Goal: Task Accomplishment & Management: Contribute content

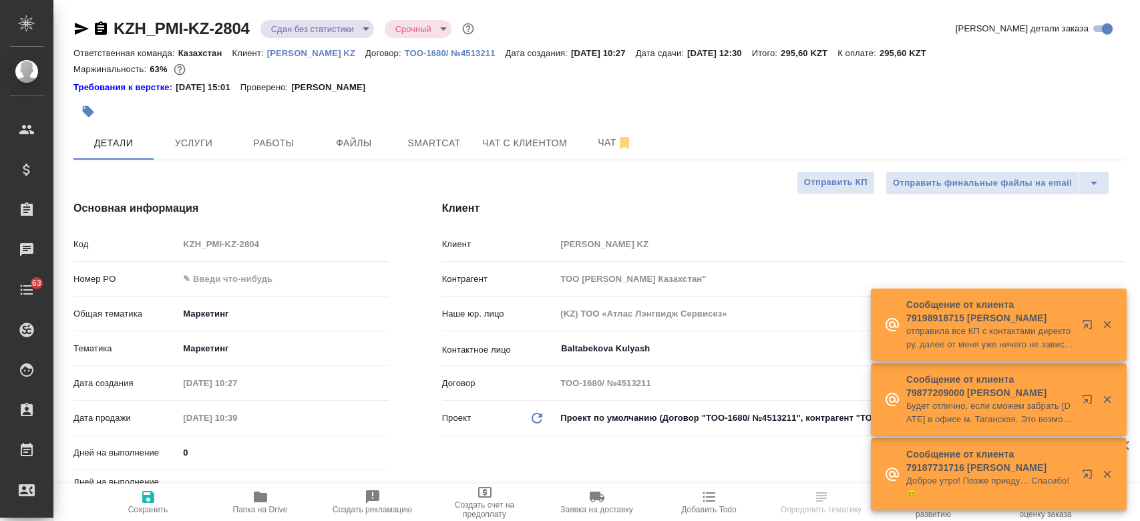
select select "RU"
type input "Matveeva Anastasia"
type input "[PERSON_NAME]"
click at [343, 142] on span "Файлы" at bounding box center [354, 143] width 64 height 17
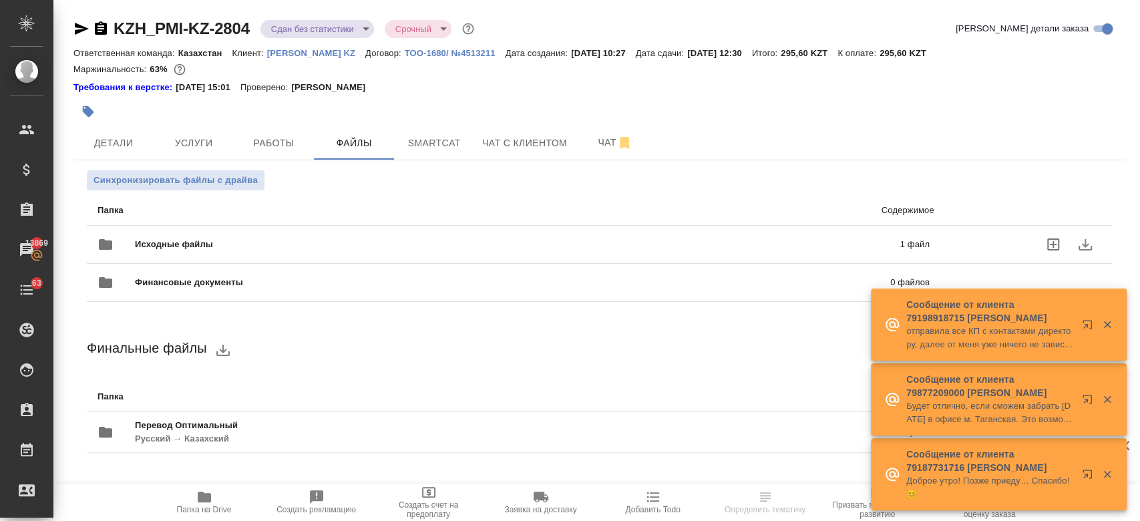
click at [254, 250] on span "Исходные файлы" at bounding box center [345, 244] width 421 height 13
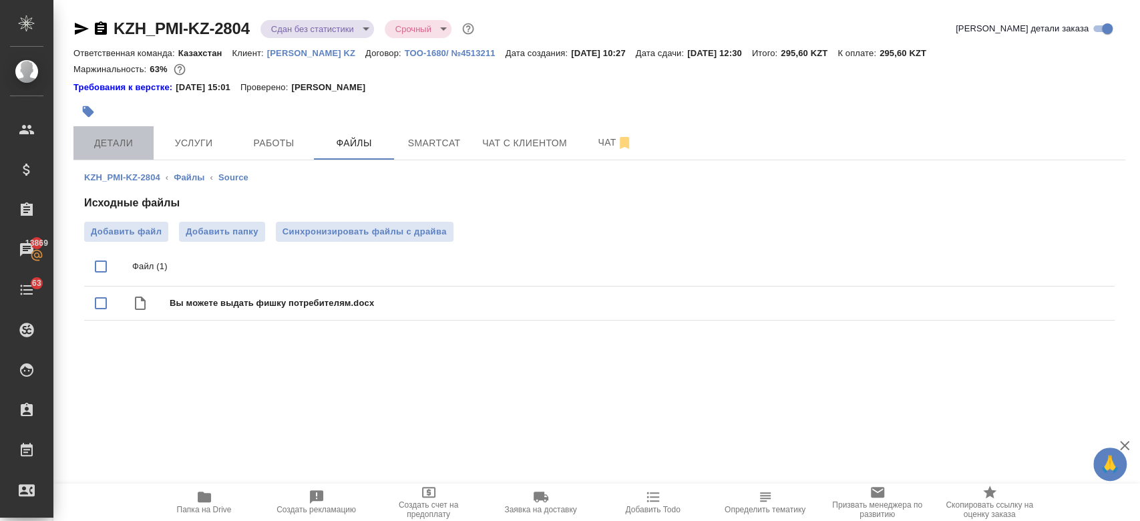
click at [111, 143] on span "Детали" at bounding box center [113, 143] width 64 height 17
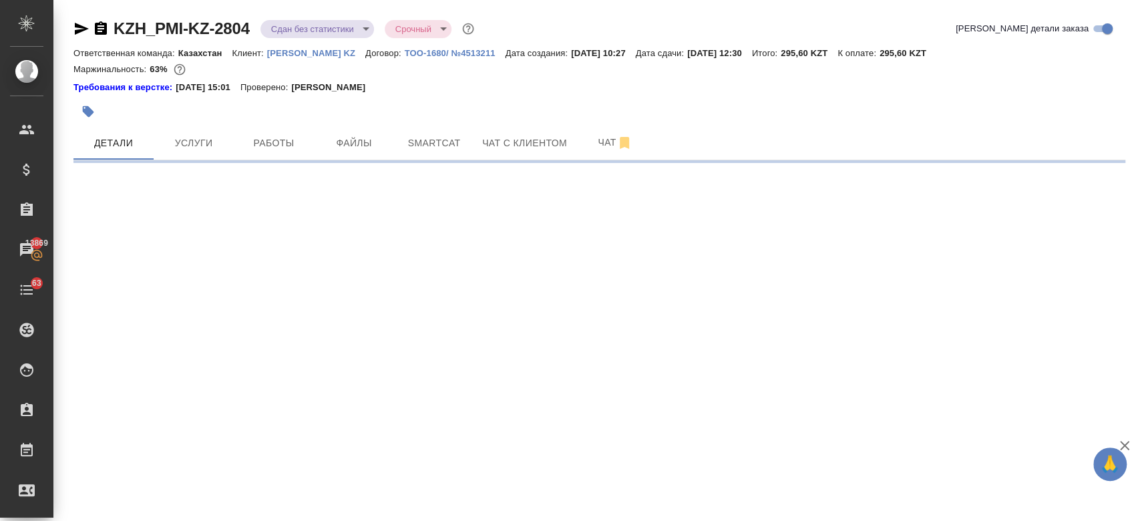
select select "RU"
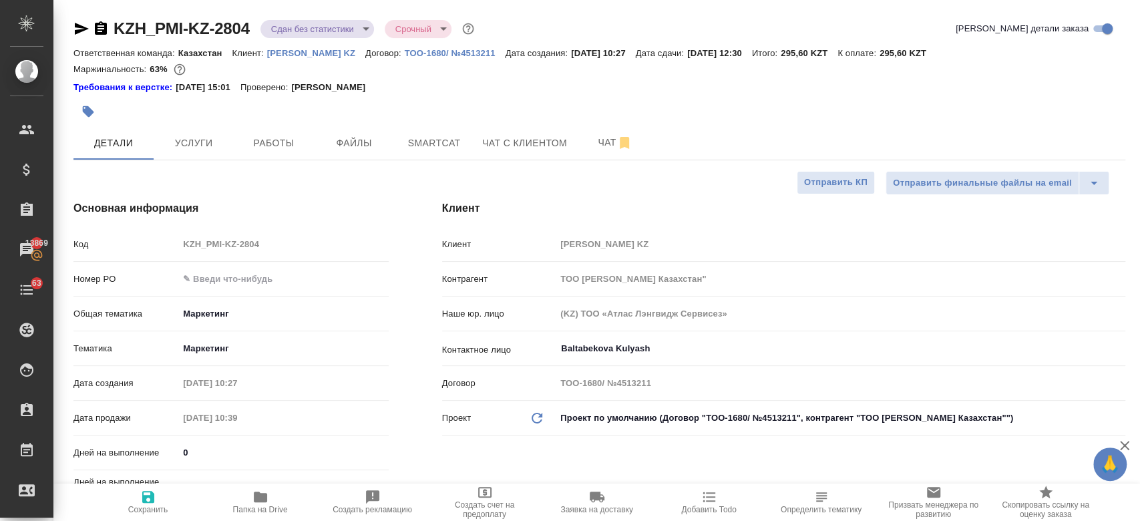
type textarea "x"
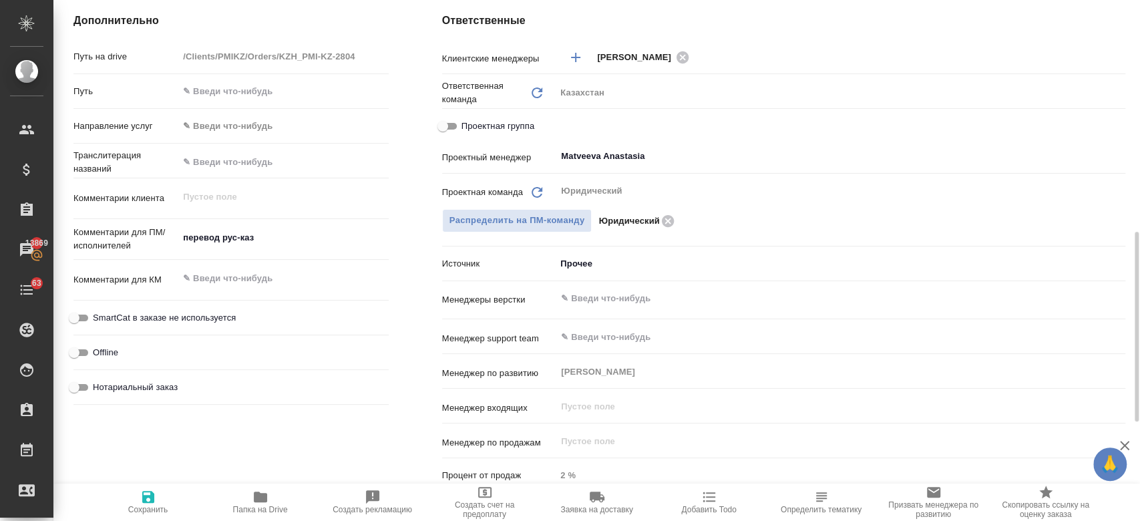
scroll to position [631, 0]
type textarea "x"
click at [284, 244] on textarea "перевод рус-каз" at bounding box center [283, 236] width 208 height 23
type textarea "перевод рус-каз/"
type textarea "x"
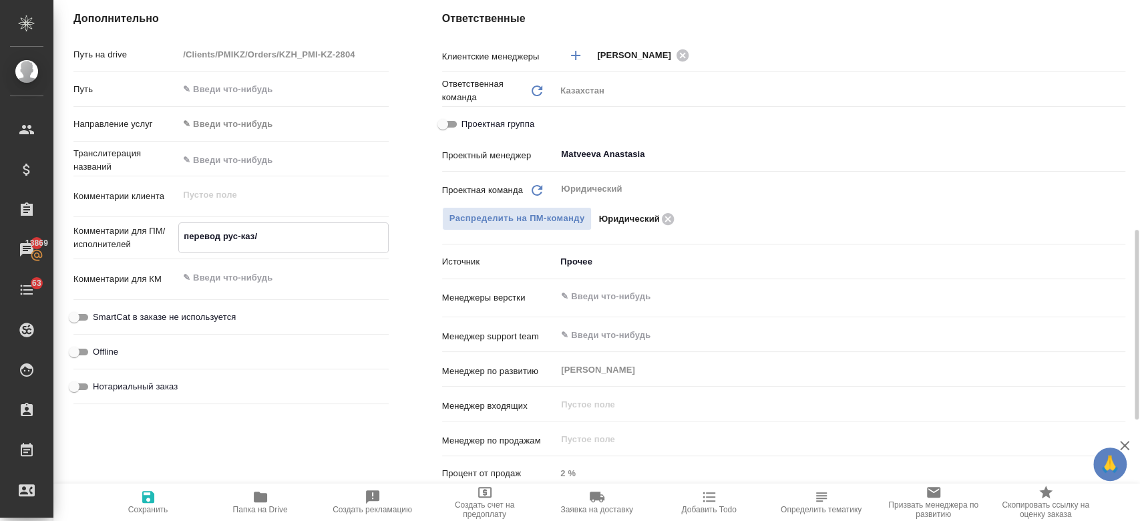
type textarea "x"
type textarea "перевод рус-каз/"
type textarea "x"
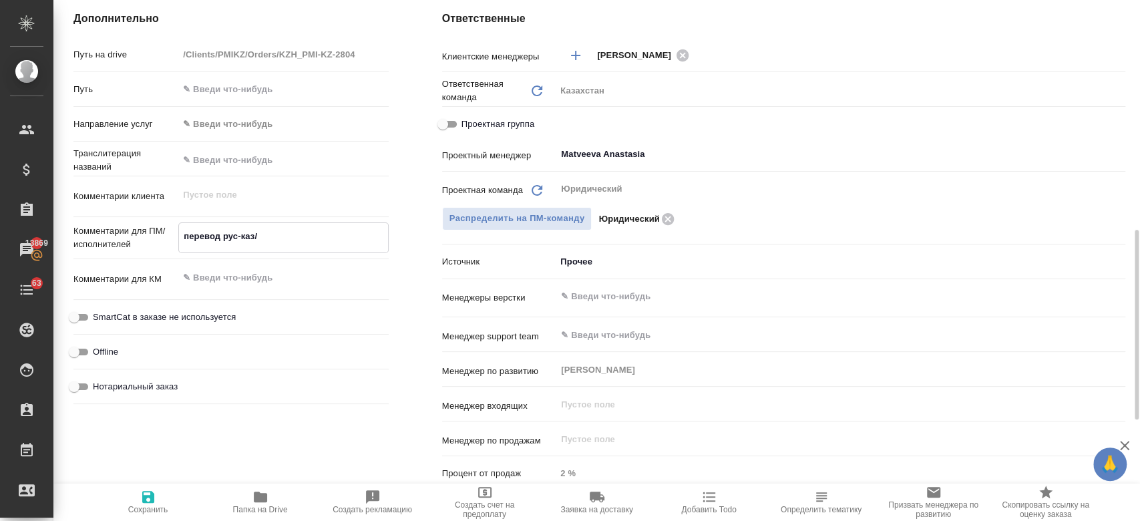
type textarea "x"
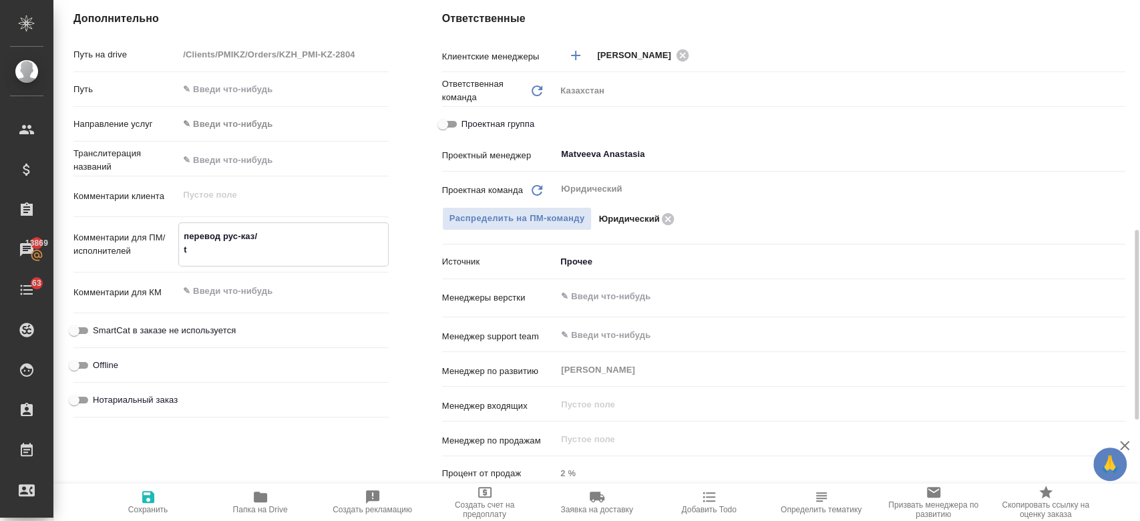
type textarea "перевод рус-каз/ th"
type textarea "x"
type textarea "перевод рус-каз/ thf"
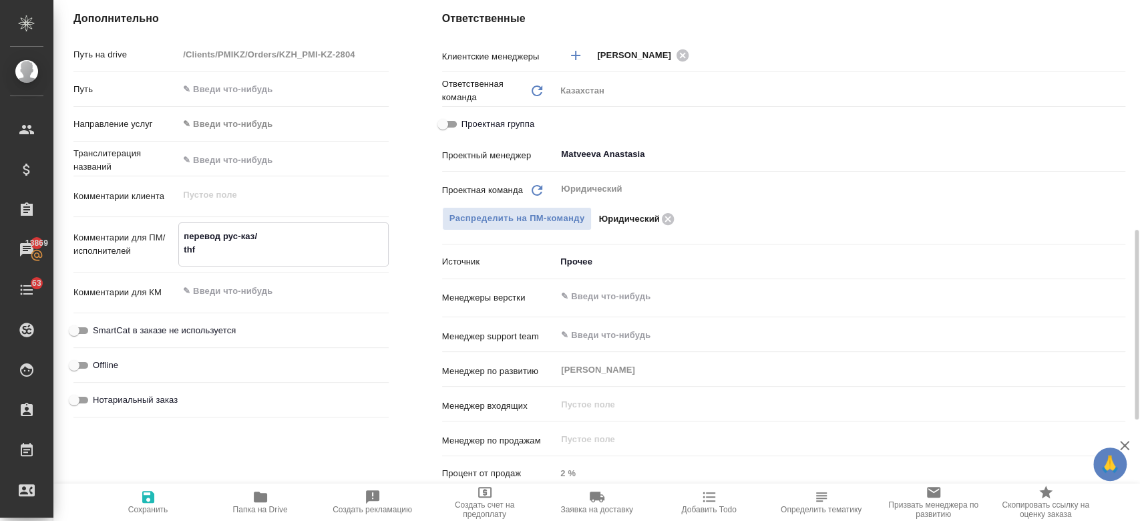
type textarea "x"
type textarea "перевод рус-каз/ th"
type textarea "x"
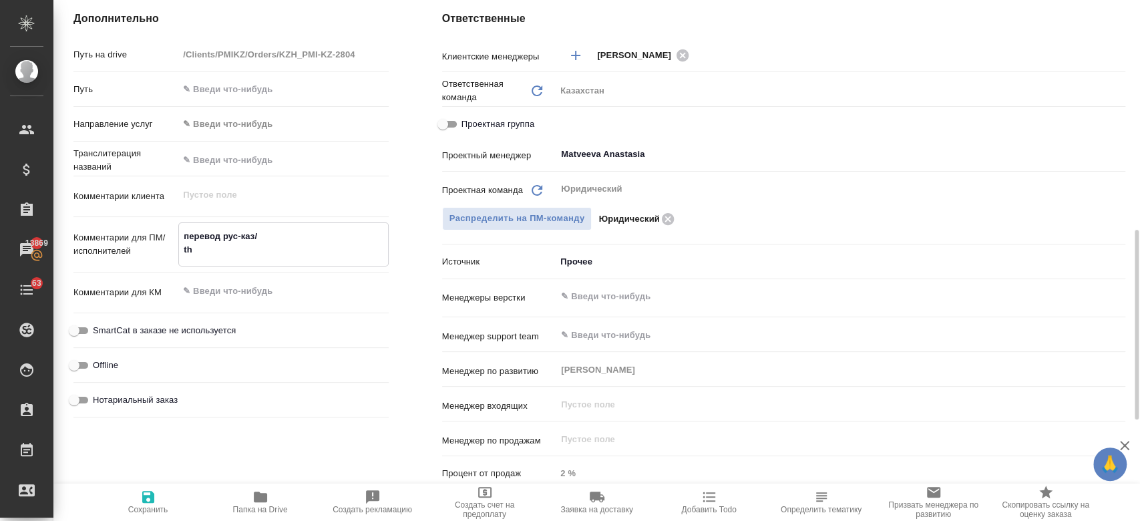
type textarea "x"
type textarea "перевод рус-каз/ t"
type textarea "x"
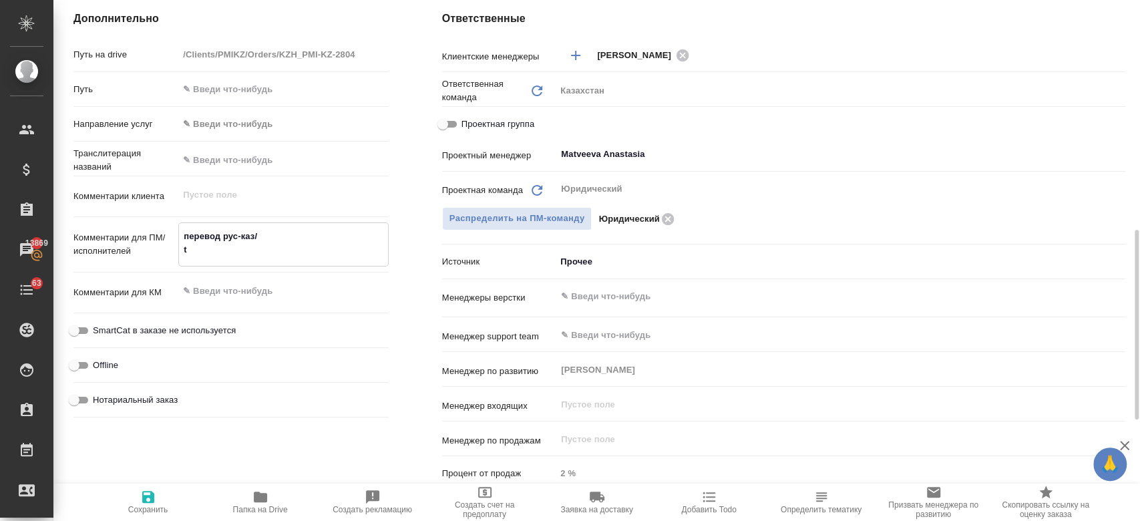
type textarea "x"
type textarea "перевод рус-каз/"
type textarea "x"
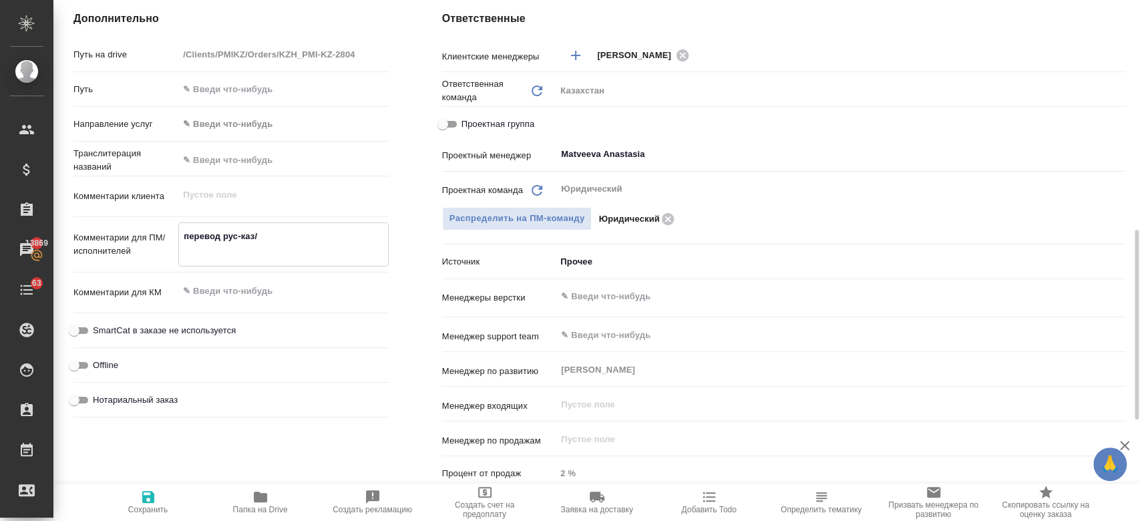
type textarea "перевод рус-каз/ п"
type textarea "x"
type textarea "перевод рус-каз/ пе"
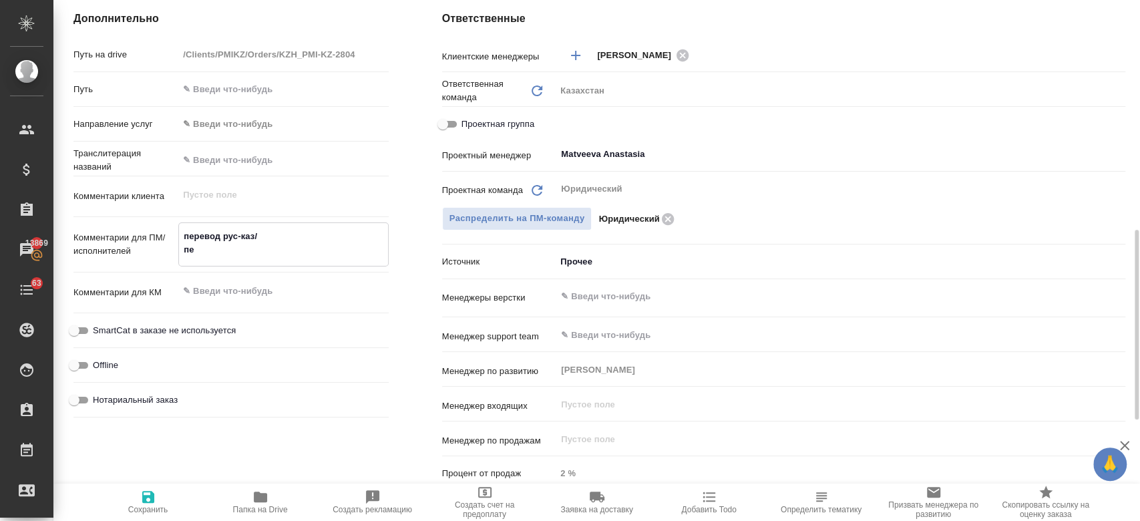
type textarea "x"
type textarea "перевод рус-каз/ пеер"
type textarea "x"
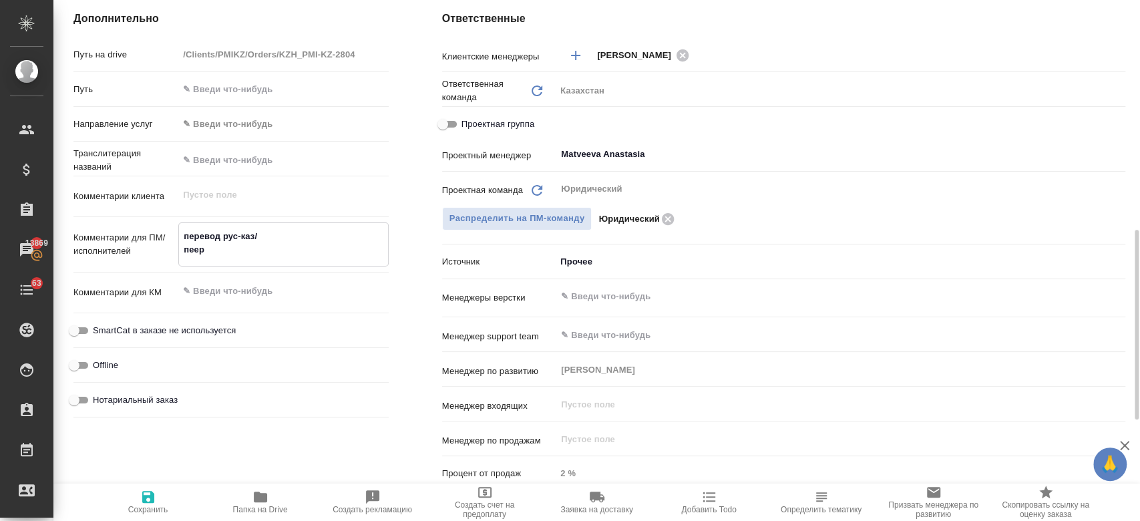
type textarea "x"
type textarea "перевод рус-каз/ пеерв"
type textarea "x"
type textarea "перевод рус-каз/ пеерво"
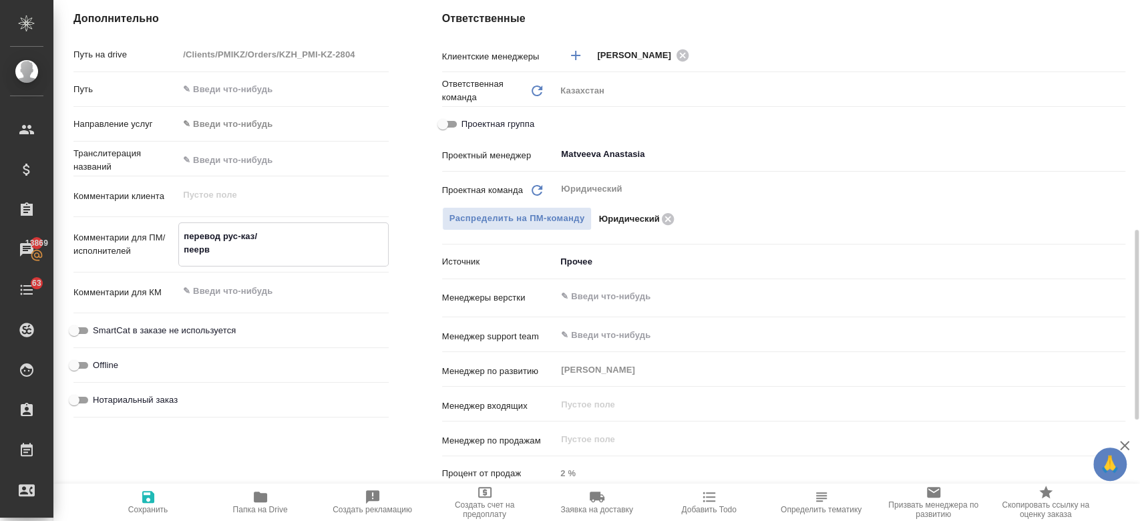
type textarea "x"
type textarea "перевод рус-каз/ пеервод"
type textarea "x"
type textarea "перевод рус-каз/ пеерводи"
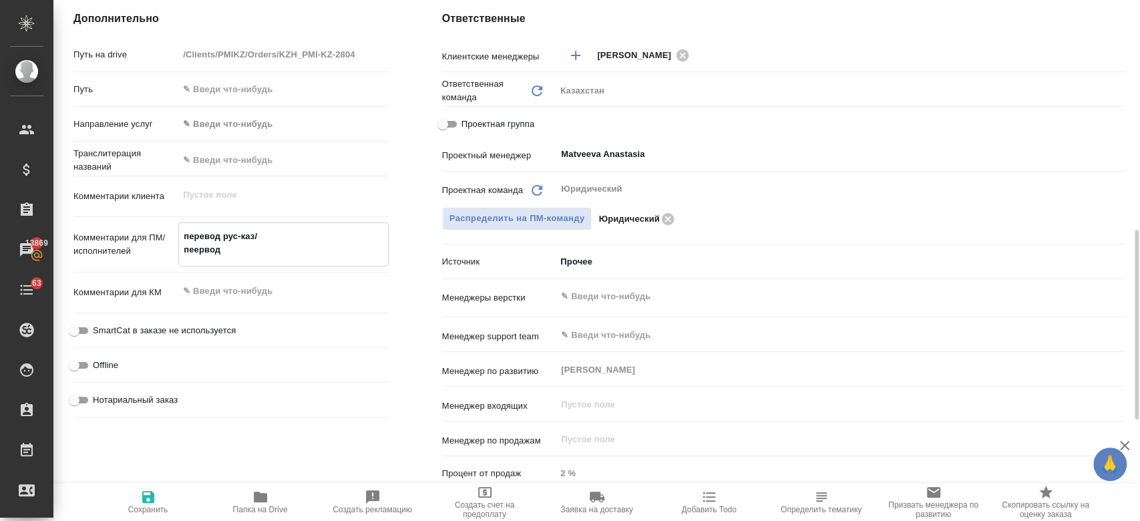
type textarea "x"
type textarea "перевод рус-каз/ пеерводим"
type textarea "x"
type textarea "перевод рус-каз/ пеерводим"
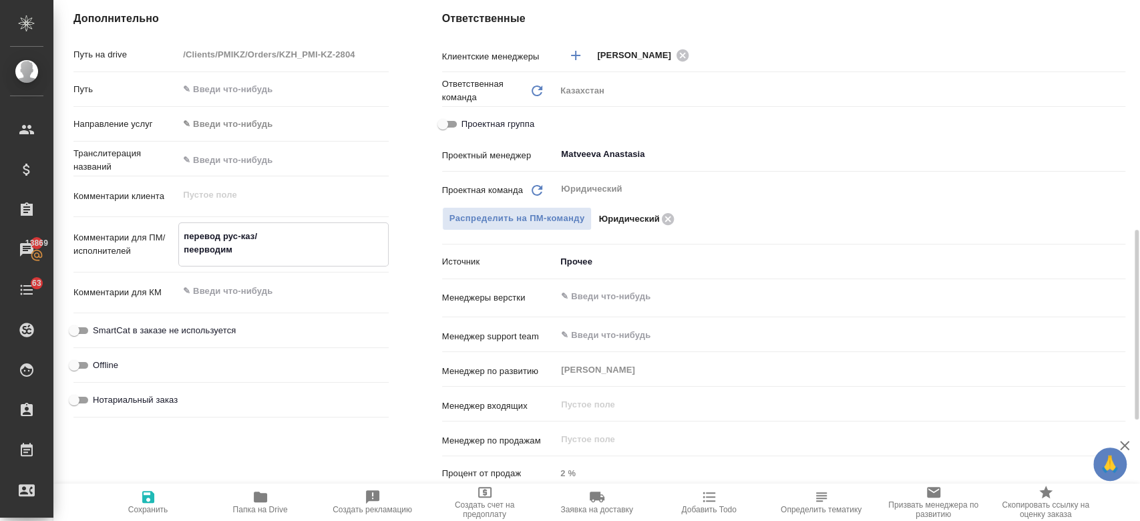
type textarea "x"
type textarea "перевод рус-каз/ пеерводим ор"
type textarea "x"
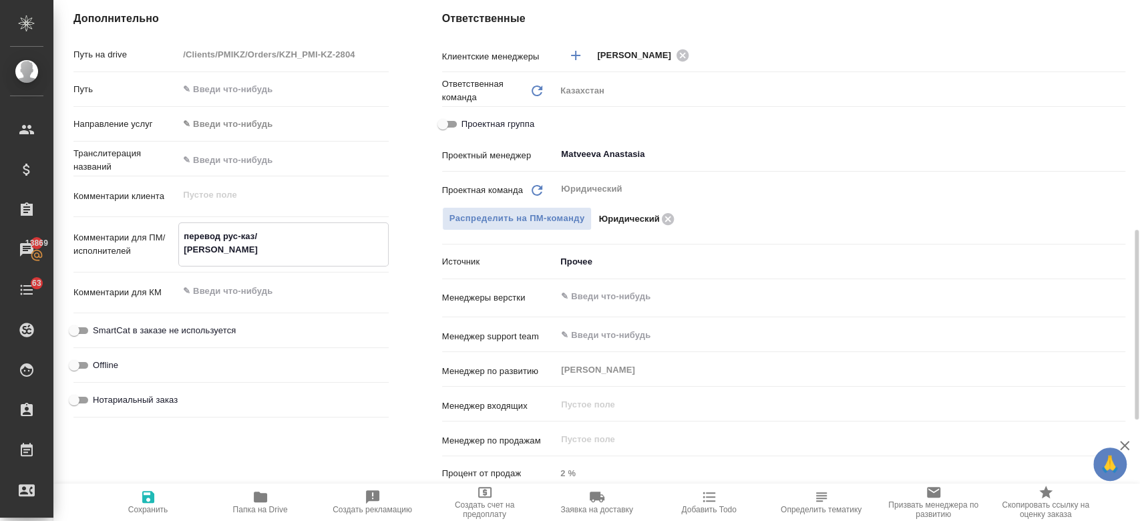
type textarea "x"
type textarea "перевод рус-каз/ пеерводим орг"
type textarea "x"
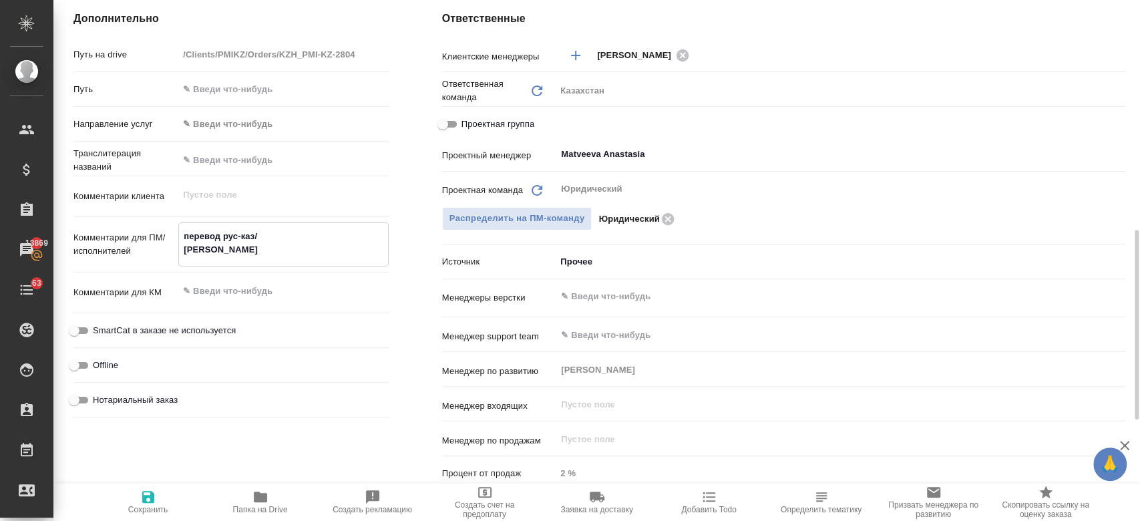
type textarea "перевод рус-каз/ пеерводим орг"
type textarea "x"
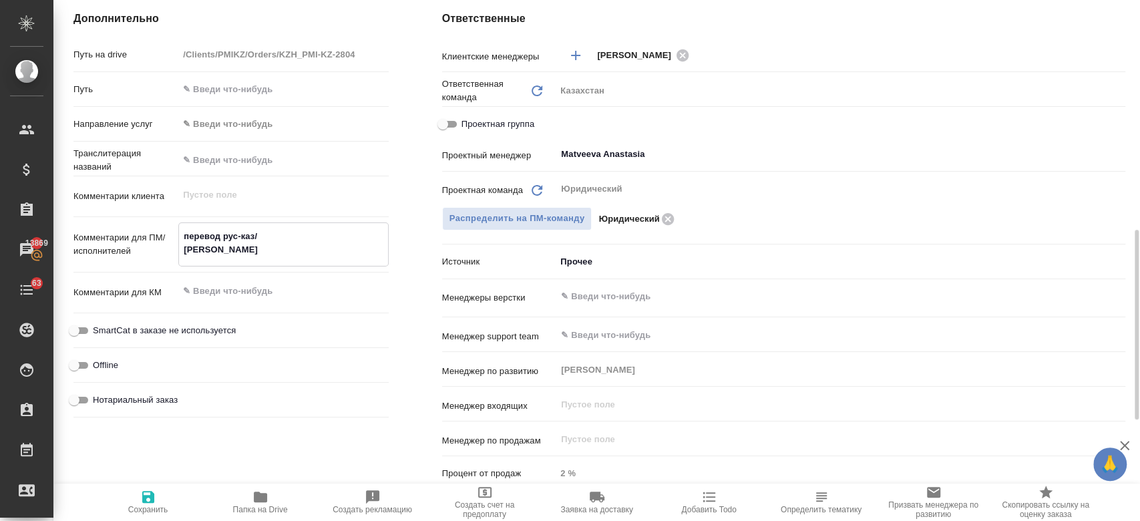
type textarea "перевод рус-каз/ пеерводим орг"
type textarea "x"
type textarea "перевод рус-каз/ пеер"
type textarea "x"
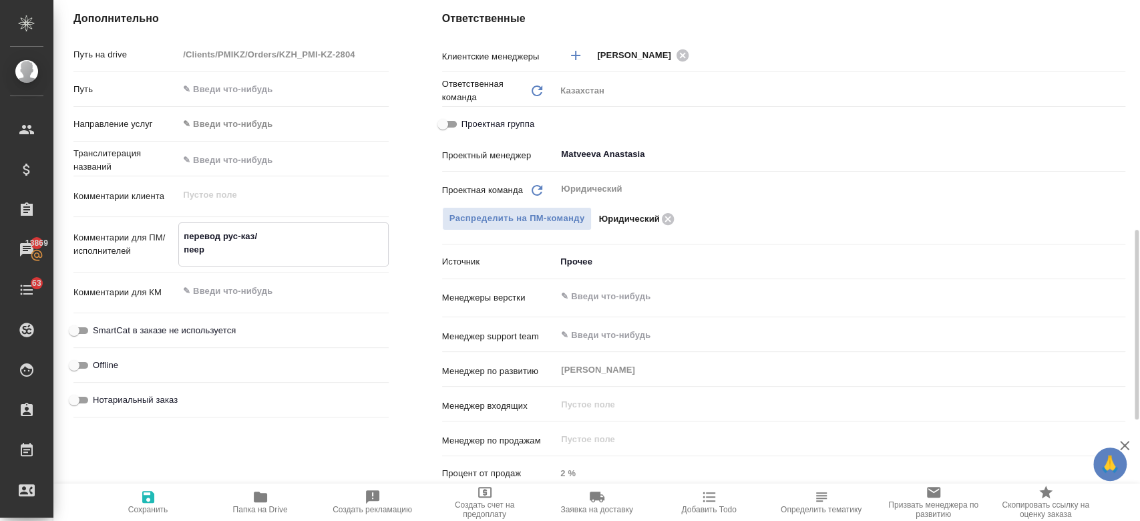
type textarea "x"
type textarea "перевод рус-каз/ пее"
type textarea "x"
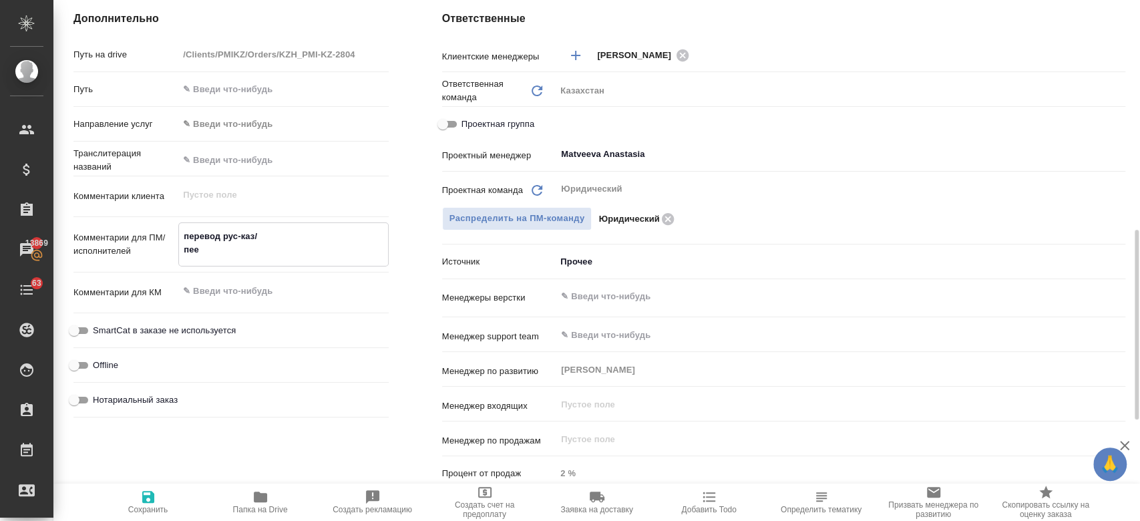
type textarea "x"
type textarea "перевод рус-каз/ пе"
type textarea "x"
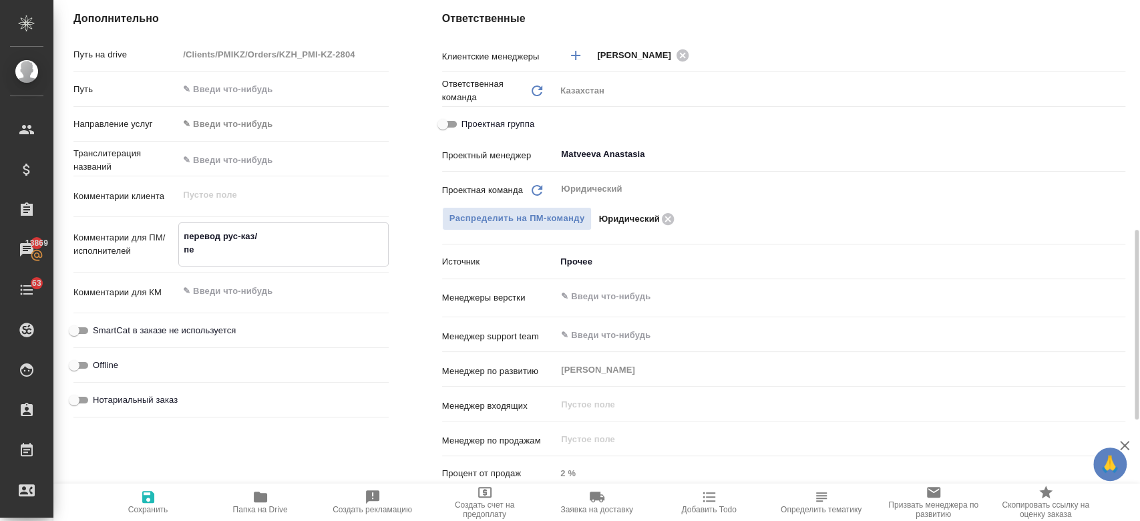
type textarea "перевод рус-каз/ п"
type textarea "x"
type textarea "перевод рус-каз/"
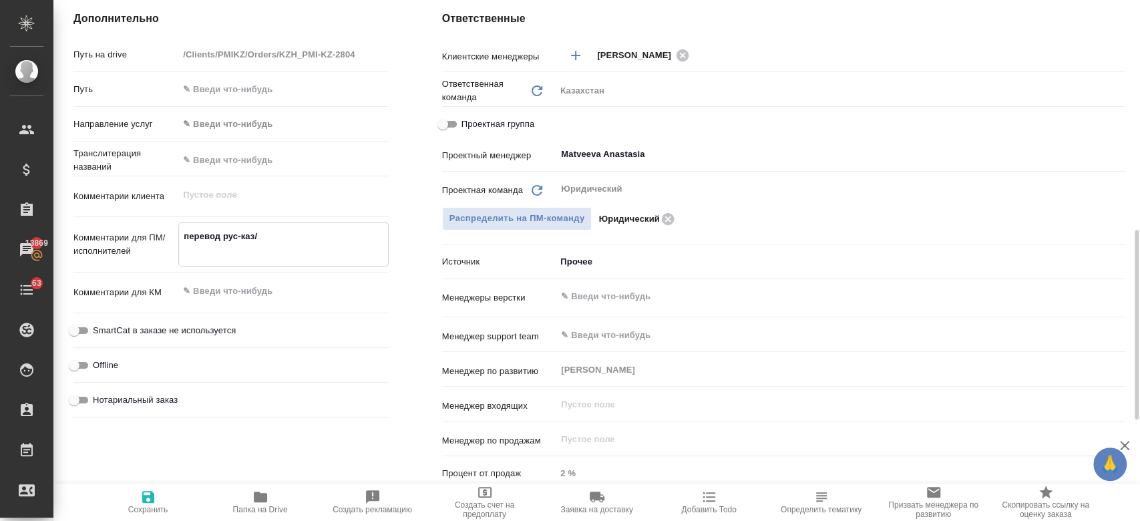
type textarea "x"
type textarea "перевод рус-каз/ не"
type textarea "x"
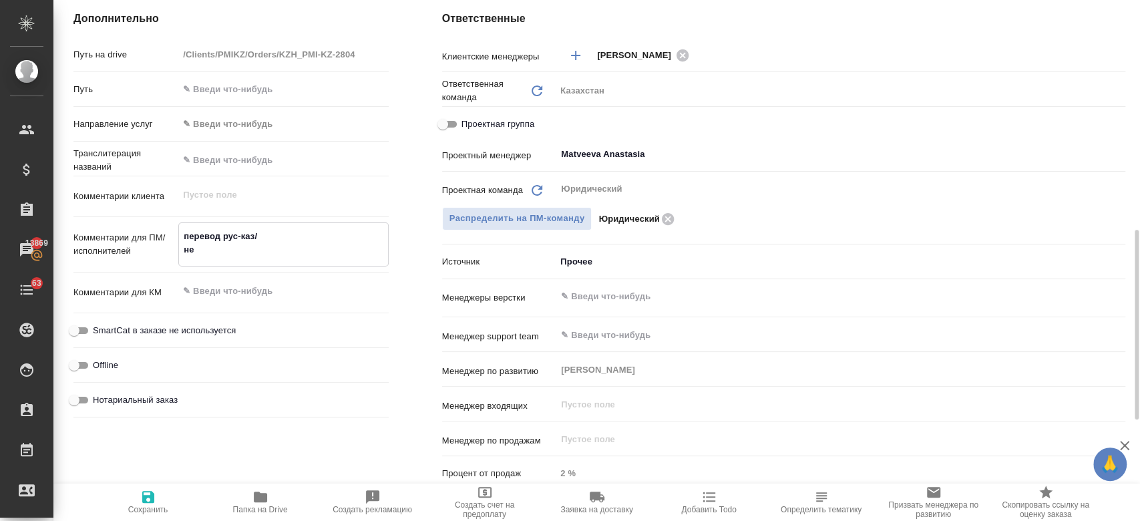
type textarea "x"
type textarea "перевод рус-каз/ не п"
type textarea "x"
type textarea "перевод рус-каз/ не пе"
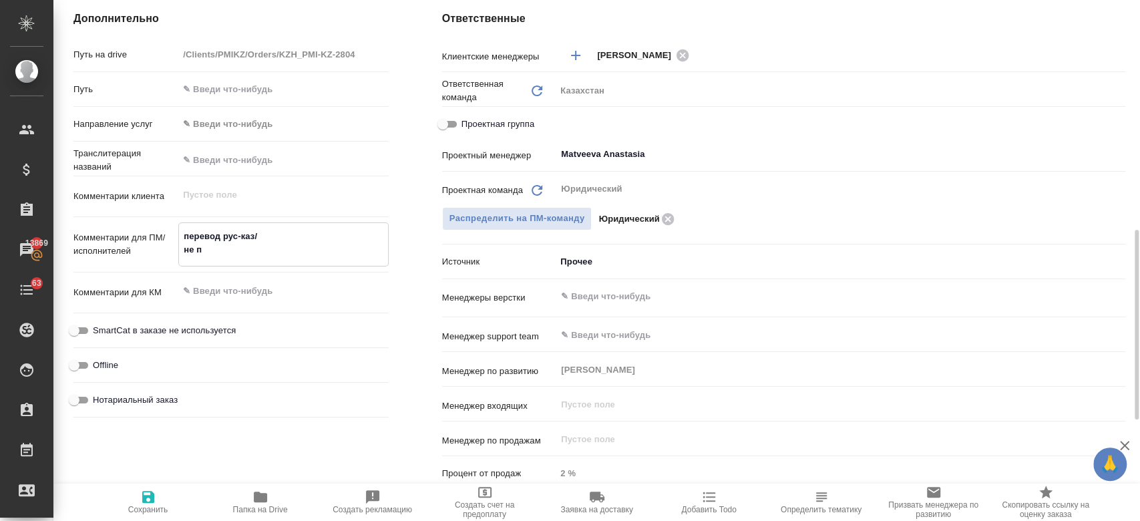
type textarea "x"
type textarea "перевод рус-каз/ не пере"
type textarea "x"
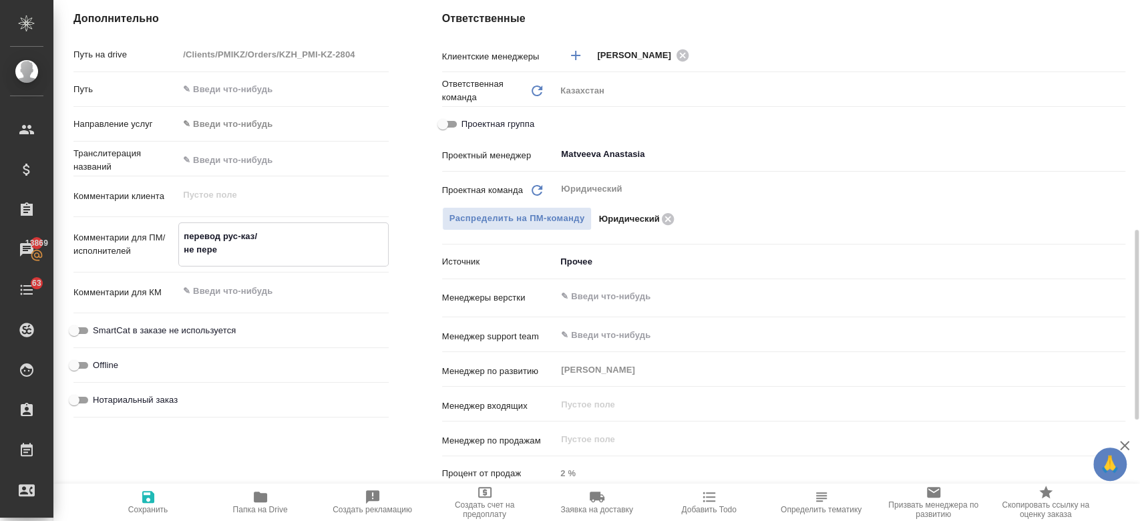
type textarea "x"
type textarea "перевод рус-каз/ не перев"
type textarea "x"
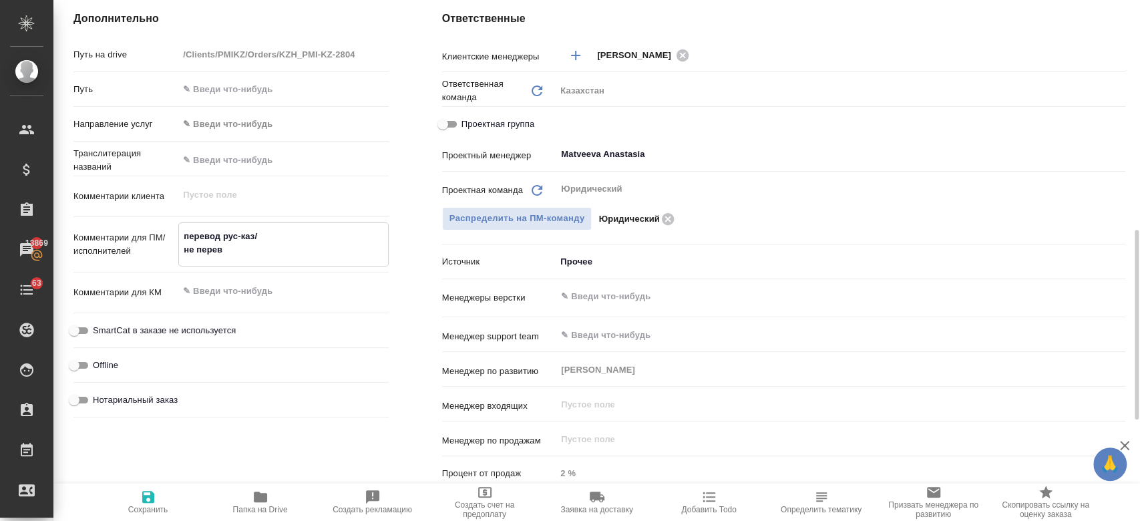
type textarea "перевод рус-каз/ не перево"
type textarea "x"
type textarea "перевод рус-каз/ не переводи"
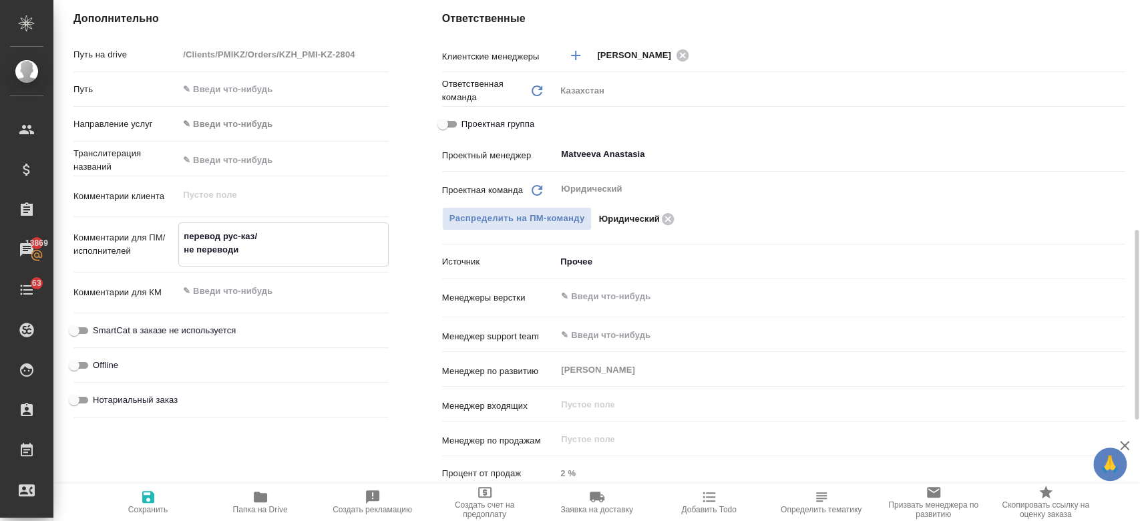
type textarea "x"
type textarea "перевод рус-каз/ не переводить"
type textarea "x"
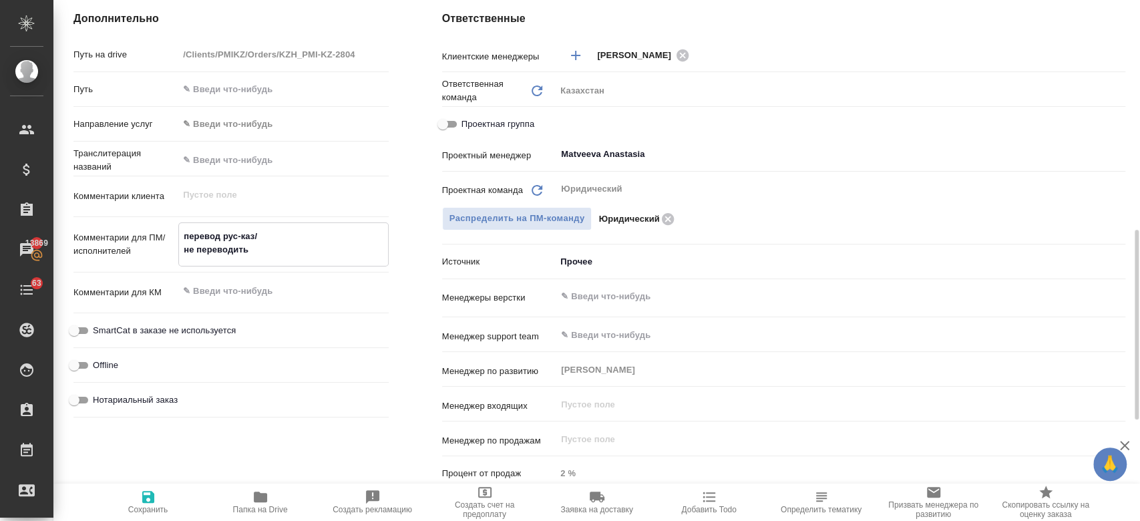
type textarea "x"
type textarea "перевод рус-каз/ не переводит"
type textarea "x"
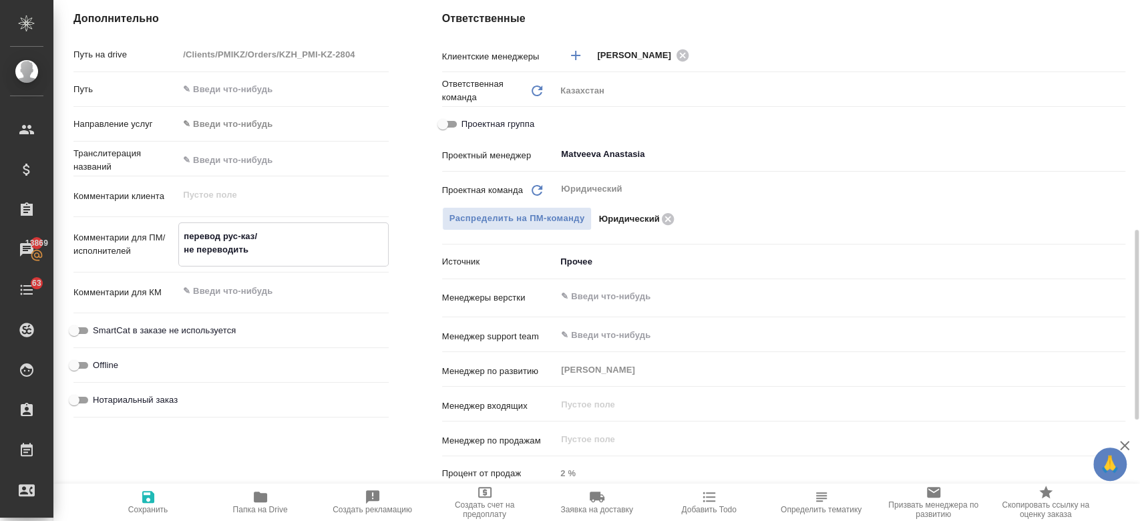
type textarea "x"
type textarea "перевод рус-каз/ не переводи"
type textarea "x"
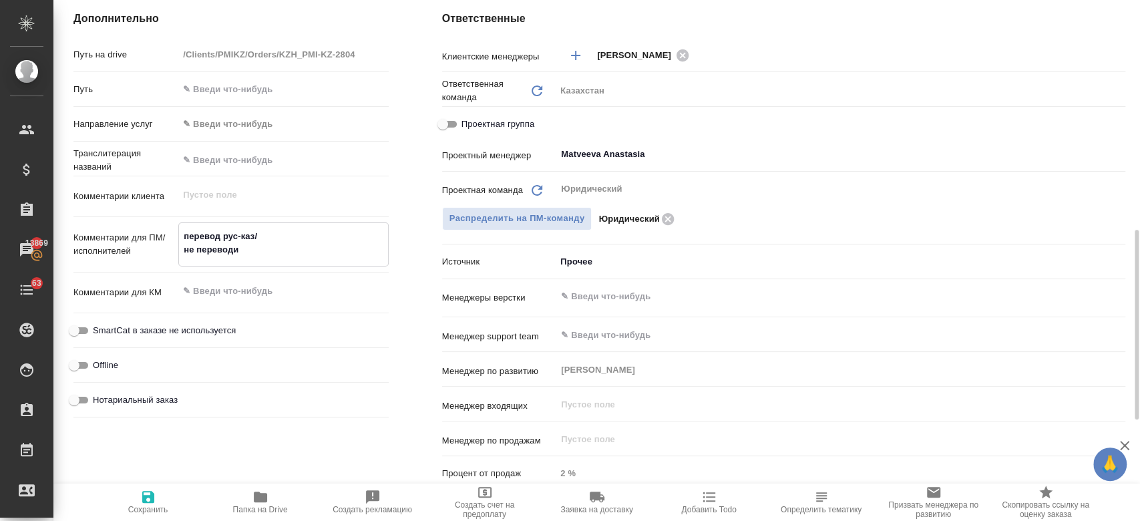
type textarea "перевод рус-каз/ не перевод"
type textarea "x"
type textarea "перевод рус-каз/ не перево"
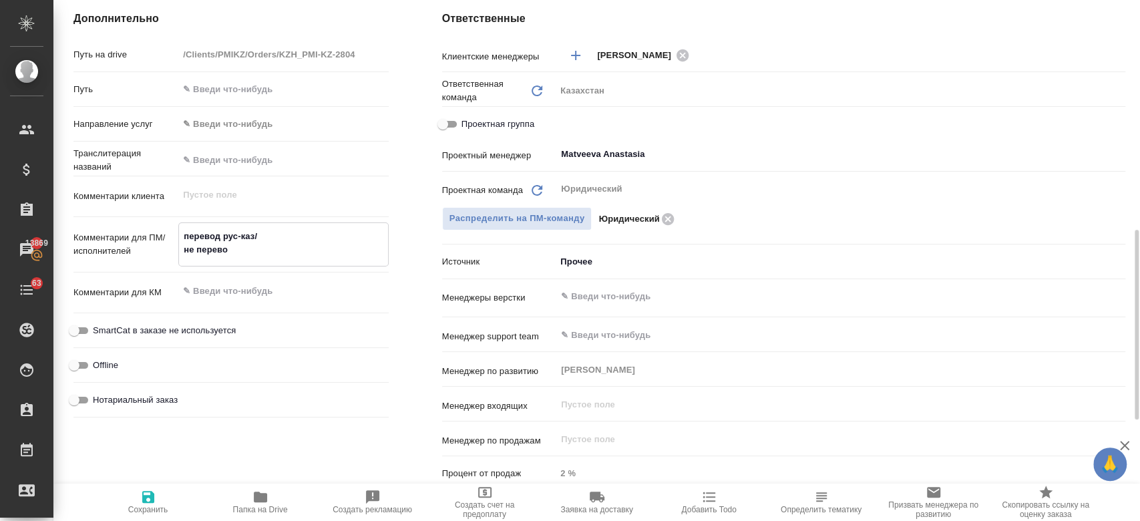
type textarea "x"
type textarea "перевод рус-каз/ не перев"
type textarea "x"
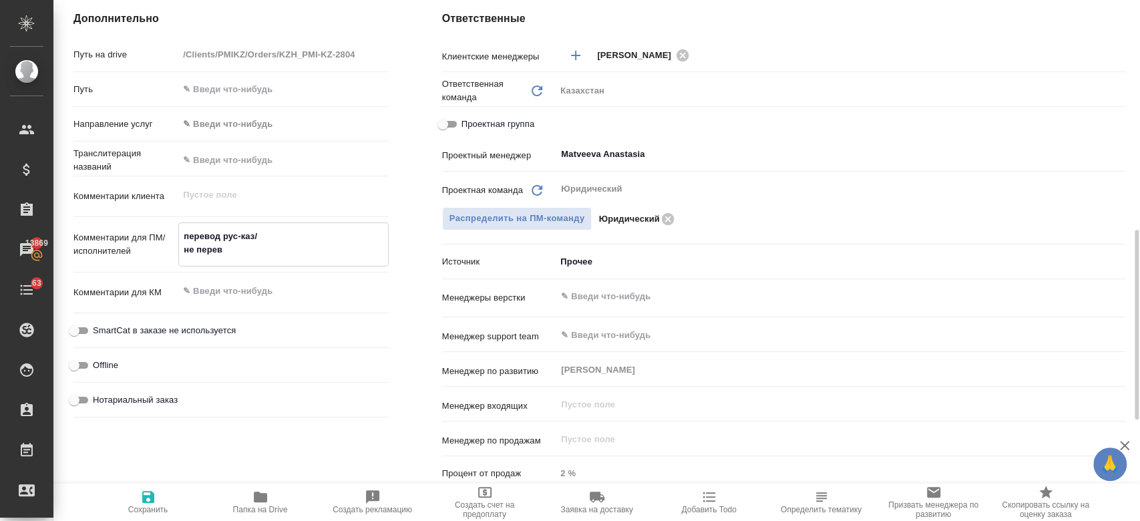
type textarea "x"
type textarea "перевод рус-каз/ не пере"
type textarea "x"
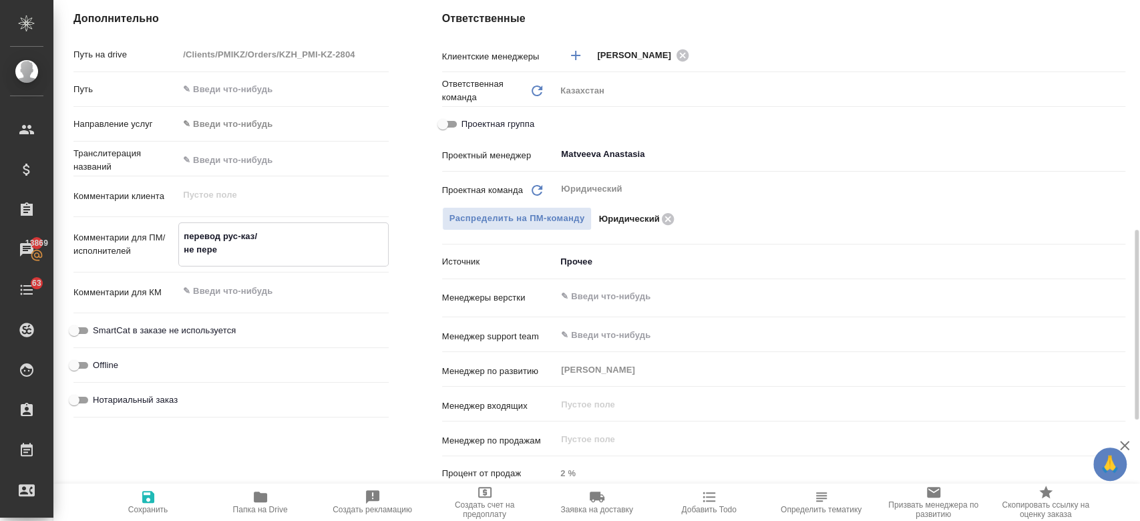
type textarea "x"
type textarea "перевод рус-каз/ не пер"
type textarea "x"
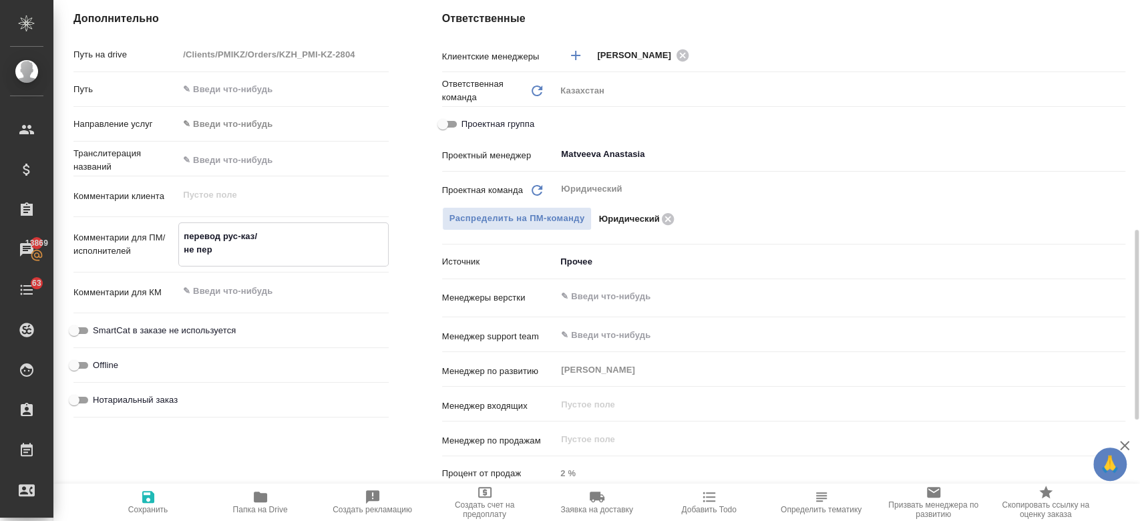
type textarea "перевод рус-каз/ не пе"
type textarea "x"
type textarea "перевод рус-каз/ не п"
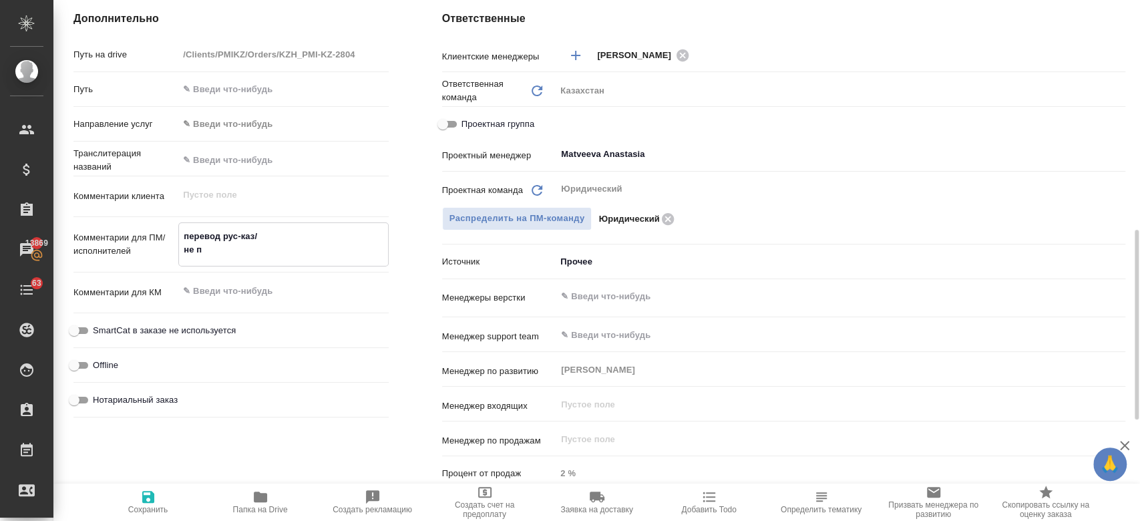
type textarea "x"
type textarea "перевод рус-каз/ не"
type textarea "x"
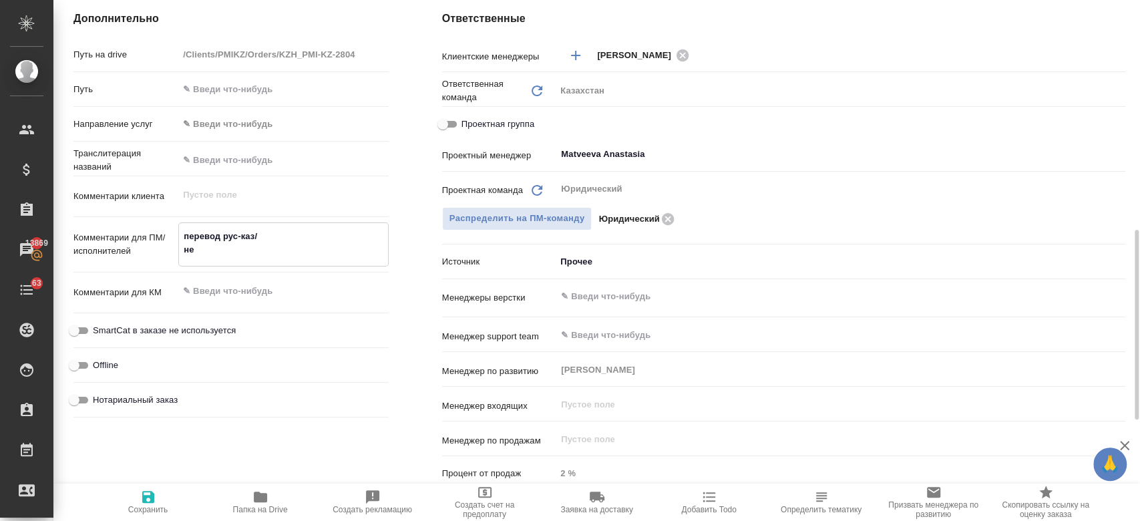
type textarea "x"
type textarea "перевод рус-каз/ не"
type textarea "x"
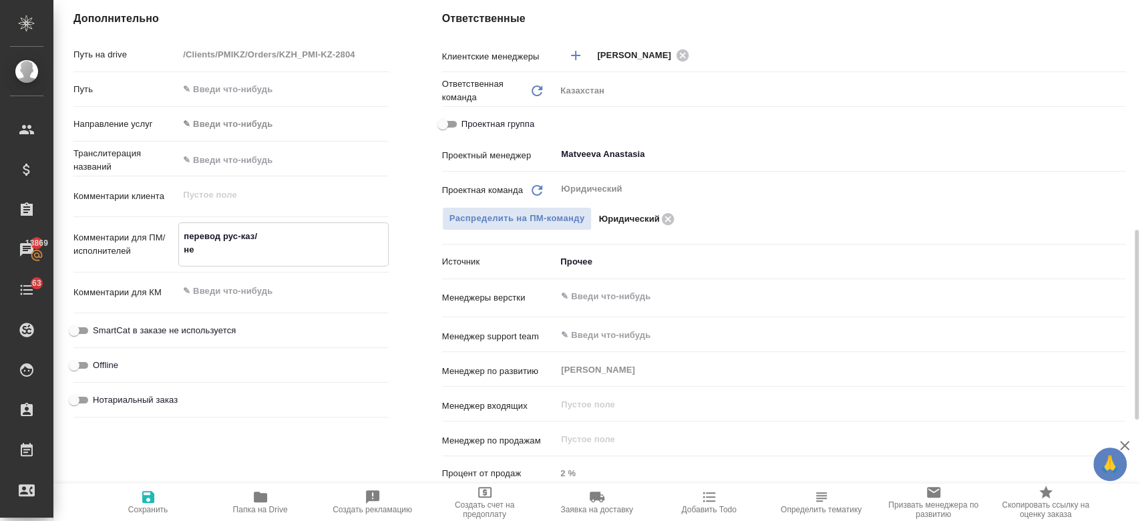
type textarea "x"
type textarea "перевод рус-каз/ н"
type textarea "x"
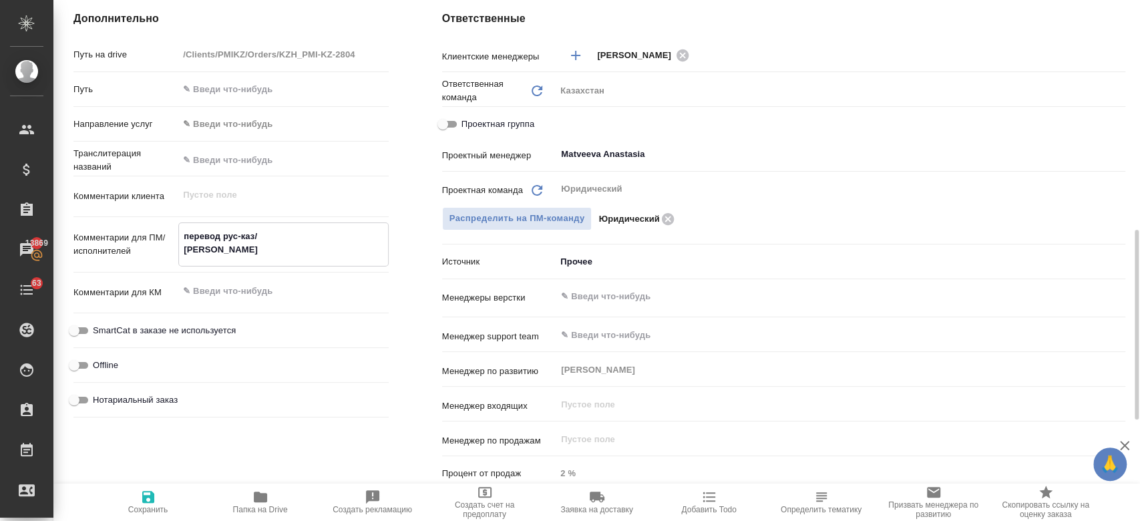
type textarea "перевод рус-каз/"
type textarea "x"
type textarea "перевод рус-каз/"
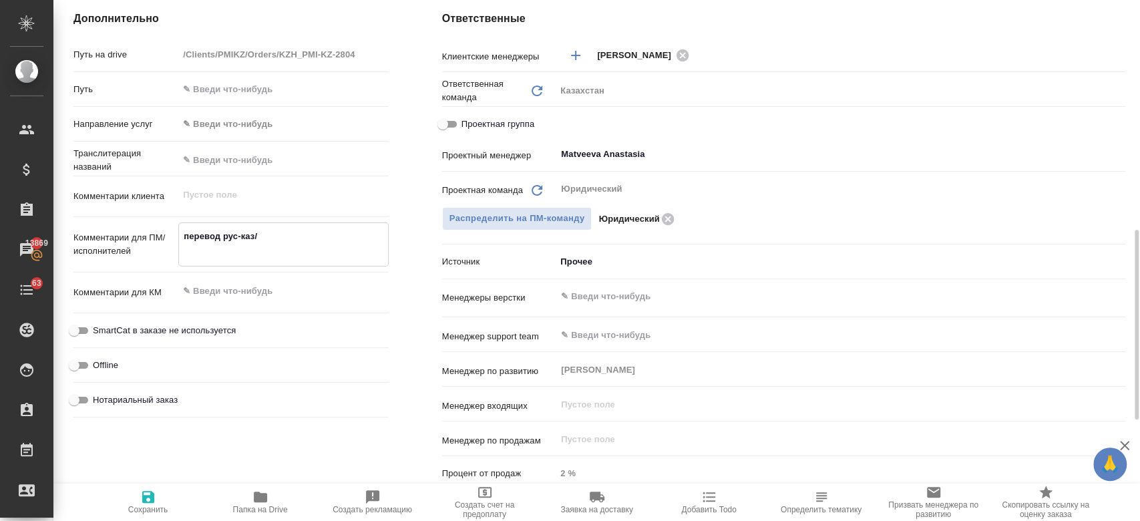
type textarea "x"
click at [146, 506] on span "Сохранить" at bounding box center [148, 509] width 40 height 9
type textarea "x"
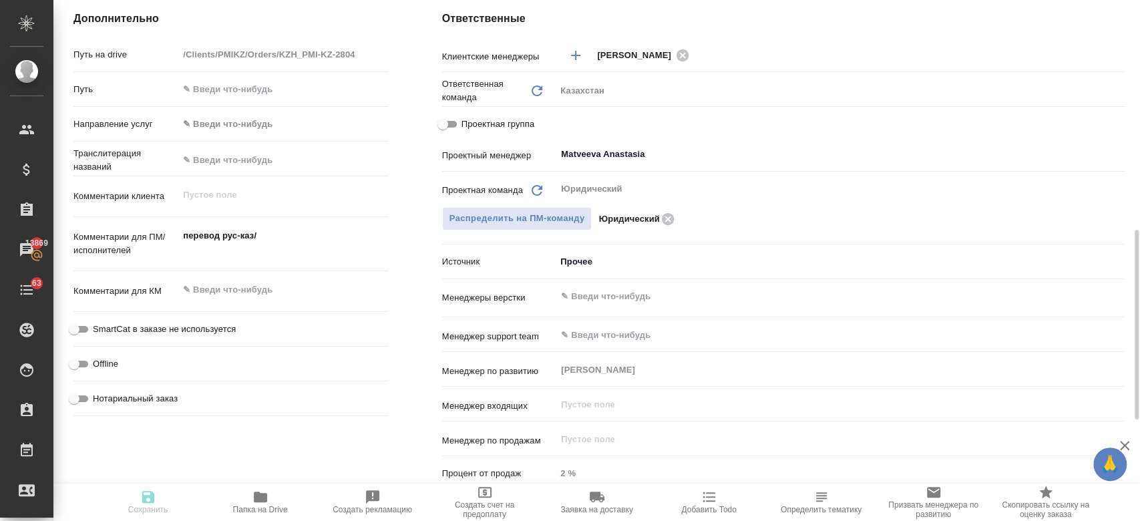
type textarea "x"
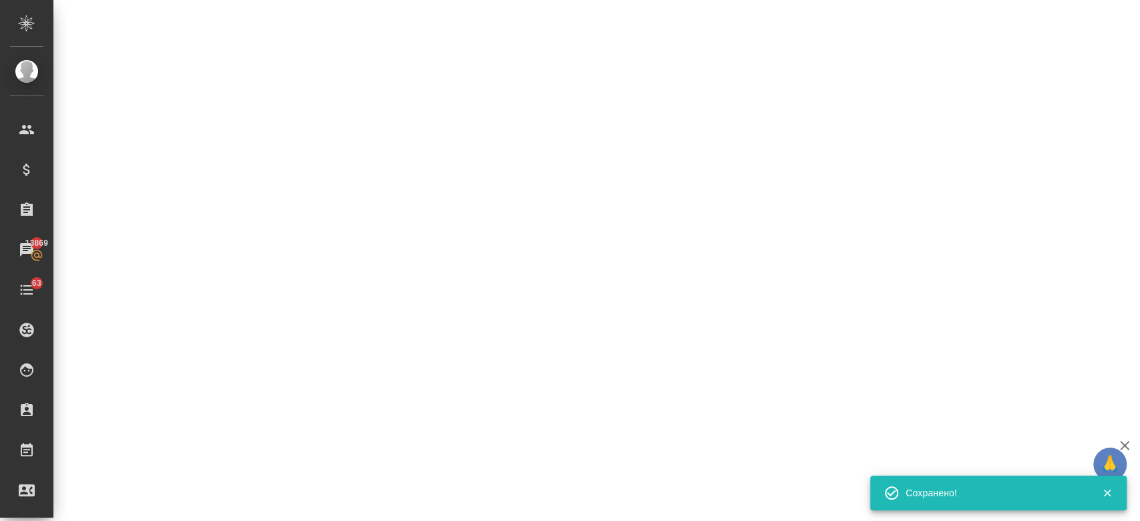
select select "RU"
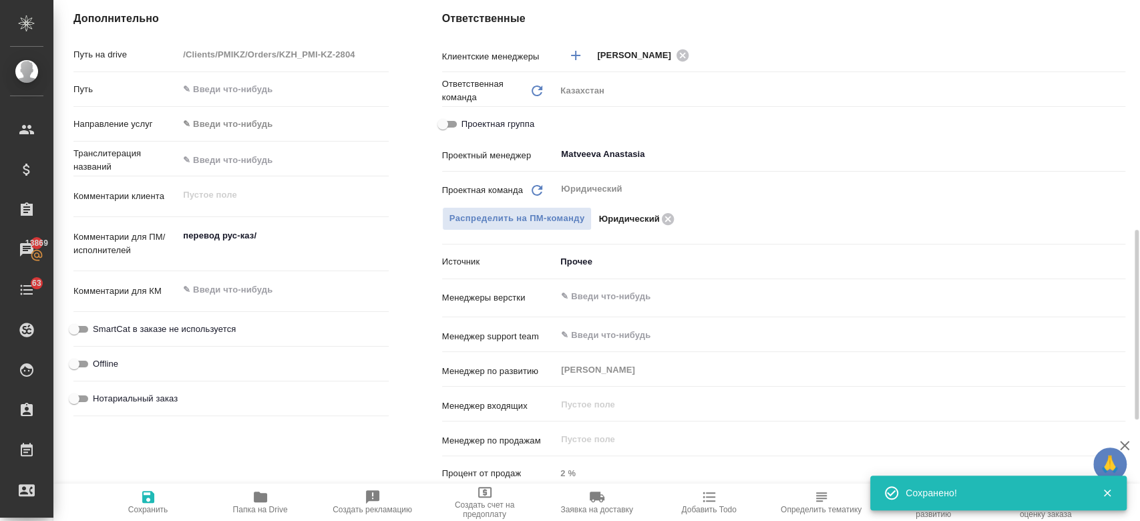
type textarea "x"
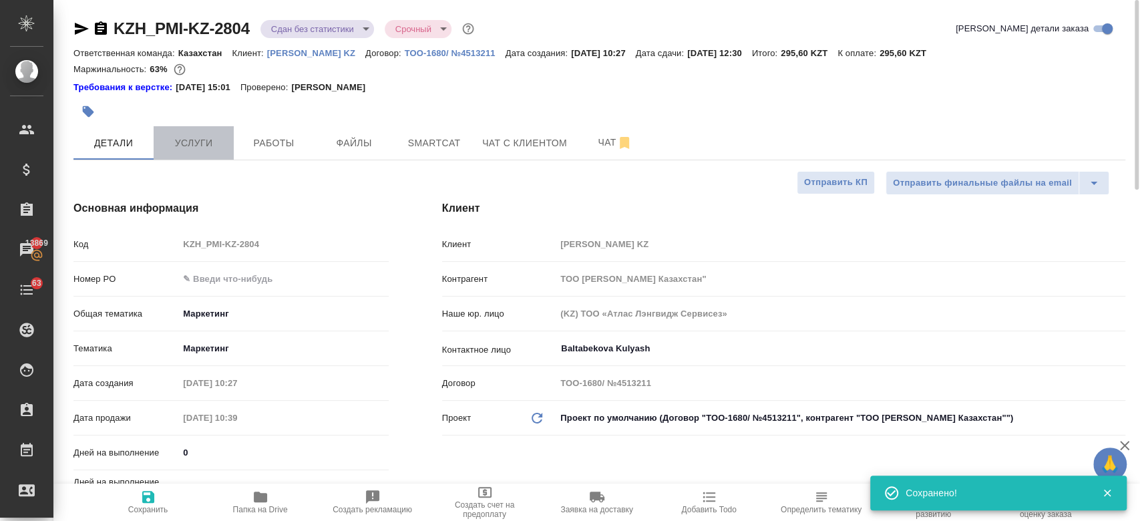
click at [214, 145] on span "Услуги" at bounding box center [194, 143] width 64 height 17
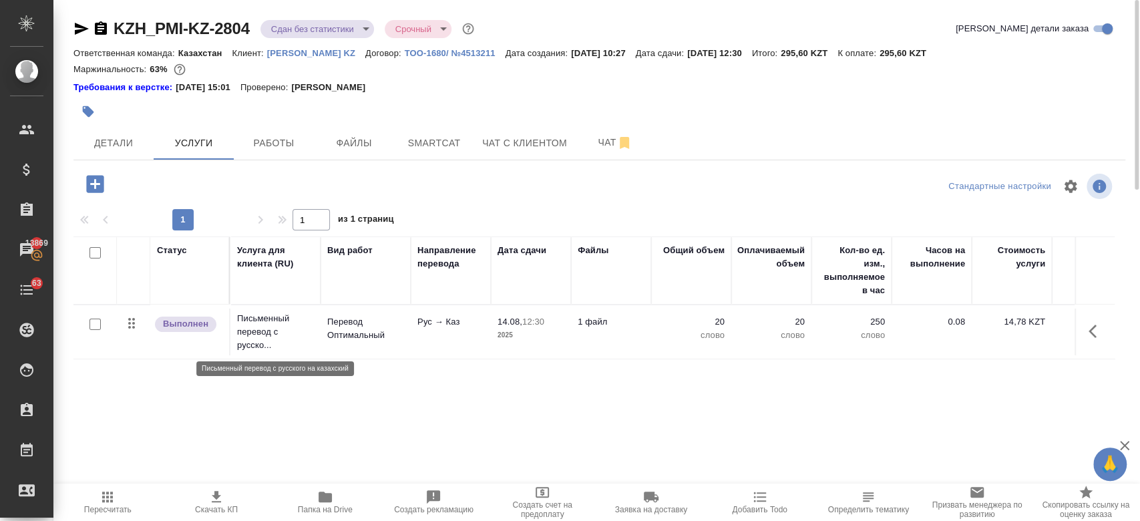
click at [286, 333] on p "Письменный перевод с русско..." at bounding box center [275, 332] width 77 height 40
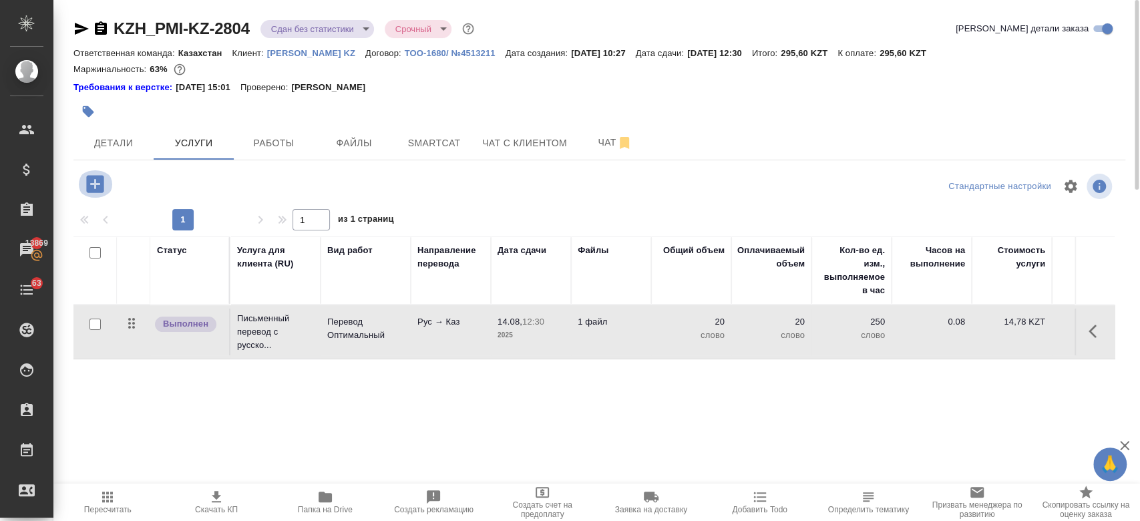
click at [87, 180] on icon "button" at bounding box center [94, 183] width 17 height 17
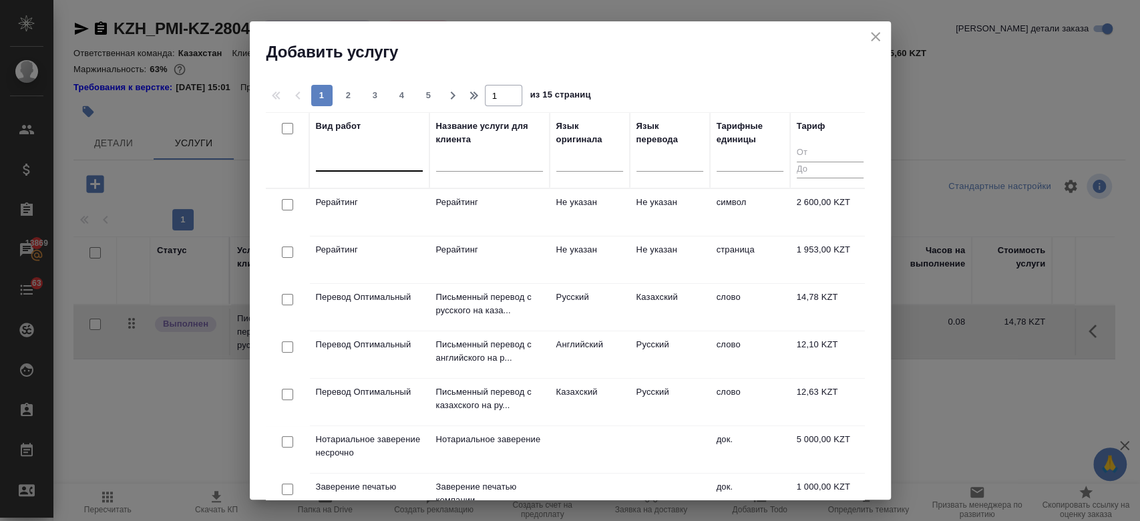
click at [352, 160] on div at bounding box center [369, 157] width 107 height 19
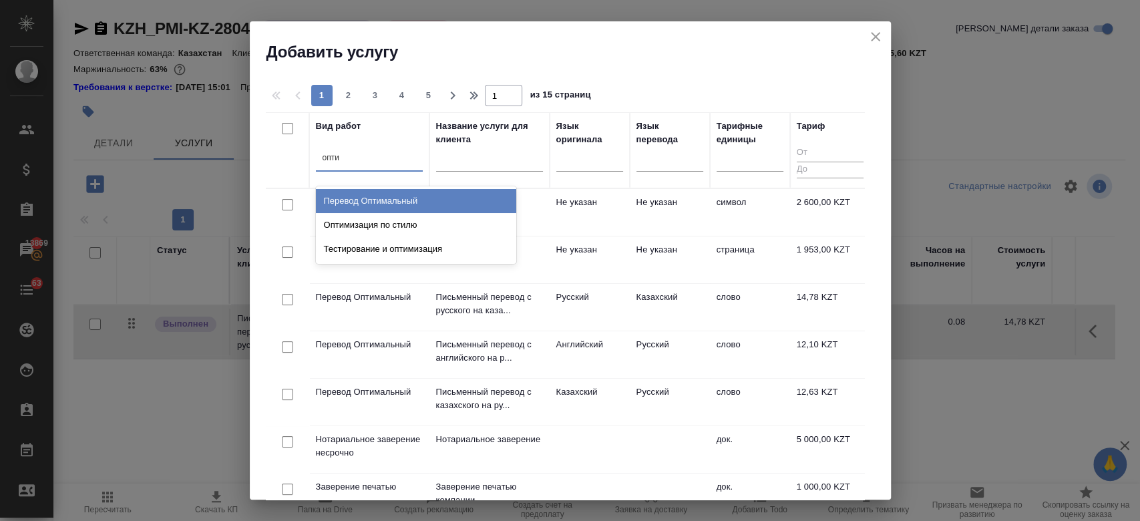
type input "оптим"
click at [374, 199] on div "Перевод Оптимальный" at bounding box center [416, 201] width 200 height 24
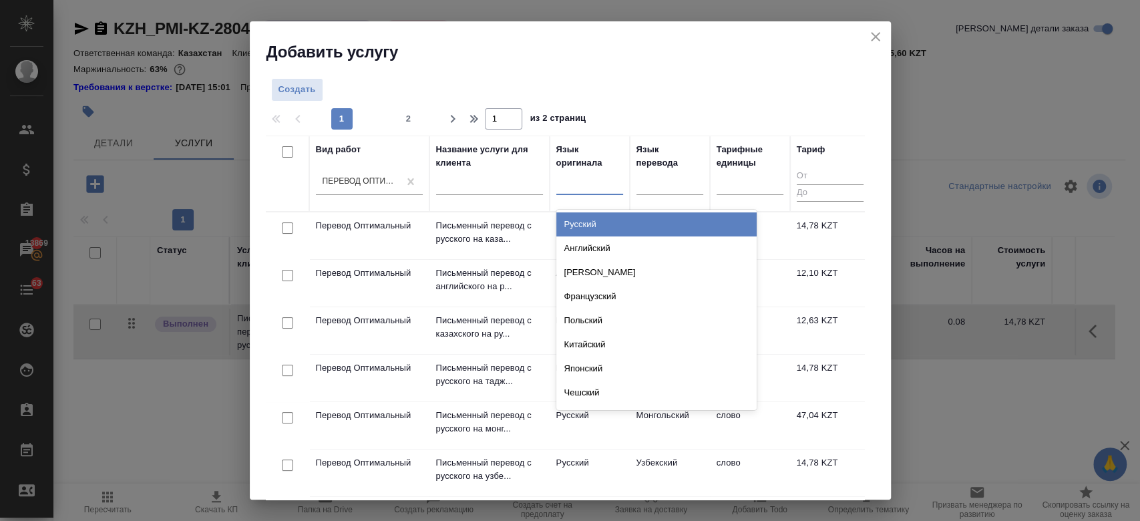
click at [600, 186] on div at bounding box center [589, 181] width 67 height 19
type input "русс"
click at [601, 221] on div "Русский" at bounding box center [656, 224] width 200 height 24
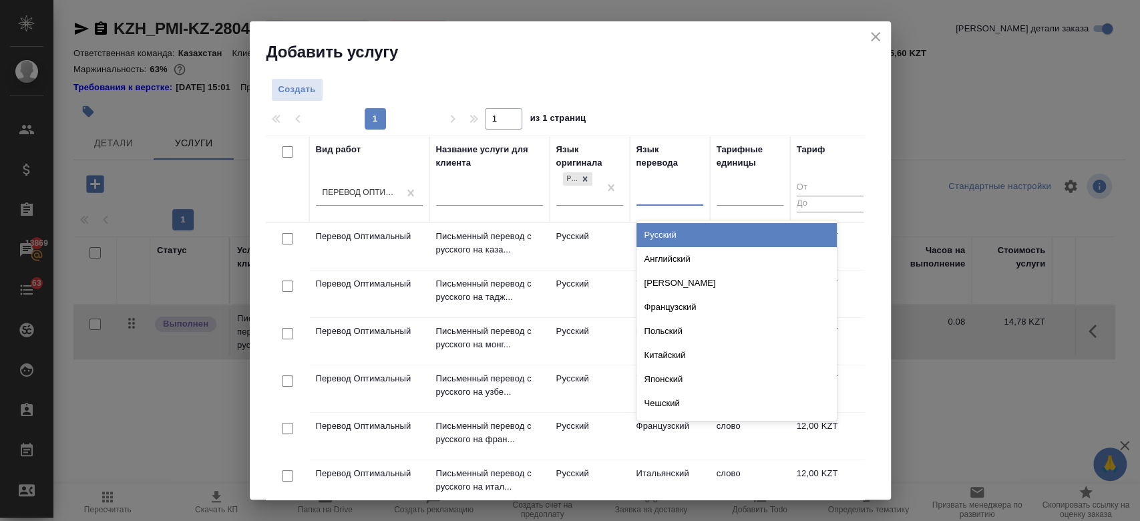
click at [657, 200] on div at bounding box center [670, 192] width 67 height 19
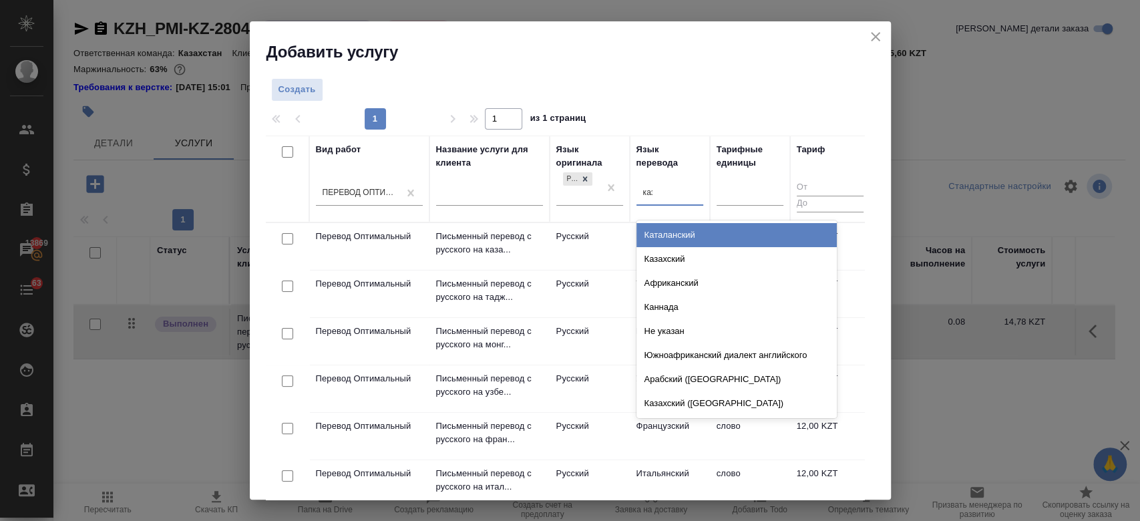
type input "каза"
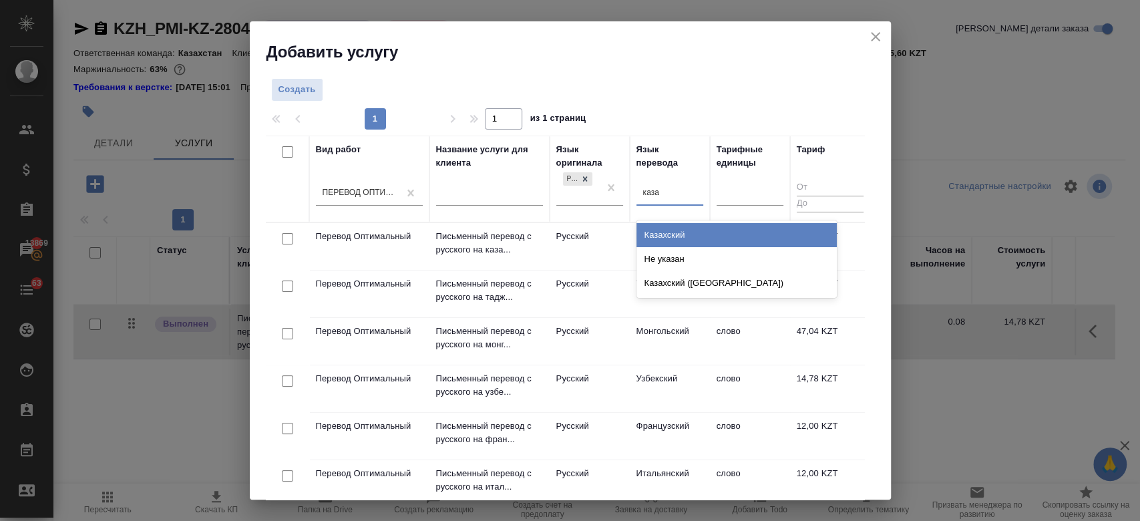
click at [676, 236] on div "Казахский" at bounding box center [737, 235] width 200 height 24
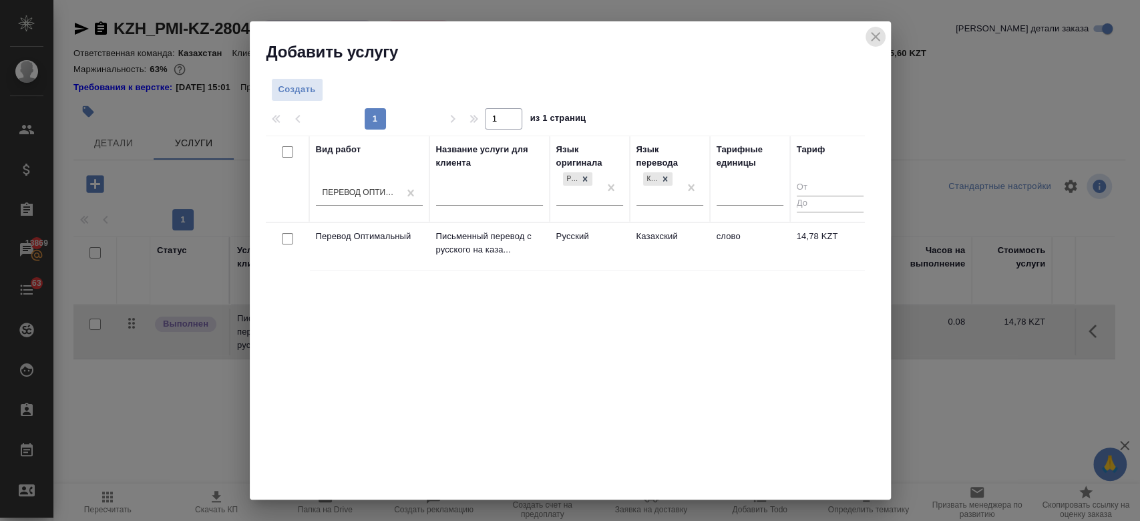
click at [878, 35] on icon "close" at bounding box center [876, 37] width 16 height 16
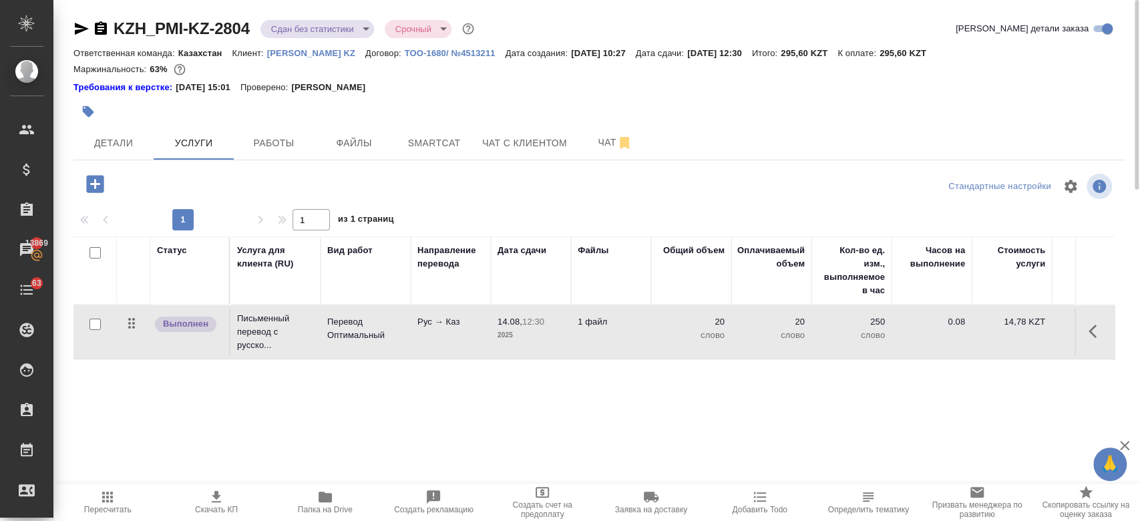
click at [90, 321] on input "checkbox" at bounding box center [95, 324] width 11 height 11
checkbox input "true"
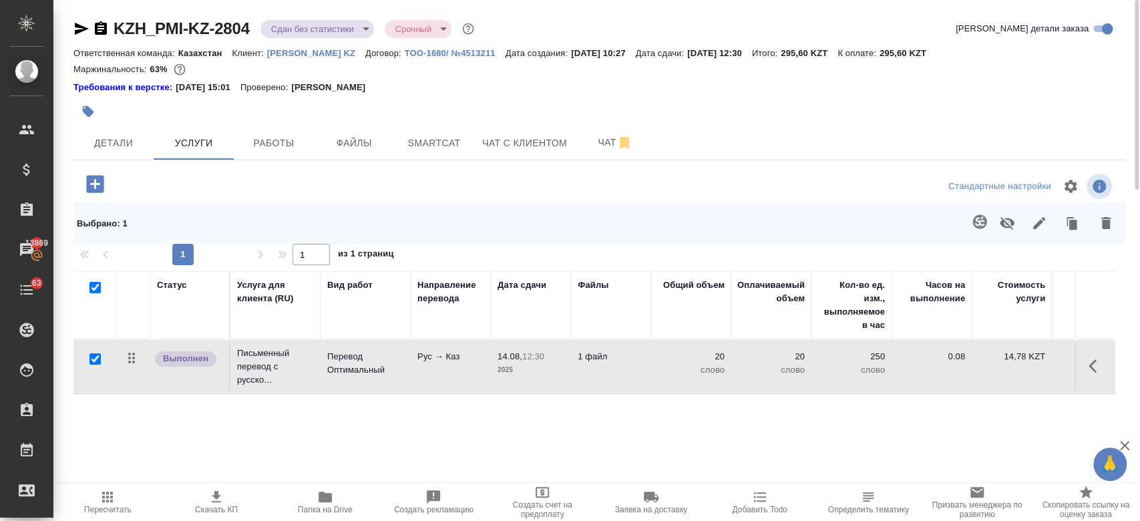
checkbox input "true"
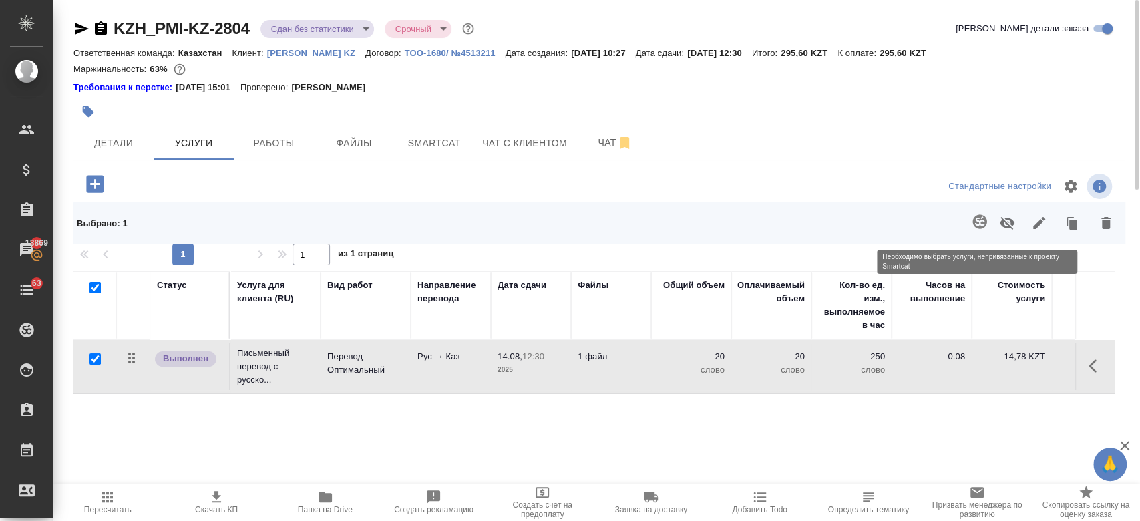
click at [977, 220] on span at bounding box center [977, 223] width 27 height 35
click at [978, 222] on span at bounding box center [977, 223] width 27 height 35
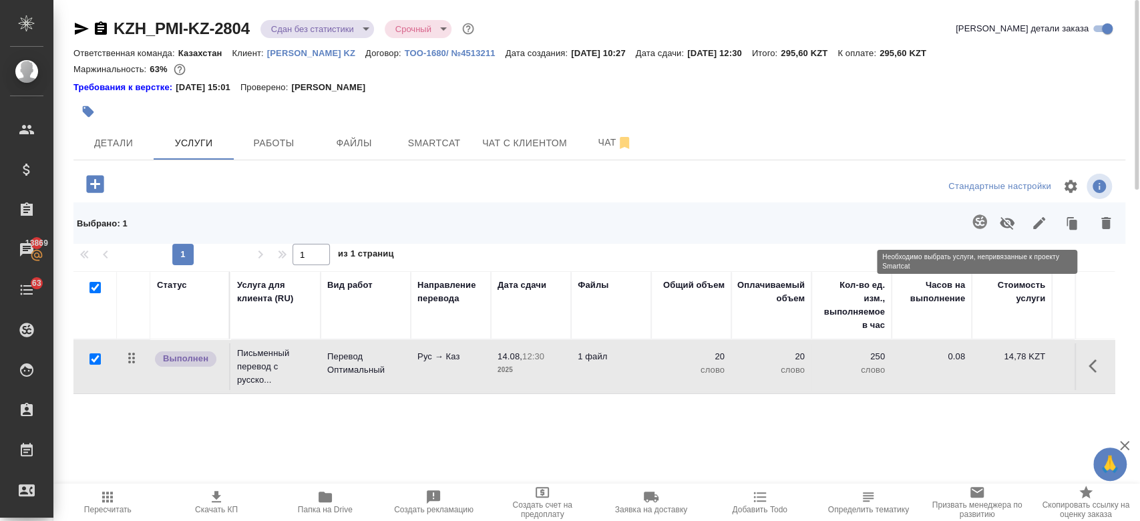
click at [983, 227] on span at bounding box center [977, 223] width 27 height 35
click at [981, 225] on span at bounding box center [977, 223] width 27 height 35
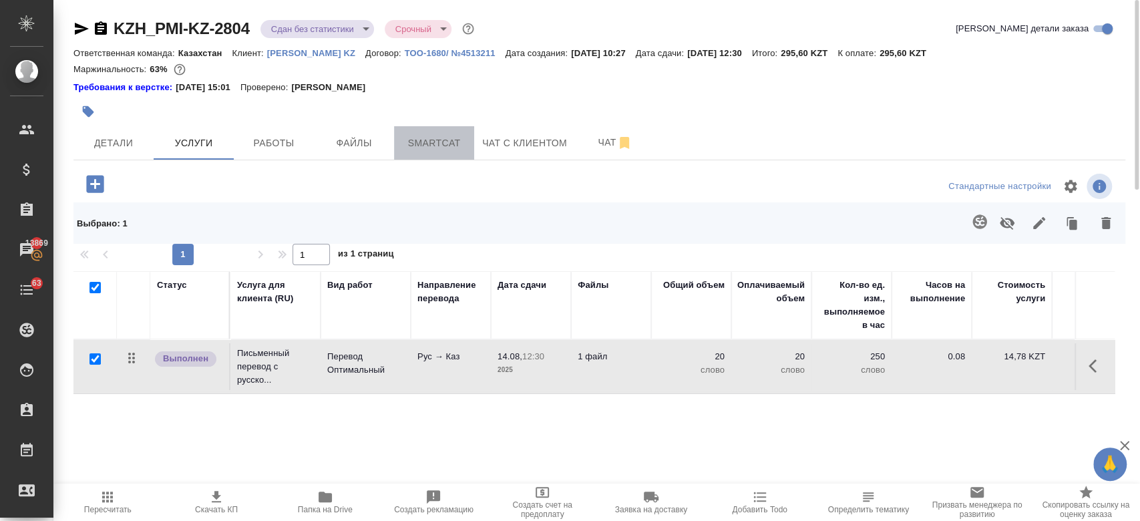
click at [439, 149] on span "Smartcat" at bounding box center [434, 143] width 64 height 17
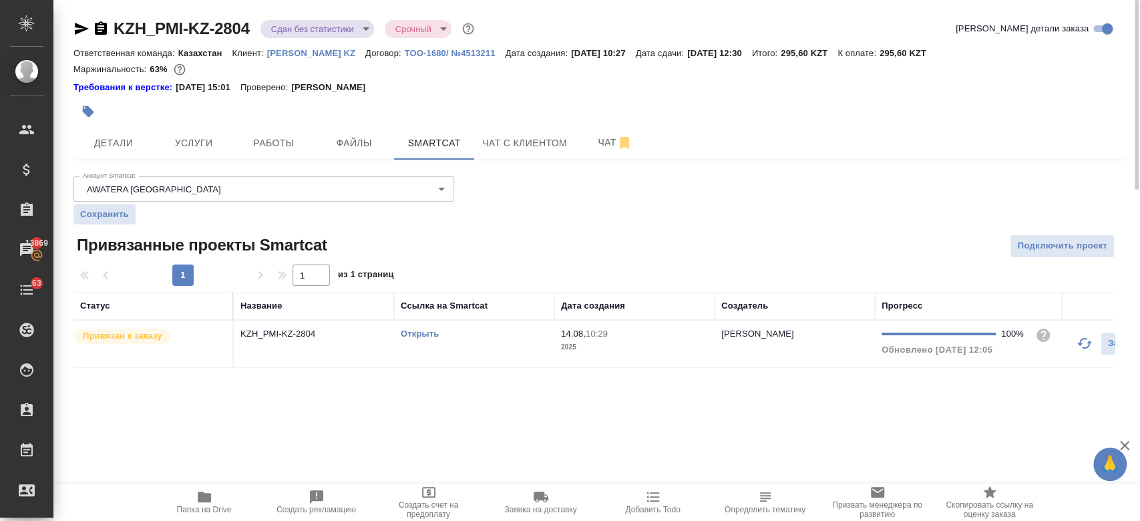
click at [422, 337] on link "Открыть" at bounding box center [420, 334] width 38 height 10
click at [488, 101] on div at bounding box center [423, 111] width 701 height 29
click at [392, 435] on div ".cls-1 fill:#fff; AWATERA Kosherbayeva Nazerke Клиенты Спецификации Заказы 1386…" at bounding box center [570, 260] width 1140 height 521
click at [441, 99] on div at bounding box center [423, 111] width 701 height 29
click at [451, 100] on div at bounding box center [423, 111] width 701 height 29
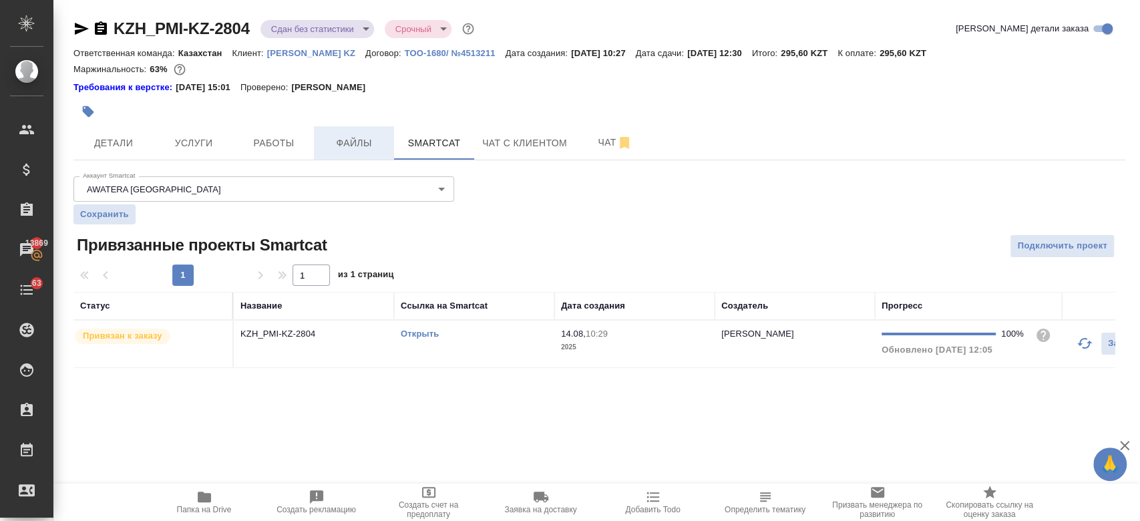
click at [351, 145] on span "Файлы" at bounding box center [354, 143] width 64 height 17
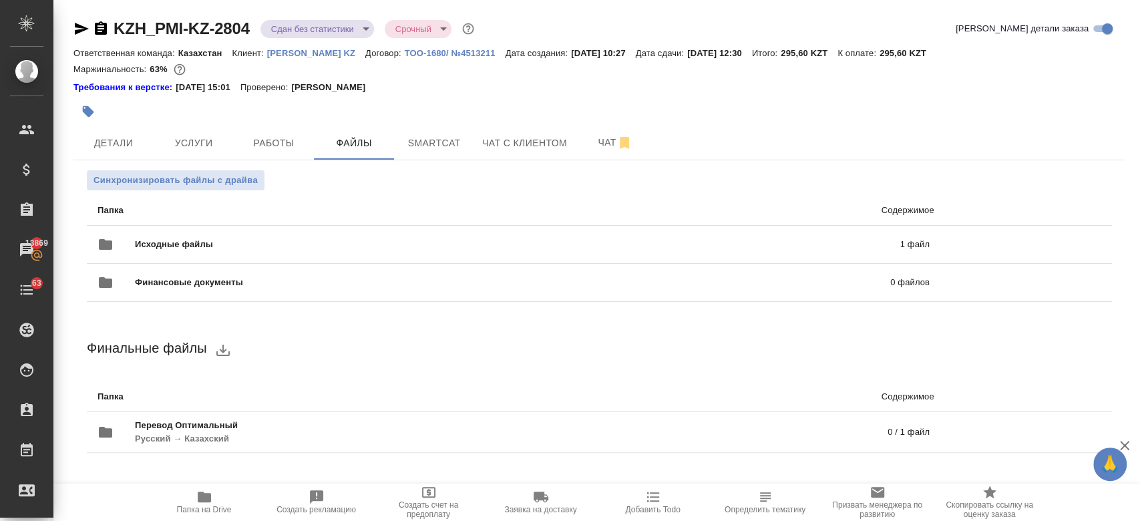
click at [454, 92] on div "Требования к верстке: 28.08.2024 15:01 Проверено: Петрова Валерия" at bounding box center [599, 87] width 1052 height 13
click at [460, 82] on div "Требования к верстке: 28.08.2024 15:01 Проверено: Петрова Валерия" at bounding box center [599, 87] width 1052 height 13
click at [398, 114] on div at bounding box center [423, 111] width 701 height 29
click at [454, 97] on div at bounding box center [423, 111] width 701 height 29
click at [440, 158] on button "Smartcat" at bounding box center [434, 142] width 80 height 33
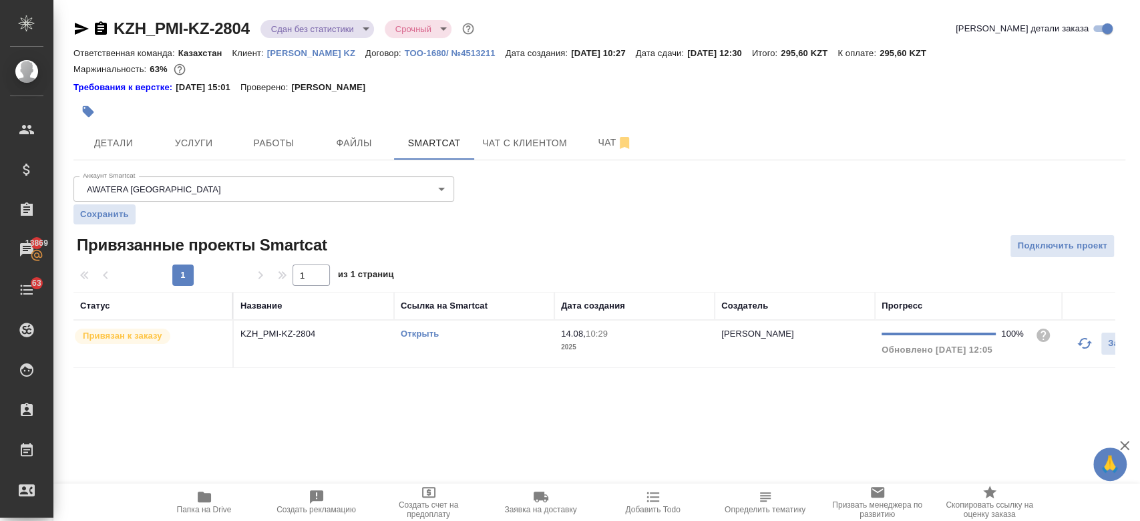
click at [397, 238] on div "Привязанные проекты Smartcat" at bounding box center [248, 244] width 351 height 21
click at [206, 149] on span "Услуги" at bounding box center [194, 143] width 64 height 17
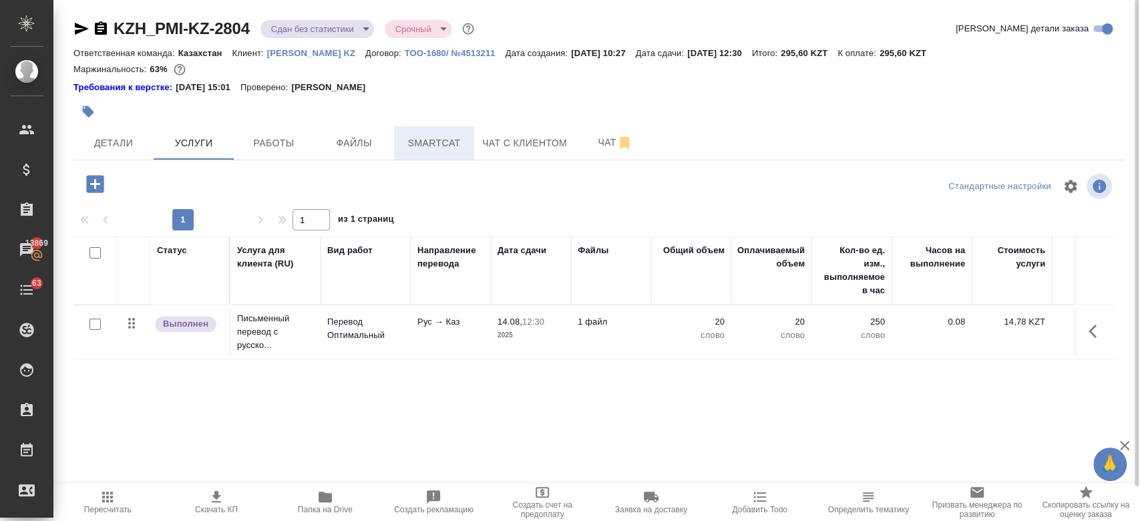
click at [438, 136] on span "Smartcat" at bounding box center [434, 143] width 64 height 17
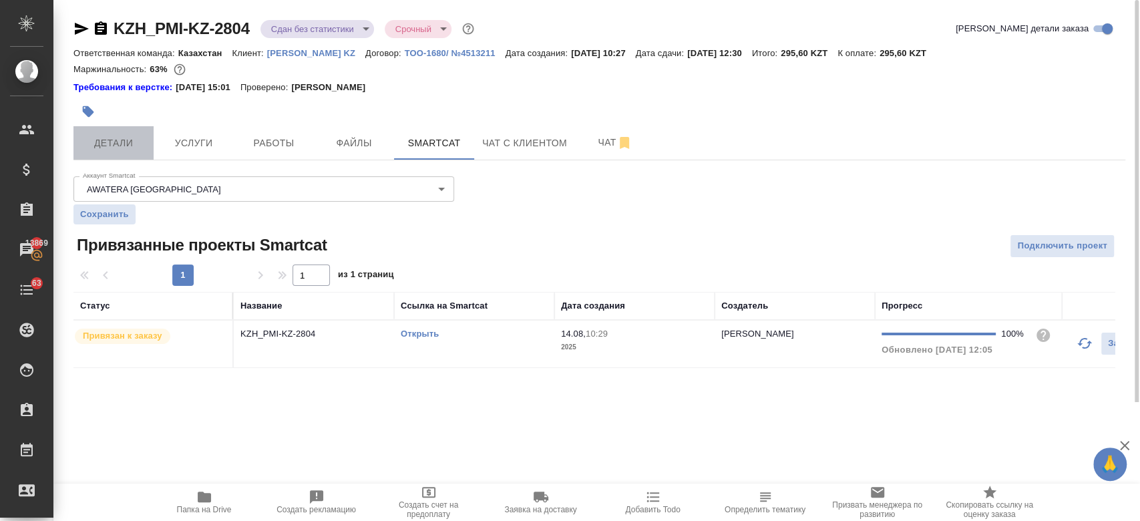
click at [118, 144] on span "Детали" at bounding box center [113, 143] width 64 height 17
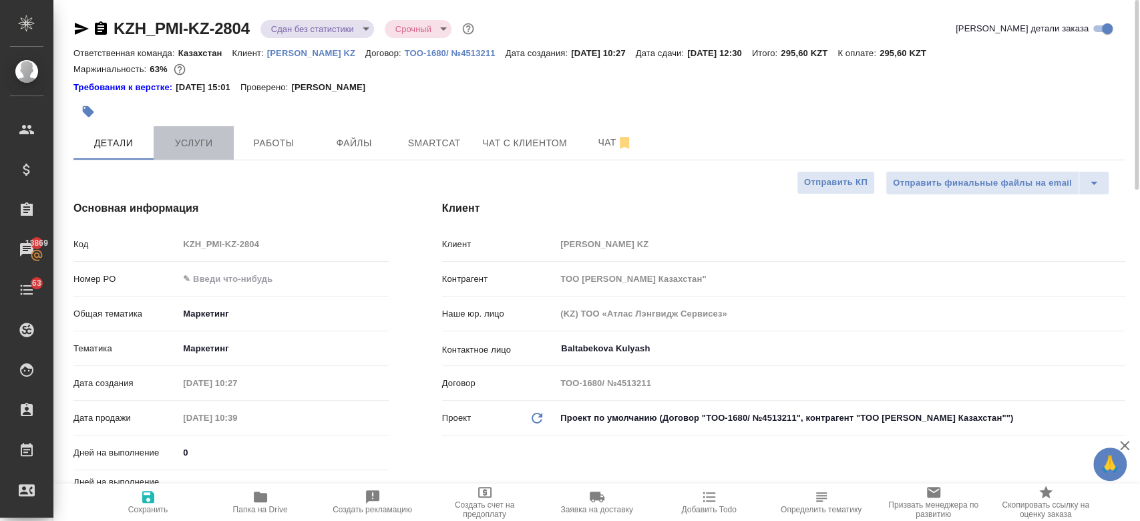
click at [222, 156] on button "Услуги" at bounding box center [194, 142] width 80 height 33
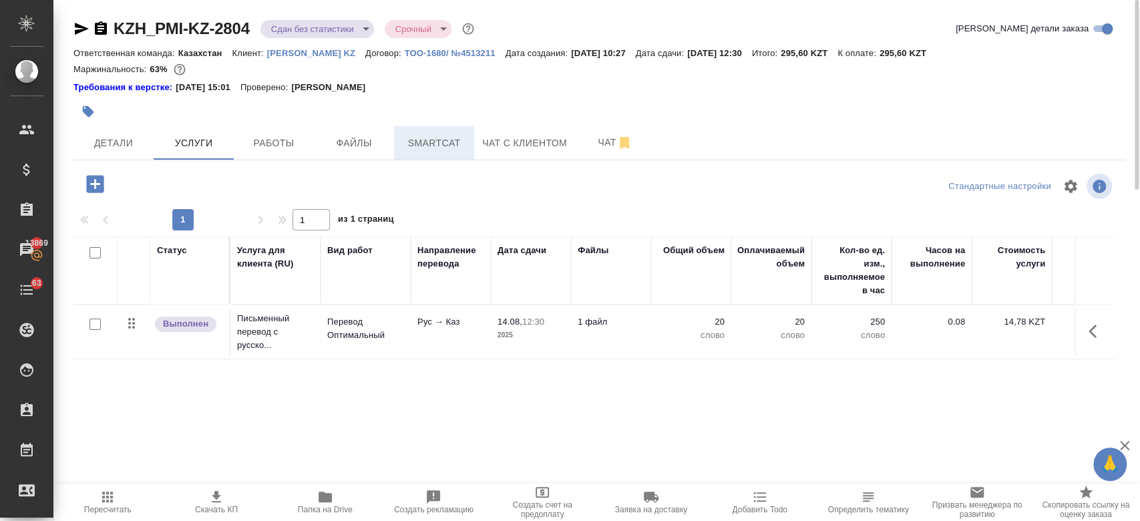
click at [460, 158] on button "Smartcat" at bounding box center [434, 142] width 80 height 33
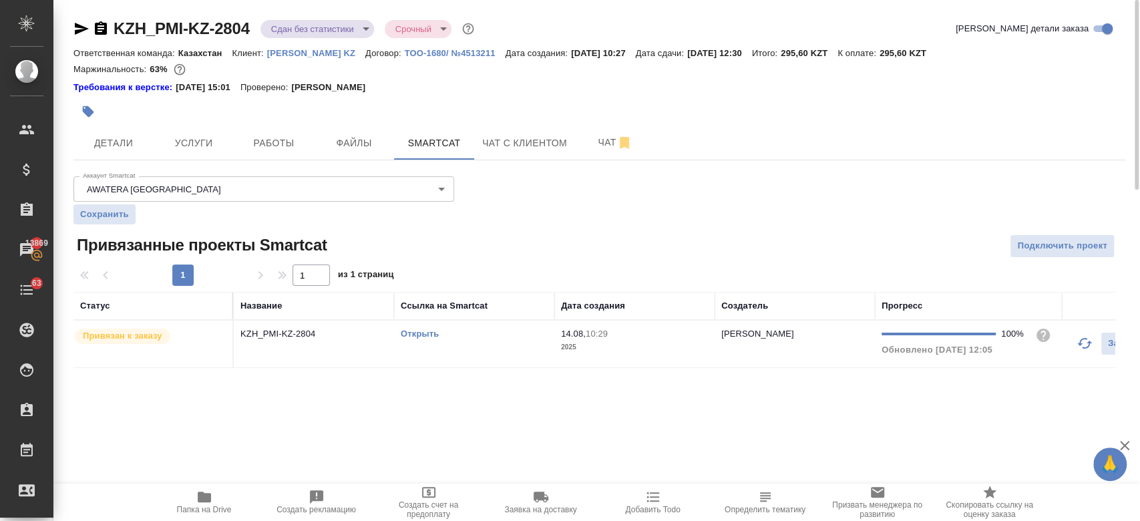
click at [414, 332] on link "Открыть" at bounding box center [420, 334] width 38 height 10
click at [458, 228] on div "Аккаунт Smartcat AWATERA Ukraine 5ee731907ea86d4c189c28e6 Аккаунт Smartcat Сохр…" at bounding box center [599, 269] width 1052 height 197
click at [288, 166] on div "KZH_PMI-KZ-2804 Сдан без статистики distributed Срочный urgent Кратко детали за…" at bounding box center [599, 201] width 1067 height 402
click at [219, 142] on span "Услуги" at bounding box center [194, 143] width 64 height 17
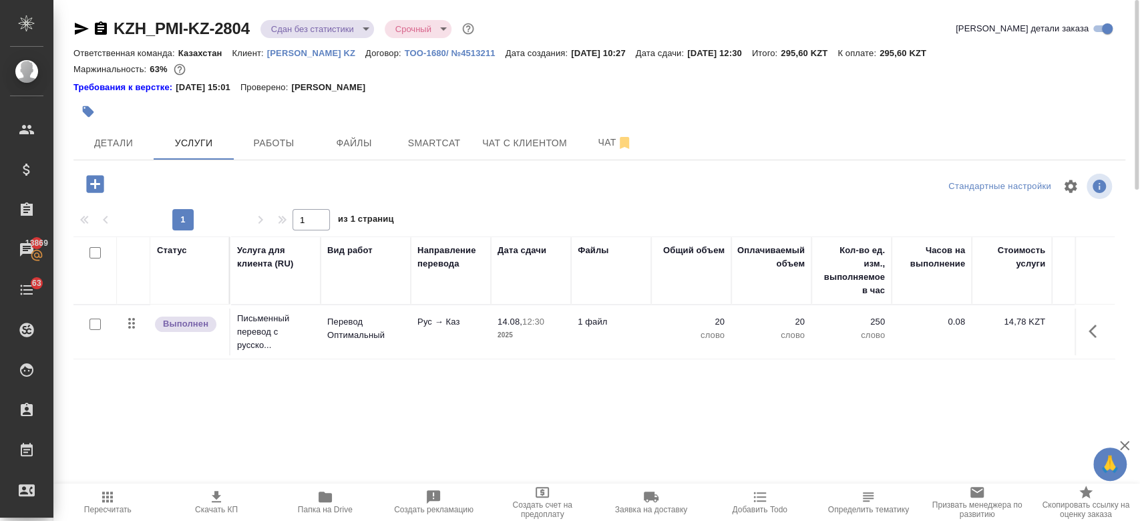
click at [296, 53] on p "Philip Morris KZ" at bounding box center [316, 53] width 98 height 10
click at [753, 497] on icon "button" at bounding box center [759, 497] width 13 height 10
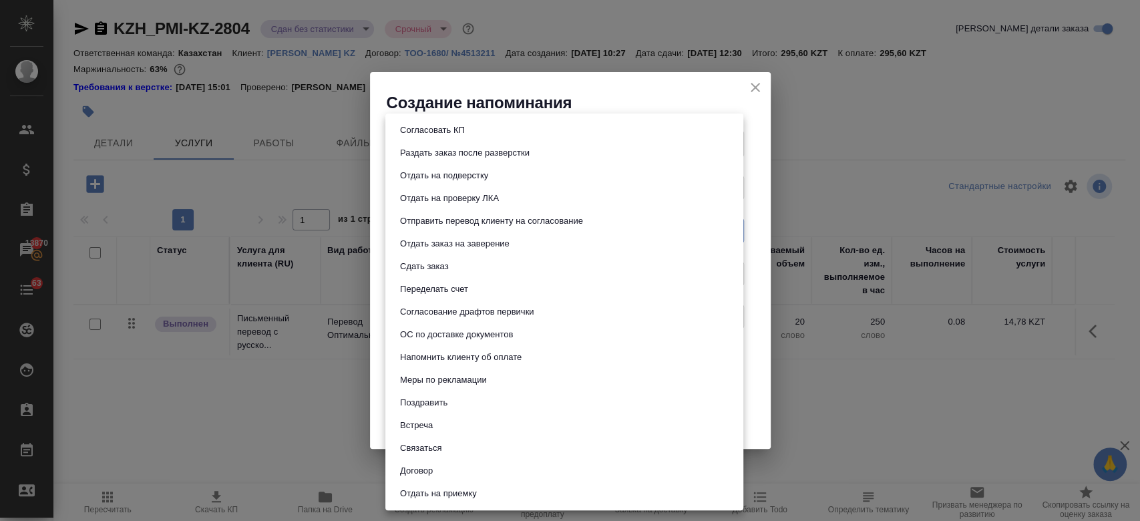
click at [509, 240] on body "🙏 .cls-1 fill:#fff; AWATERA Kosherbayeva Nazerke Клиенты Спецификации Заказы 13…" at bounding box center [570, 260] width 1140 height 521
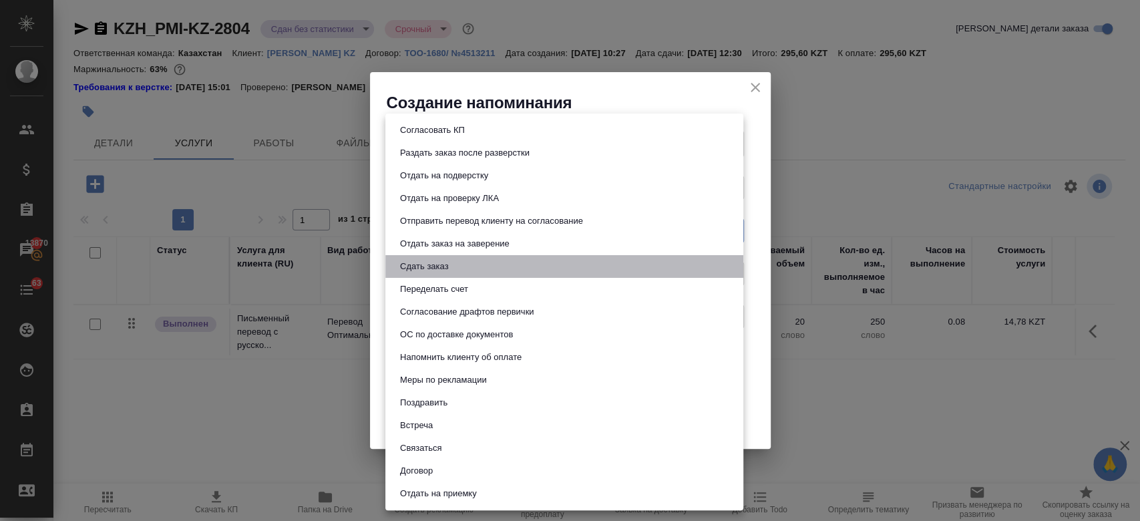
click at [456, 269] on li "Сдать заказ" at bounding box center [564, 266] width 358 height 23
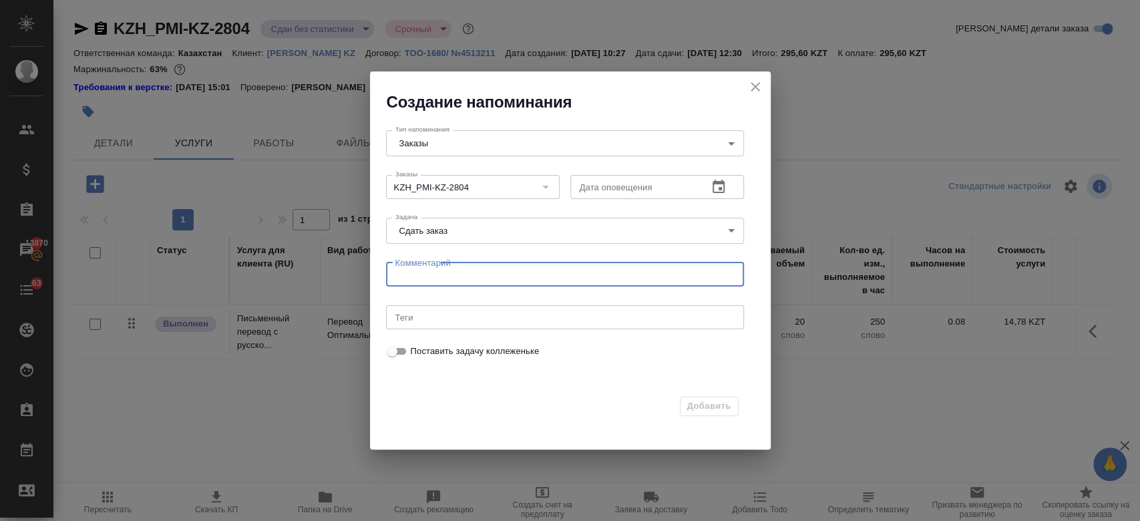
click at [450, 273] on textarea at bounding box center [564, 274] width 339 height 10
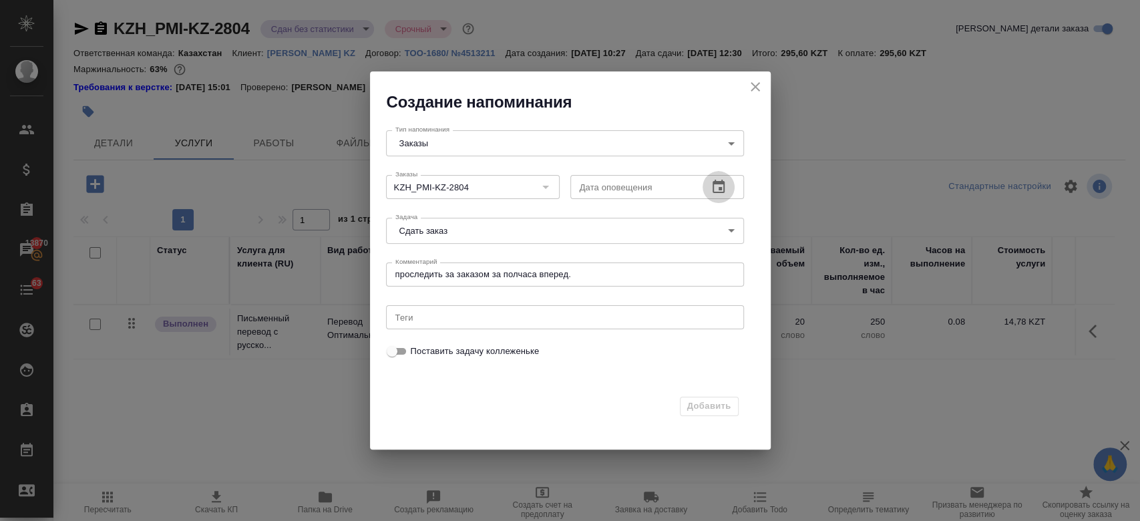
click at [716, 191] on icon "button" at bounding box center [719, 187] width 16 height 16
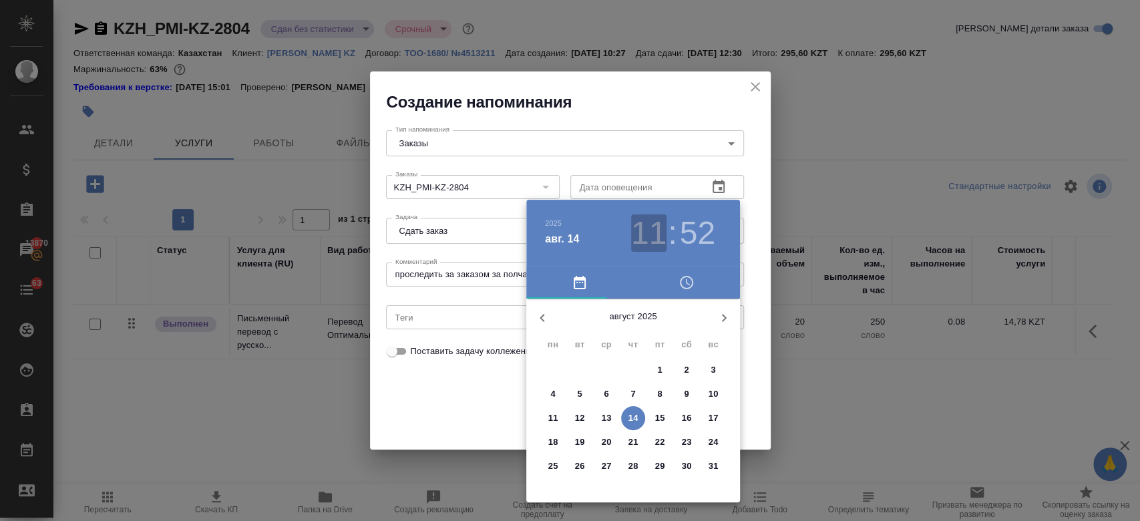
click at [655, 230] on h3 "11" at bounding box center [648, 232] width 35 height 37
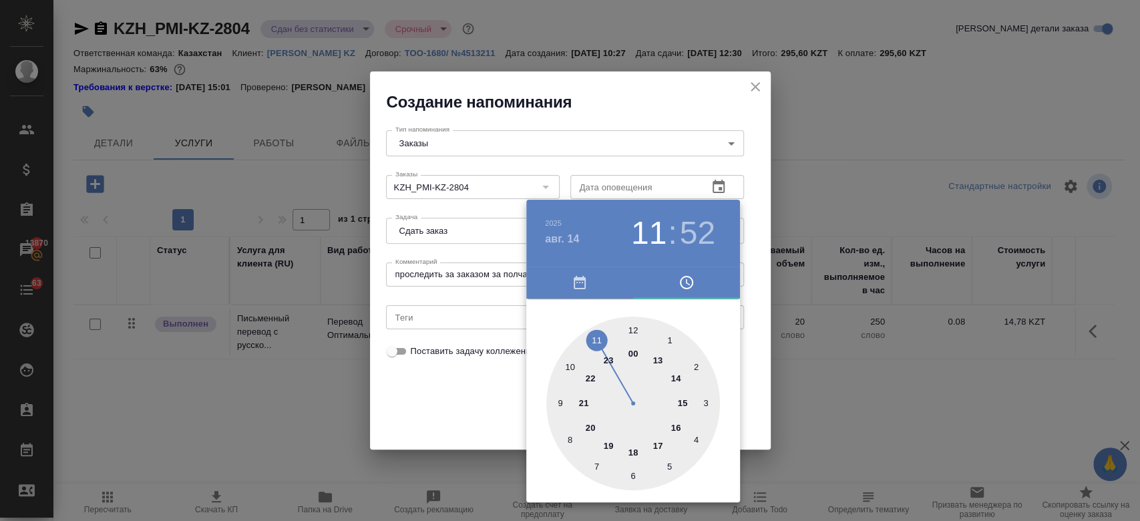
click at [691, 230] on h3 "52" at bounding box center [697, 232] width 35 height 37
click at [636, 473] on div at bounding box center [633, 404] width 174 height 174
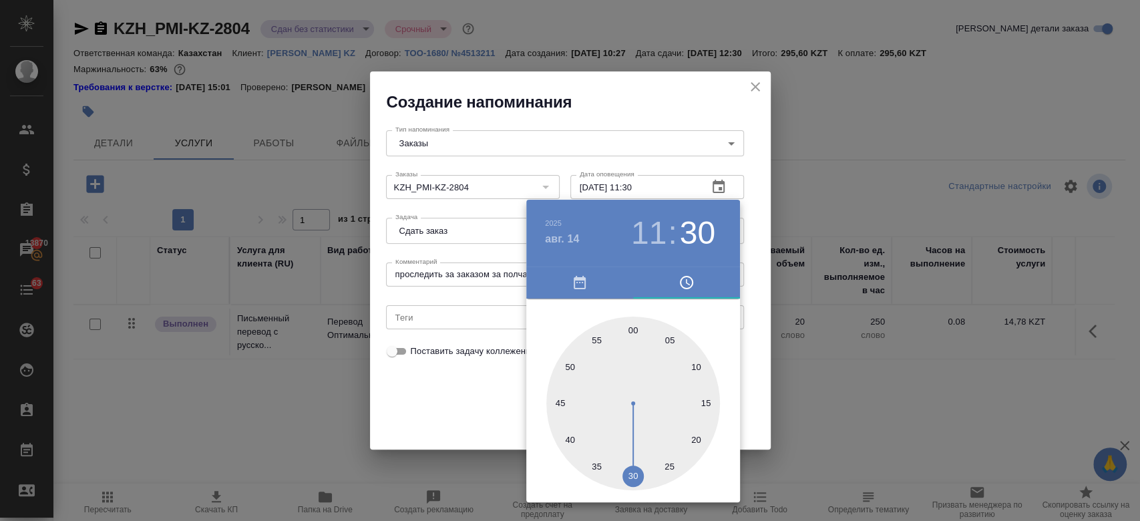
click at [873, 341] on div at bounding box center [570, 260] width 1140 height 521
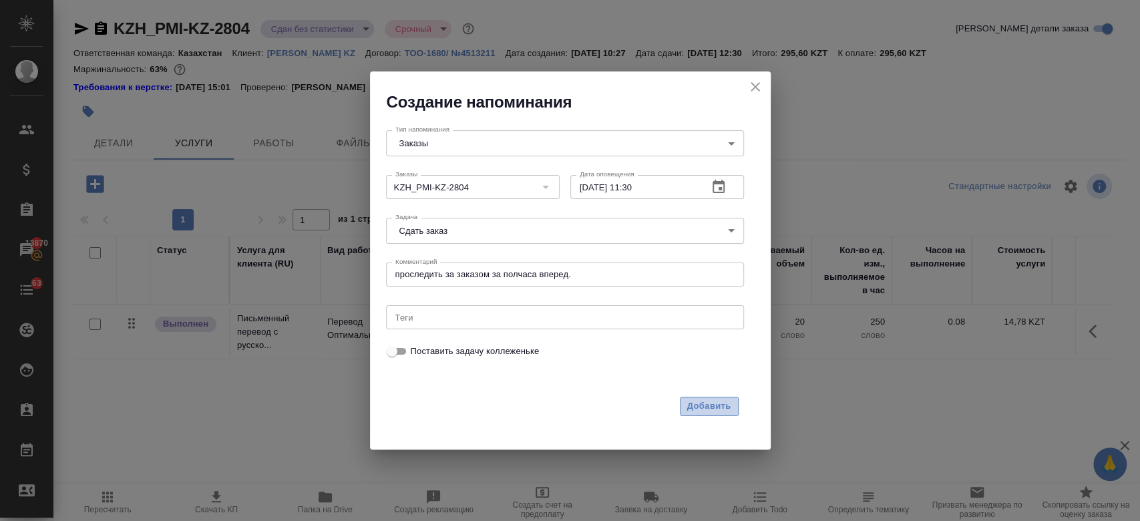
click at [696, 401] on span "Добавить" at bounding box center [709, 406] width 44 height 15
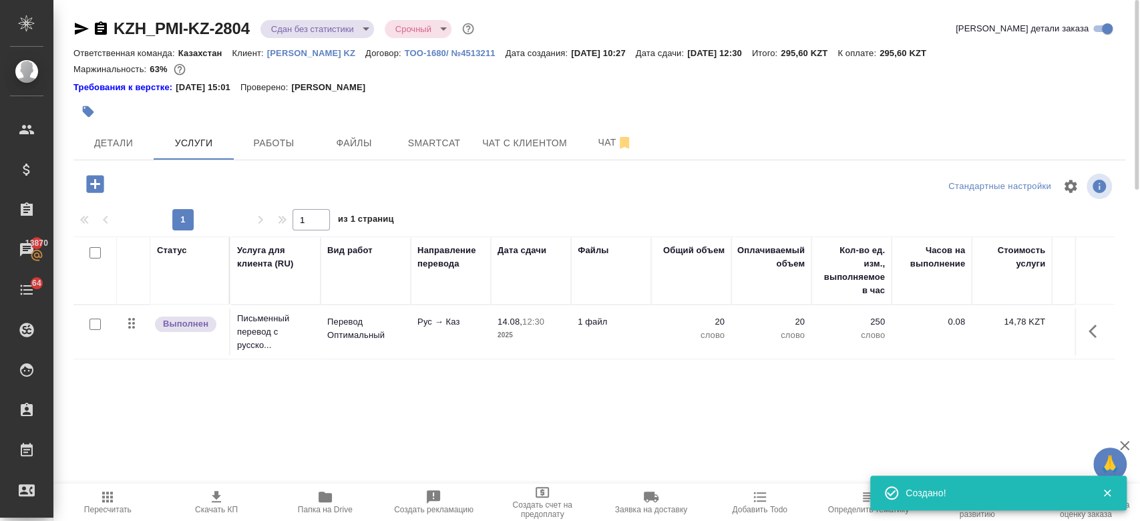
click at [452, 391] on div "Статус Услуга для клиента (RU) Вид работ Направление перевода Дата сдачи Файлы …" at bounding box center [593, 379] width 1041 height 287
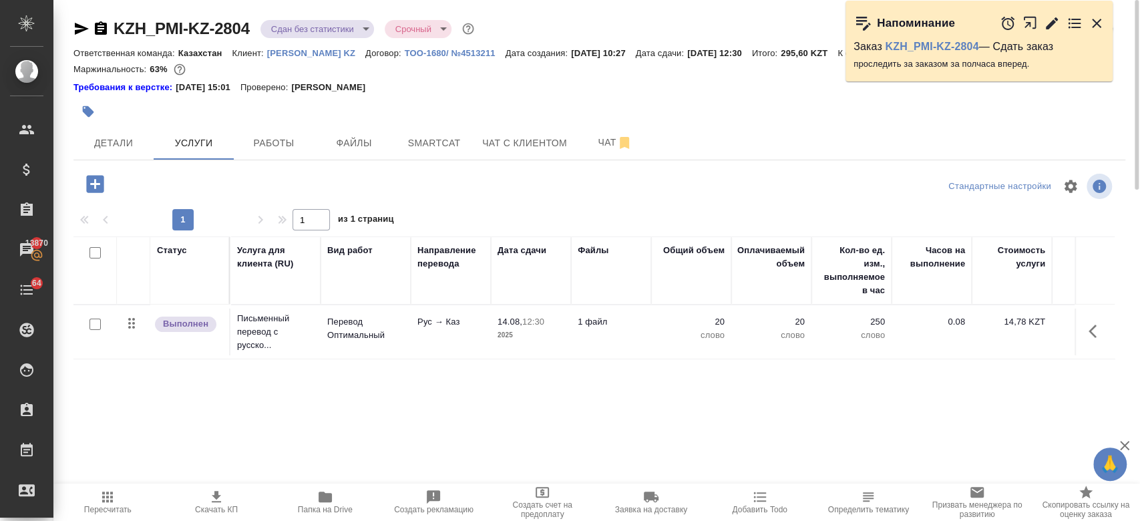
click at [579, 94] on div at bounding box center [599, 95] width 1052 height 3
click at [430, 76] on div "Маржинальность: 63%" at bounding box center [599, 69] width 1052 height 17
click at [427, 93] on div "Требования к верстке: 28.08.2024 15:01 Проверено: Петрова Валерия" at bounding box center [599, 87] width 1052 height 13
click at [109, 154] on button "Детали" at bounding box center [113, 142] width 80 height 33
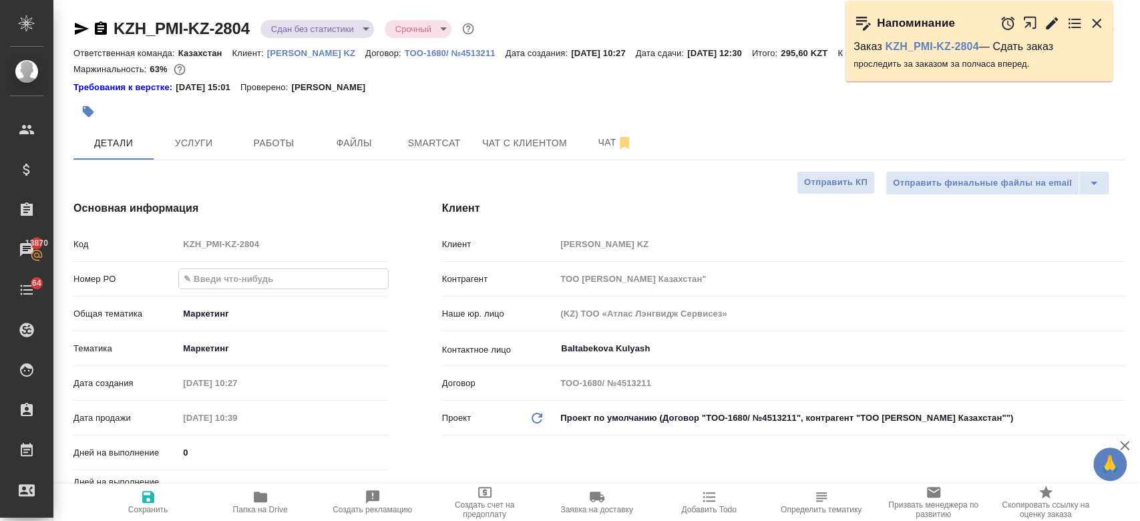
click at [214, 286] on input "text" at bounding box center [283, 278] width 208 height 19
click at [152, 506] on span "Сохранить" at bounding box center [148, 509] width 40 height 9
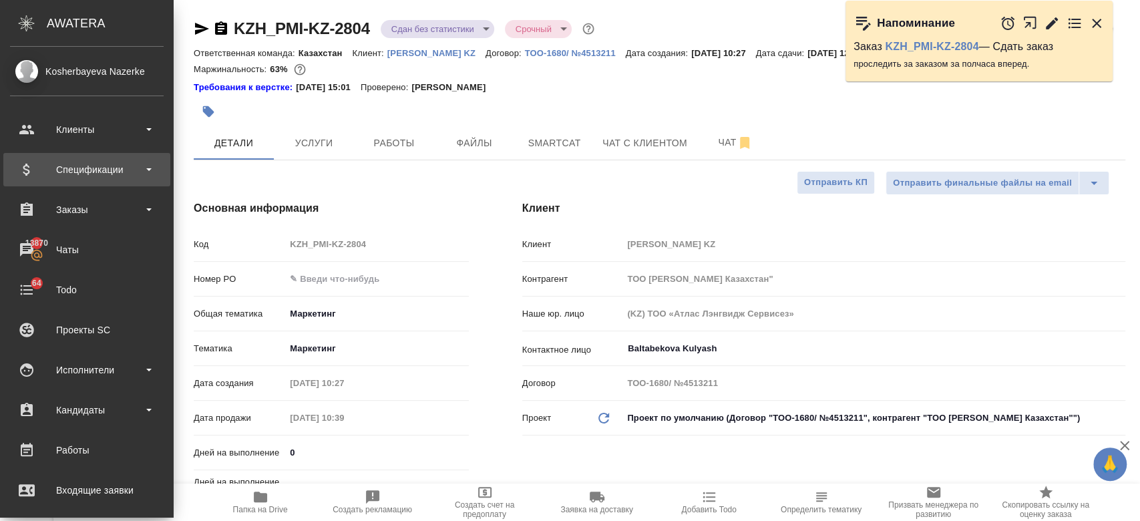
click at [95, 168] on div "Спецификации" at bounding box center [87, 170] width 154 height 20
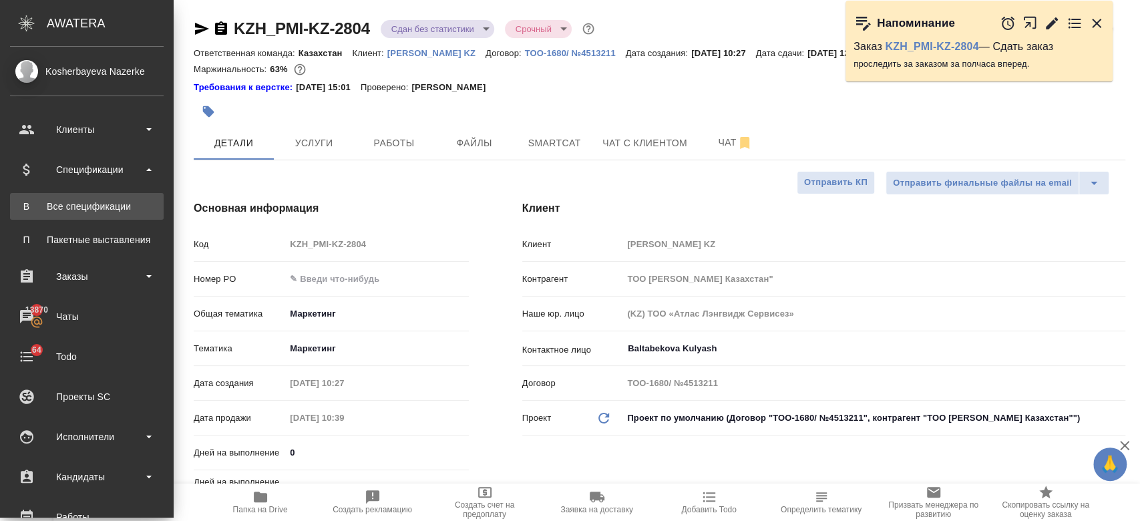
click at [95, 202] on div "Все спецификации" at bounding box center [87, 206] width 140 height 13
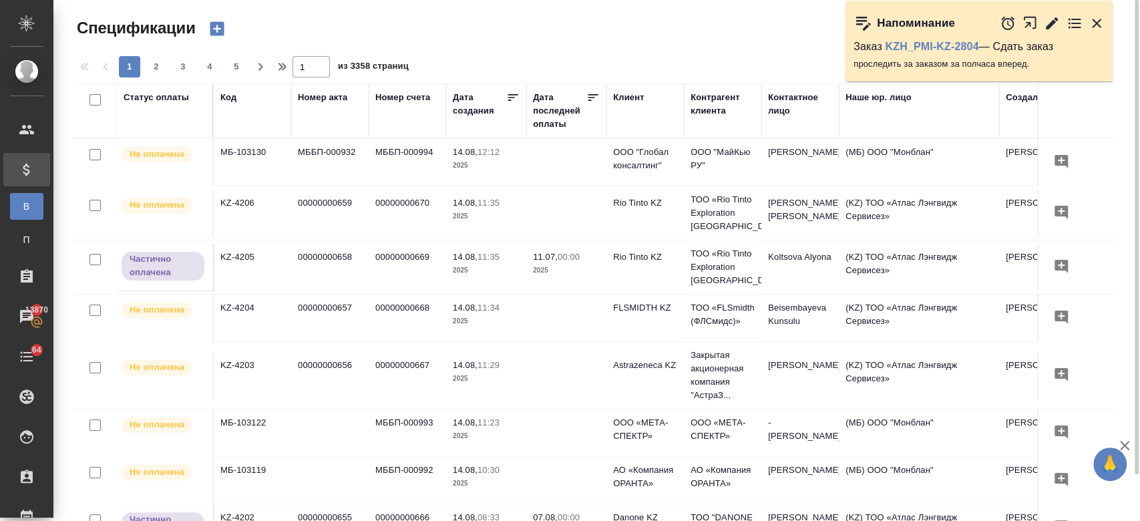
click at [221, 29] on icon "button" at bounding box center [217, 29] width 14 height 14
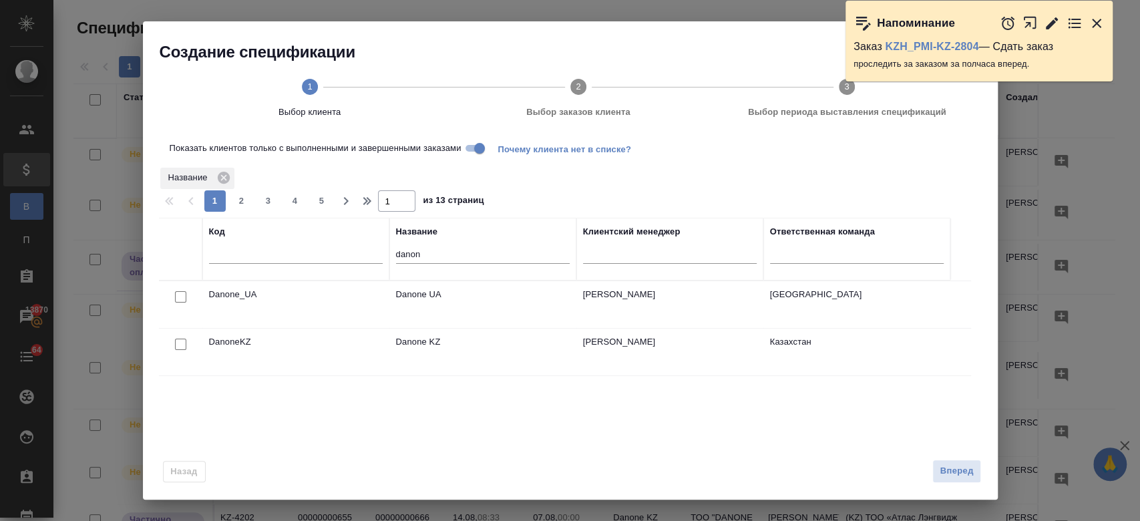
click at [453, 255] on input "danon" at bounding box center [483, 255] width 174 height 17
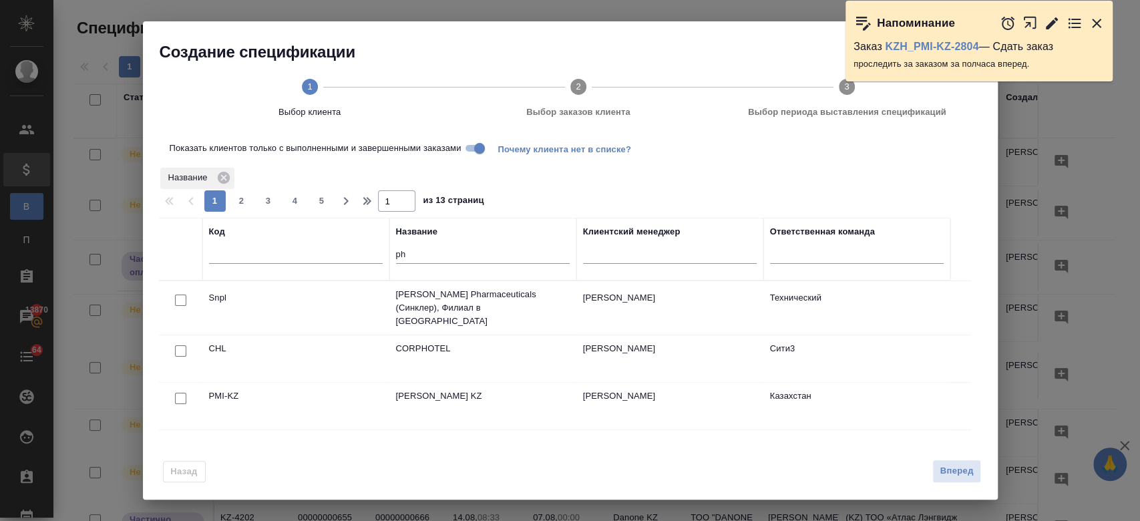
click at [179, 306] on input "checkbox" at bounding box center [180, 300] width 11 height 11
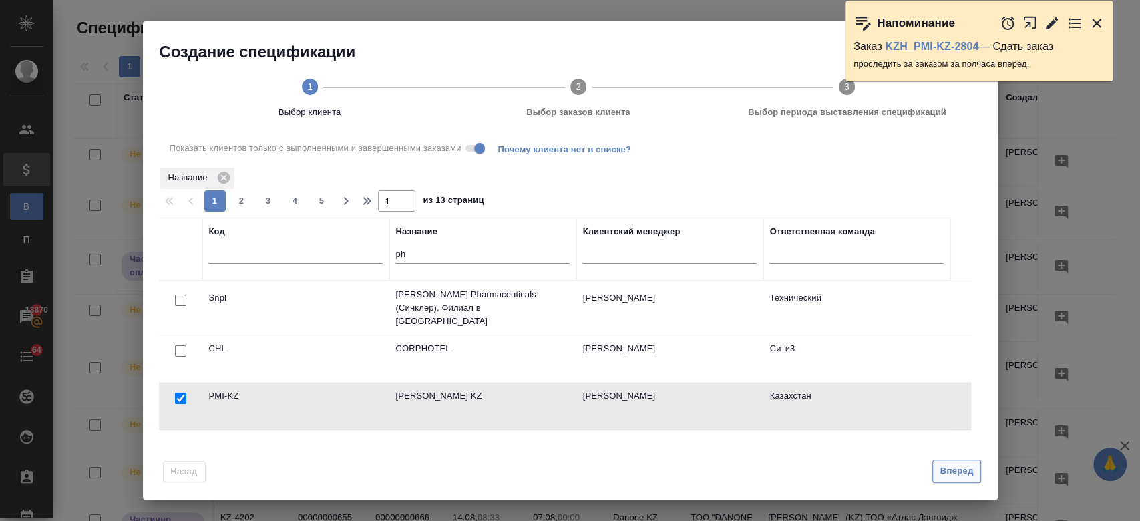
click at [952, 482] on button "Вперед" at bounding box center [956, 471] width 48 height 23
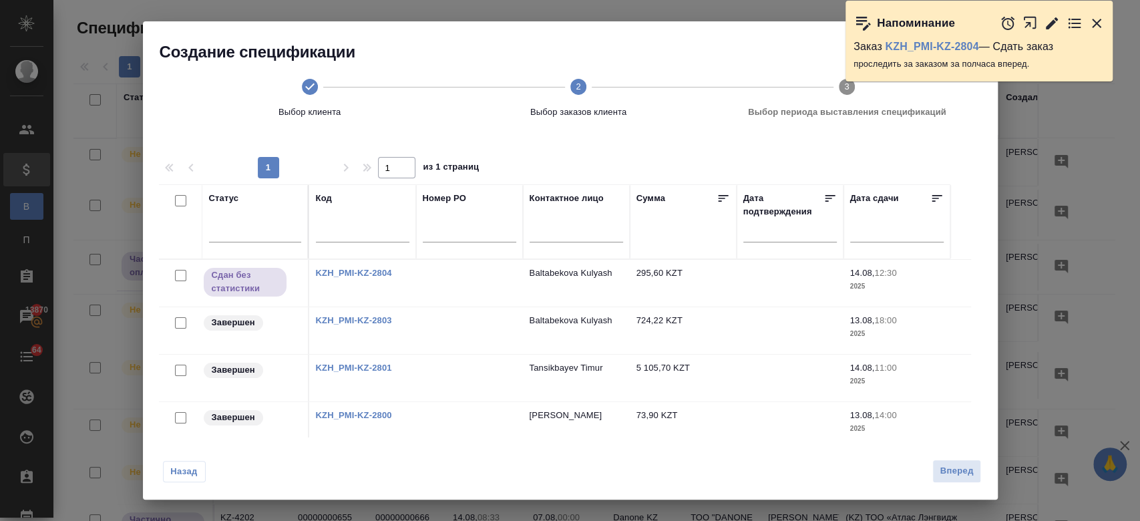
click at [178, 275] on input "checkbox" at bounding box center [180, 275] width 11 height 11
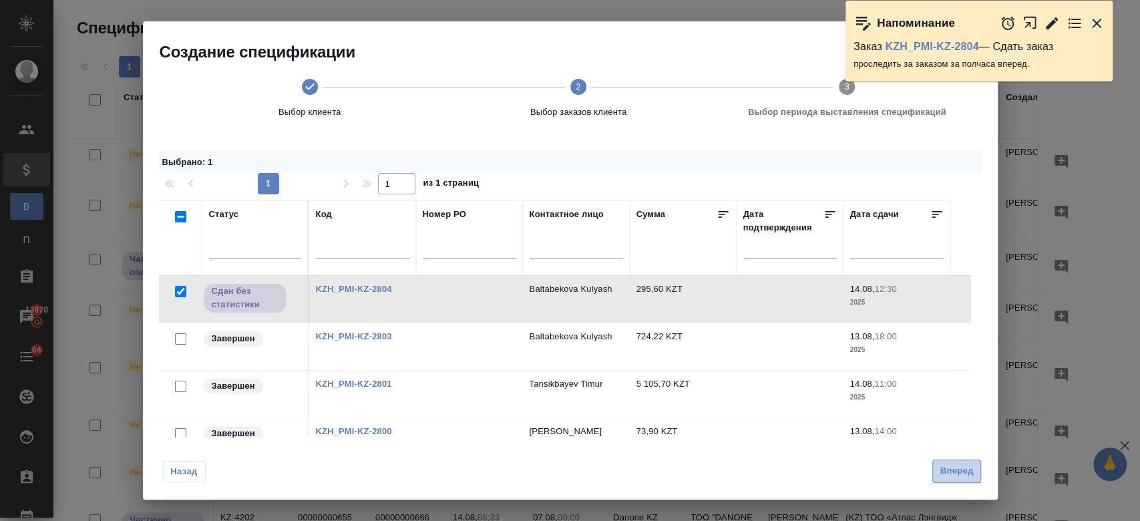
click at [951, 472] on span "Вперед" at bounding box center [956, 471] width 33 height 15
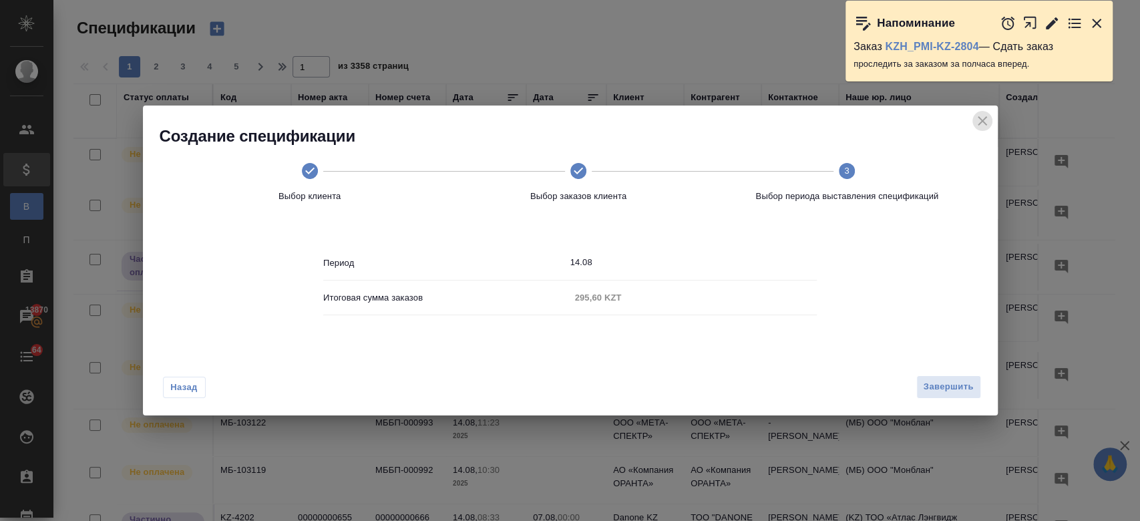
click at [983, 125] on icon "close" at bounding box center [982, 121] width 16 height 16
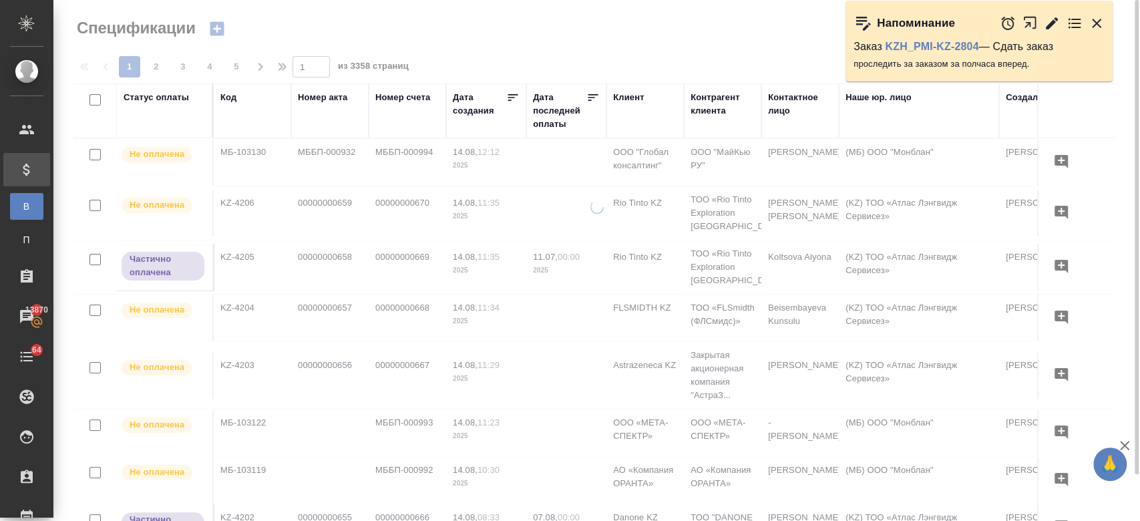
click at [239, 271] on div at bounding box center [596, 360] width 1087 height 321
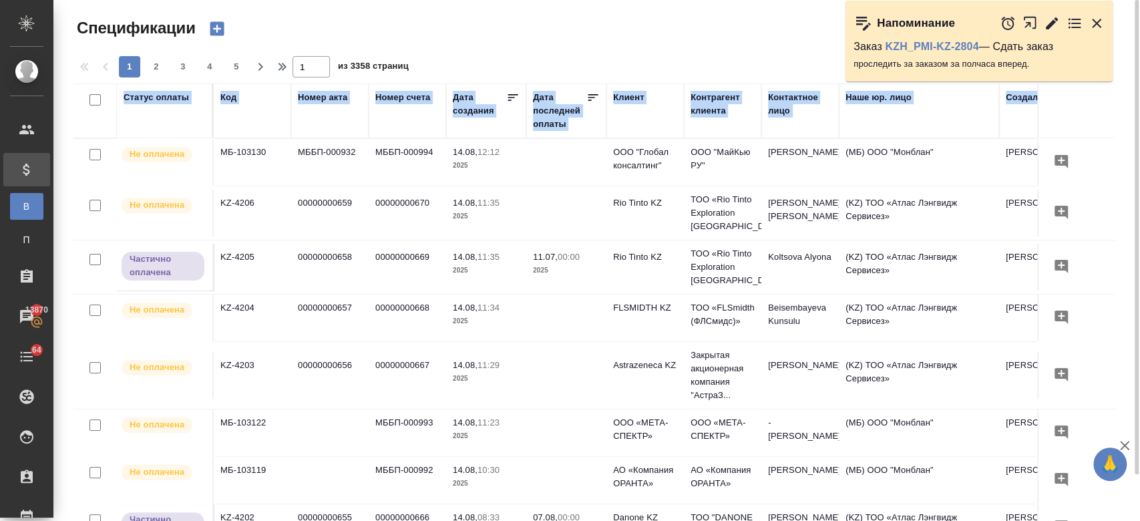
click at [234, 186] on td "KZ-4205" at bounding box center [252, 162] width 77 height 47
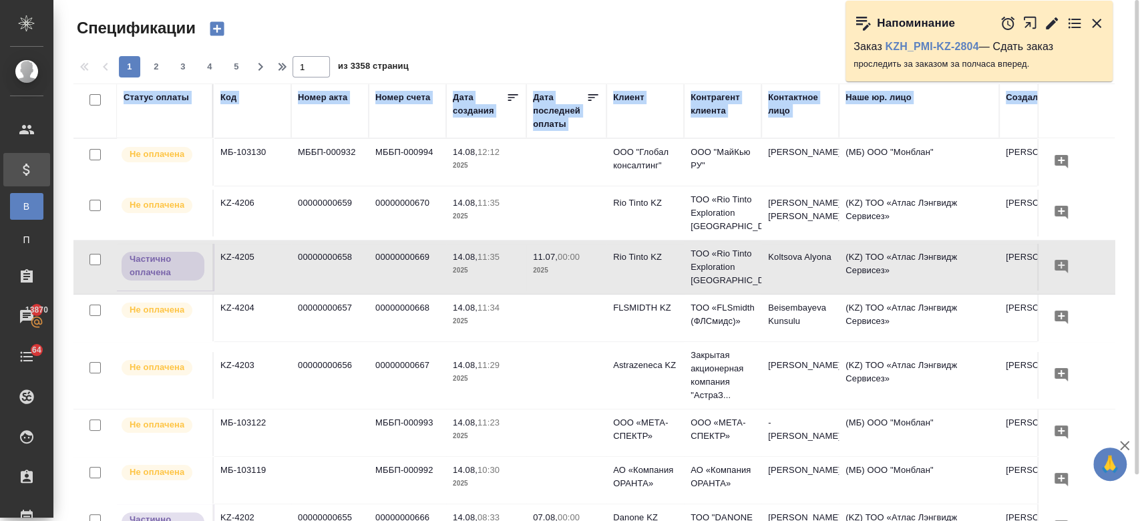
click at [517, 33] on div at bounding box center [599, 33] width 351 height 32
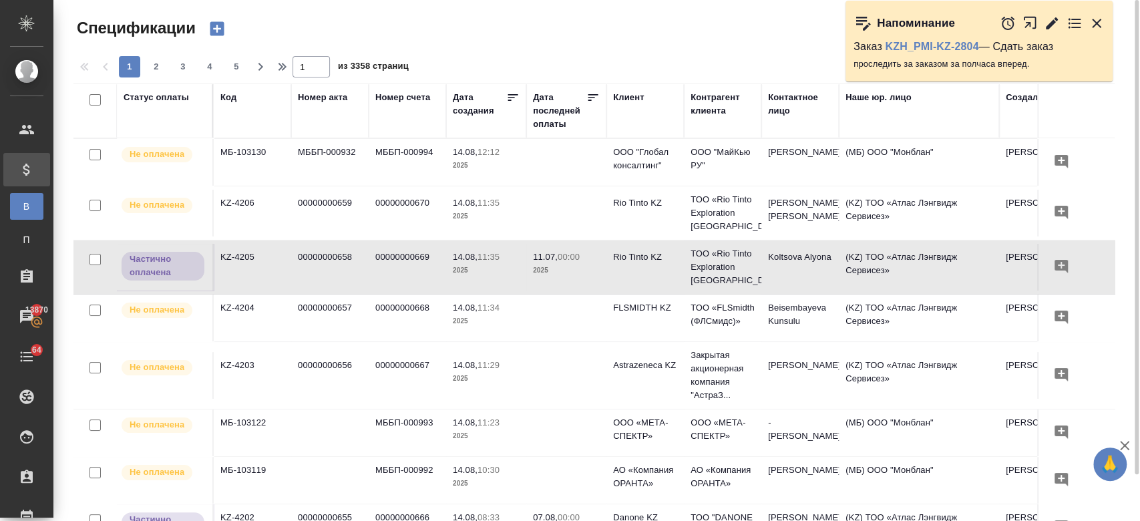
click at [514, 29] on div at bounding box center [599, 33] width 351 height 32
click at [295, 186] on td "00000000658" at bounding box center [329, 162] width 77 height 47
click at [331, 186] on td "00000000658" at bounding box center [329, 162] width 77 height 47
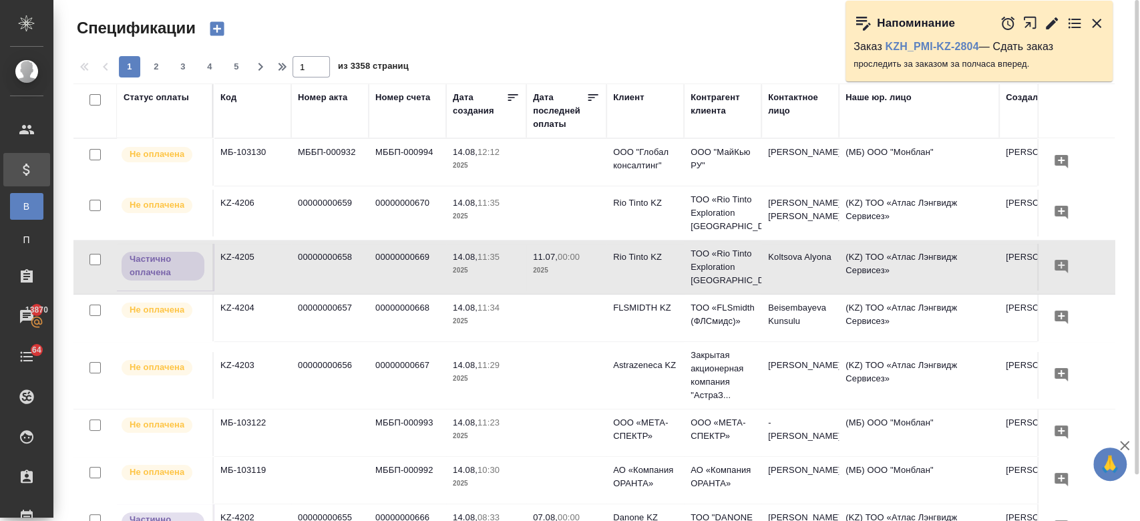
click at [321, 186] on td "00000000658" at bounding box center [329, 162] width 77 height 47
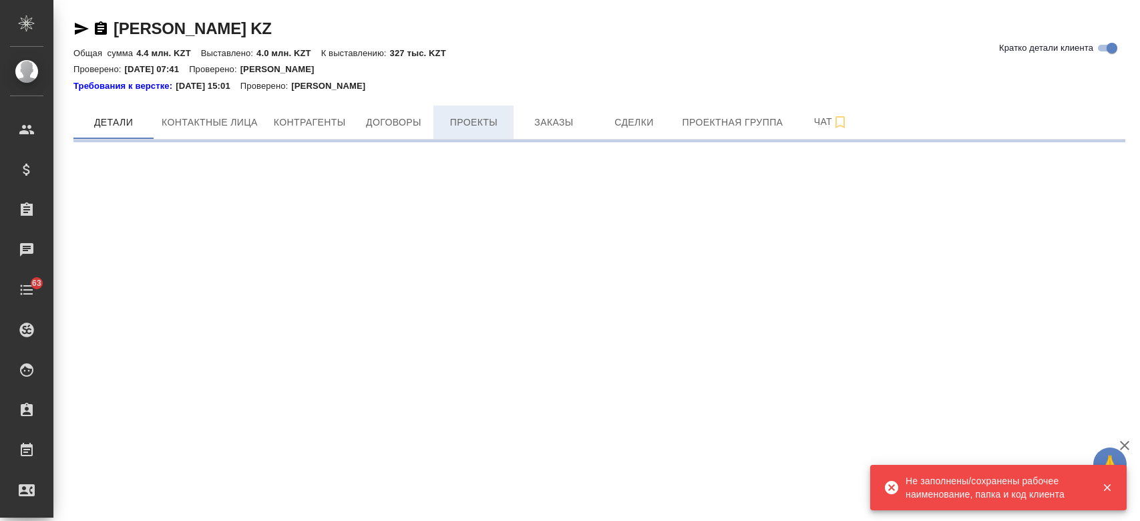
click at [468, 129] on span "Проекты" at bounding box center [473, 122] width 64 height 17
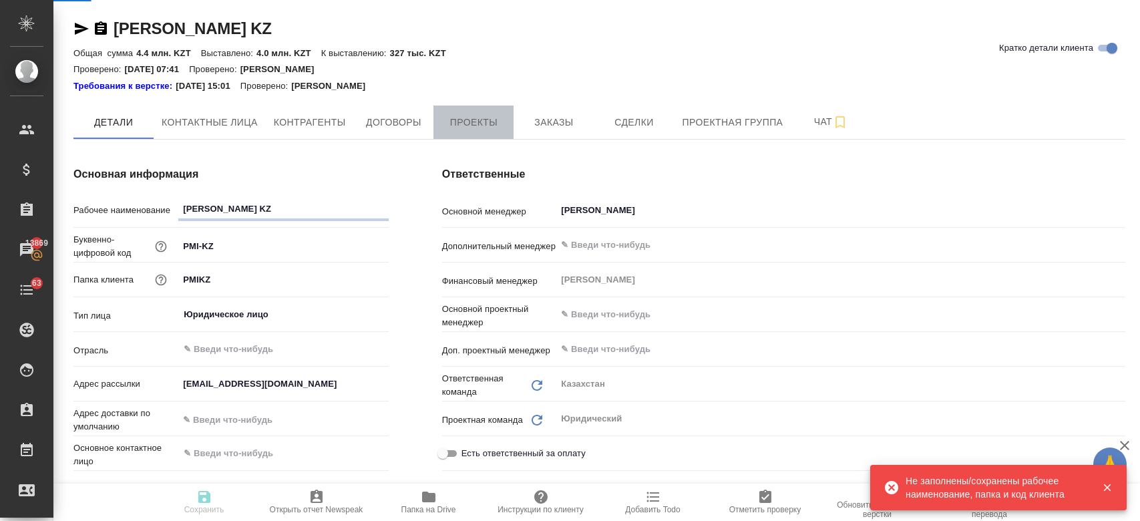
click at [468, 129] on span "Проекты" at bounding box center [473, 122] width 64 height 17
type textarea "x"
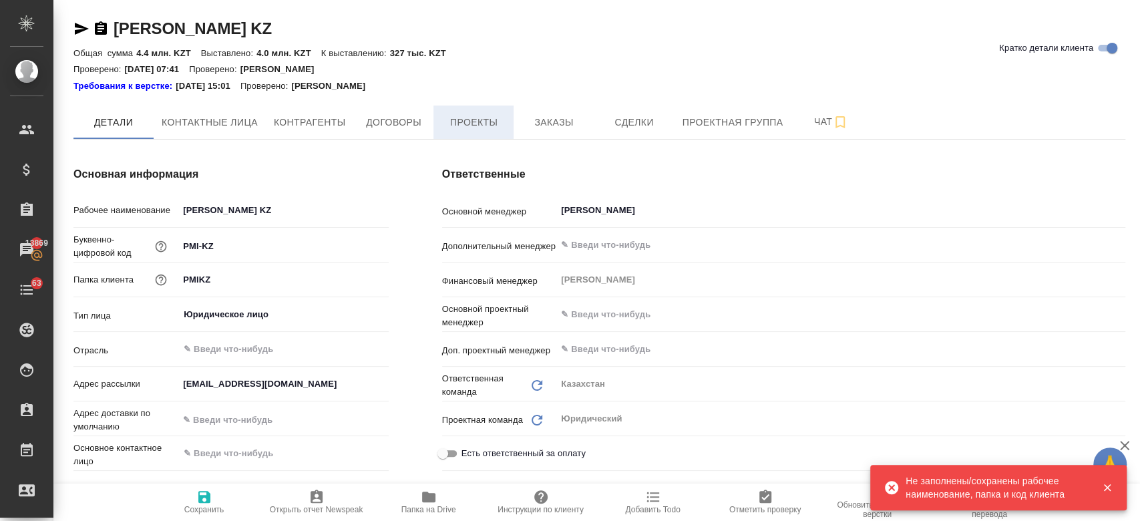
type textarea "x"
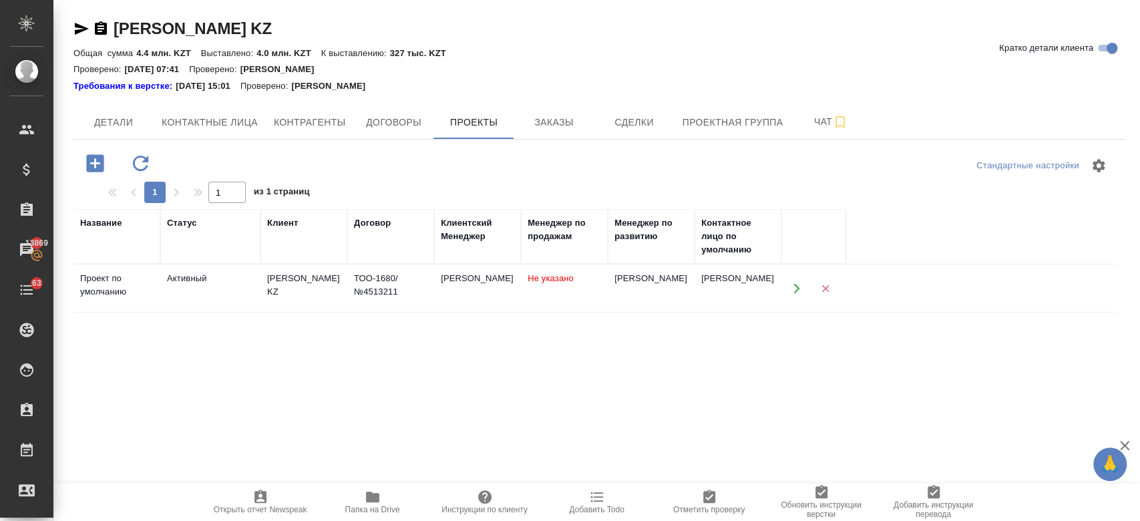
click at [269, 288] on td "Philip Morris KZ" at bounding box center [303, 288] width 87 height 47
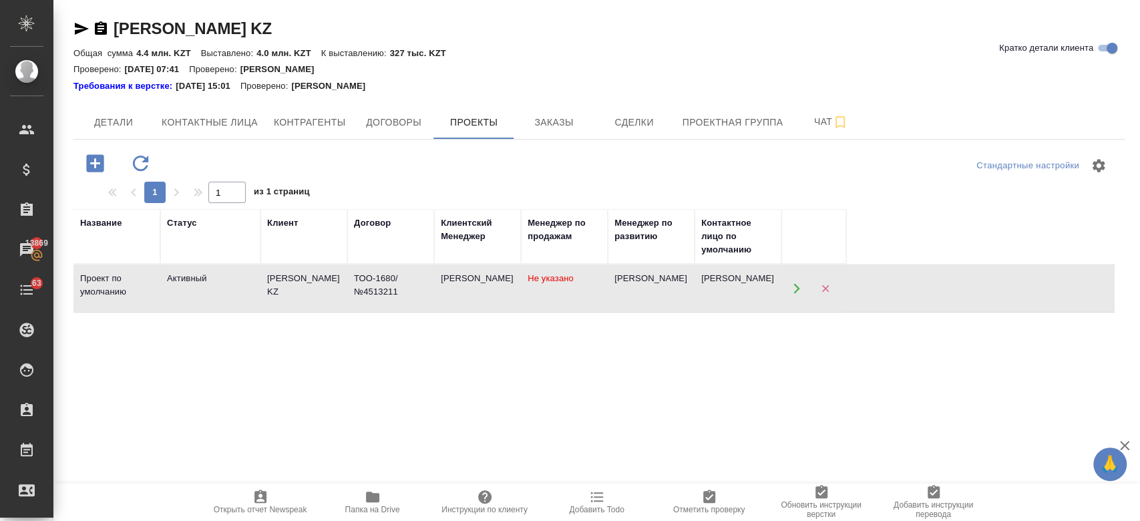
click at [269, 288] on td "Philip Morris KZ" at bounding box center [303, 288] width 87 height 47
click at [240, 291] on td "Активный" at bounding box center [210, 288] width 100 height 47
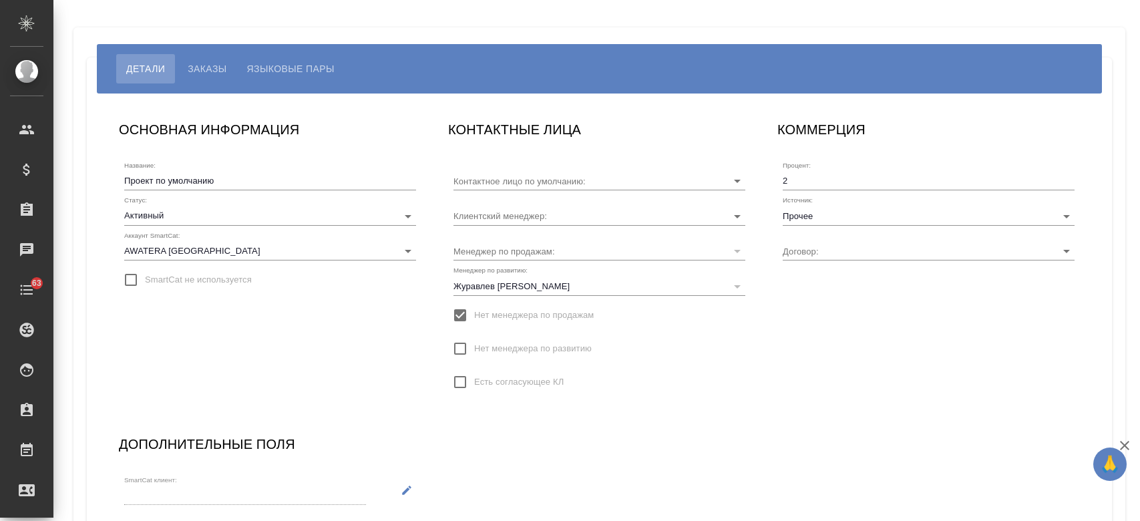
type input "[PERSON_NAME]"
type input "ТОО-1680/ №4513211"
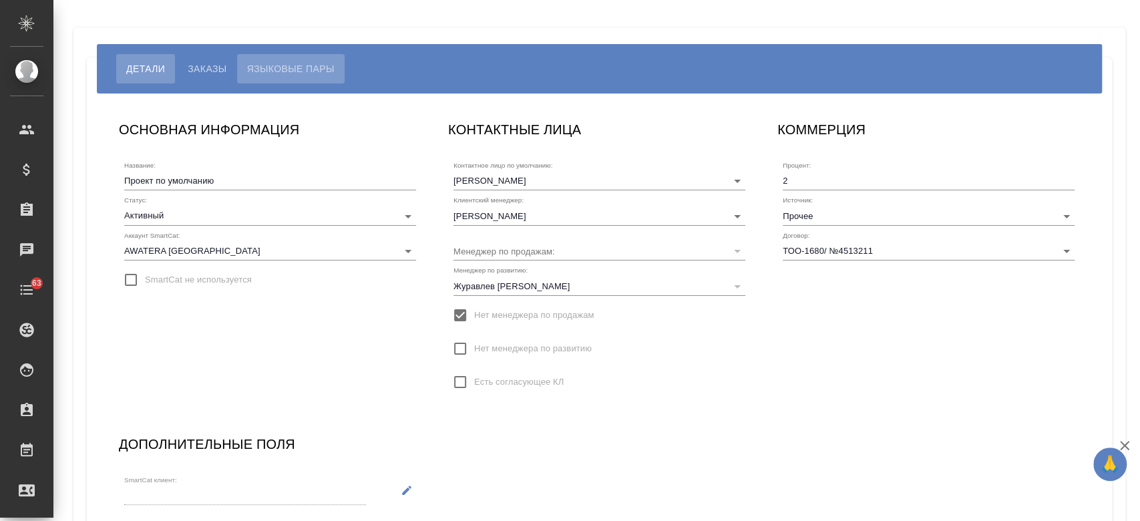
click at [275, 73] on span "Языковые пары" at bounding box center [290, 69] width 87 height 16
type input "[PERSON_NAME]"
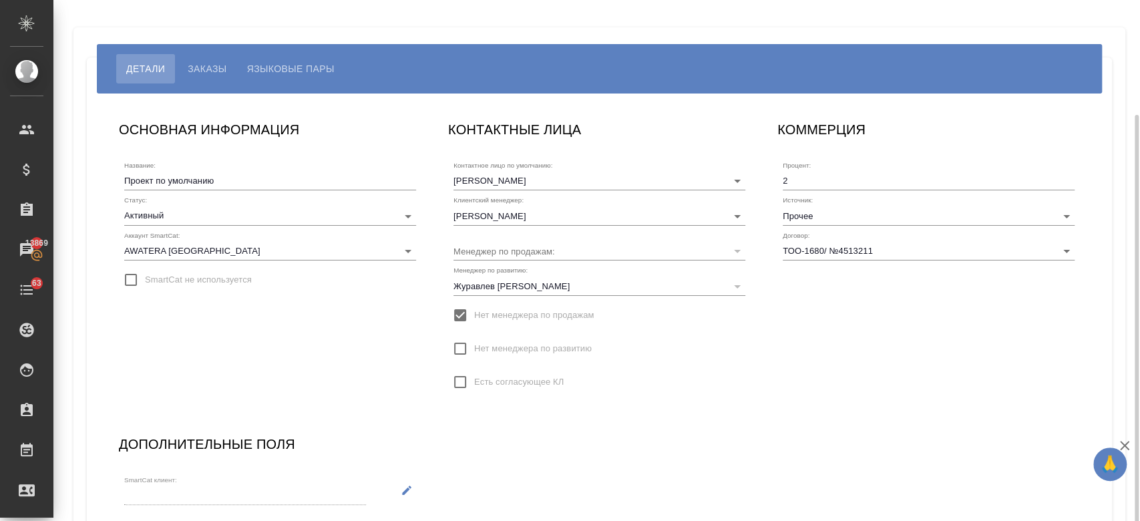
scroll to position [106, 0]
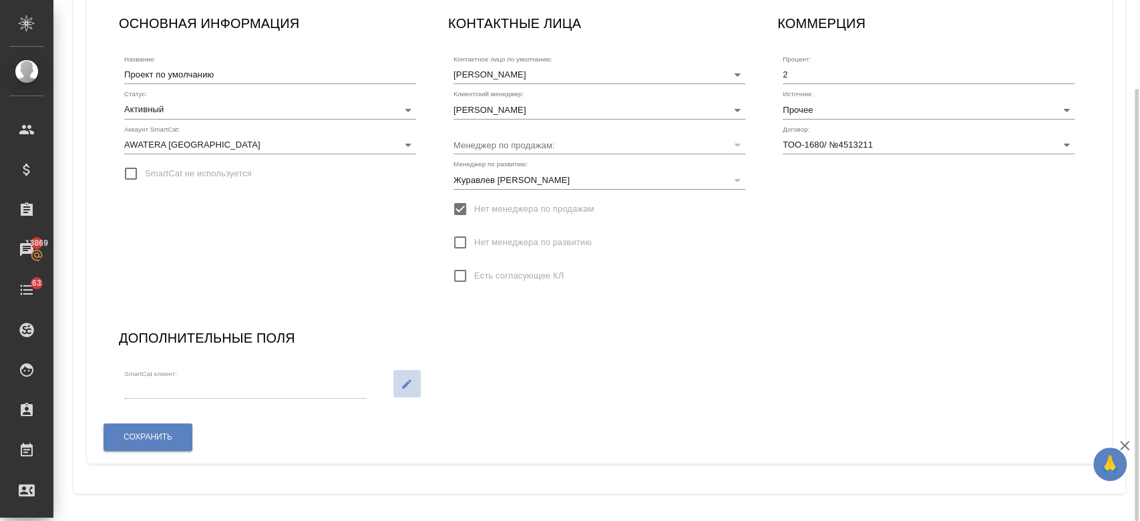
click at [409, 384] on icon "button" at bounding box center [407, 384] width 12 height 12
click at [347, 383] on icon "Open" at bounding box center [351, 389] width 16 height 16
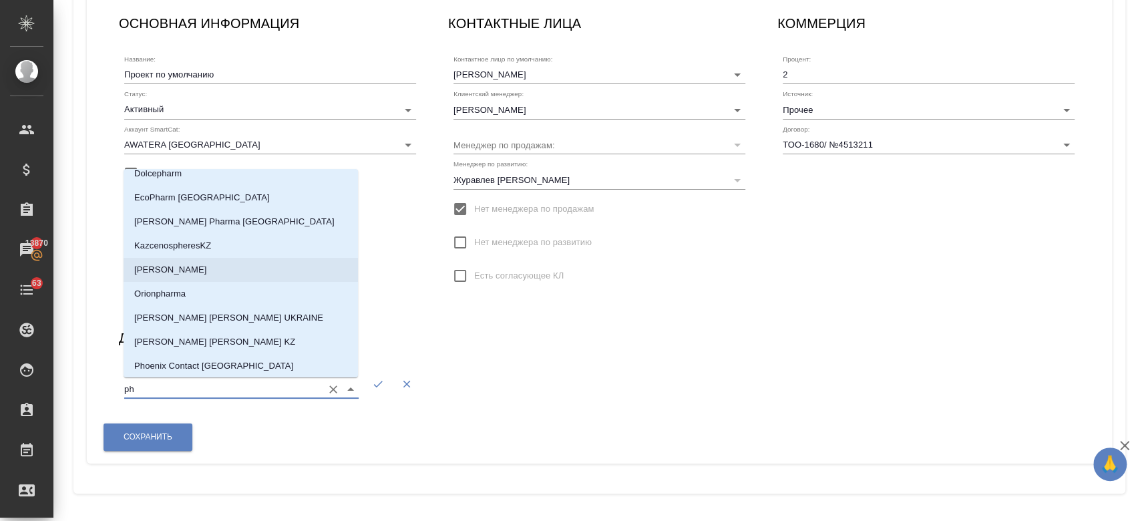
scroll to position [37, 0]
click at [194, 345] on p "[PERSON_NAME] KZ" at bounding box center [214, 339] width 161 height 13
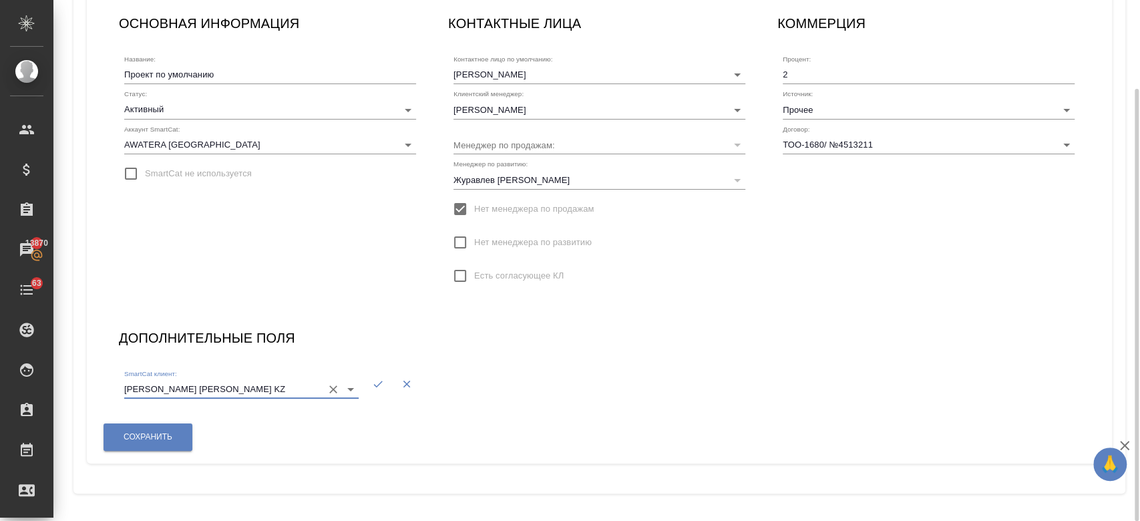
type input "[PERSON_NAME] KZ"
click at [381, 380] on icon "button" at bounding box center [378, 384] width 12 height 12
click at [143, 430] on button "Сохранить" at bounding box center [148, 436] width 89 height 27
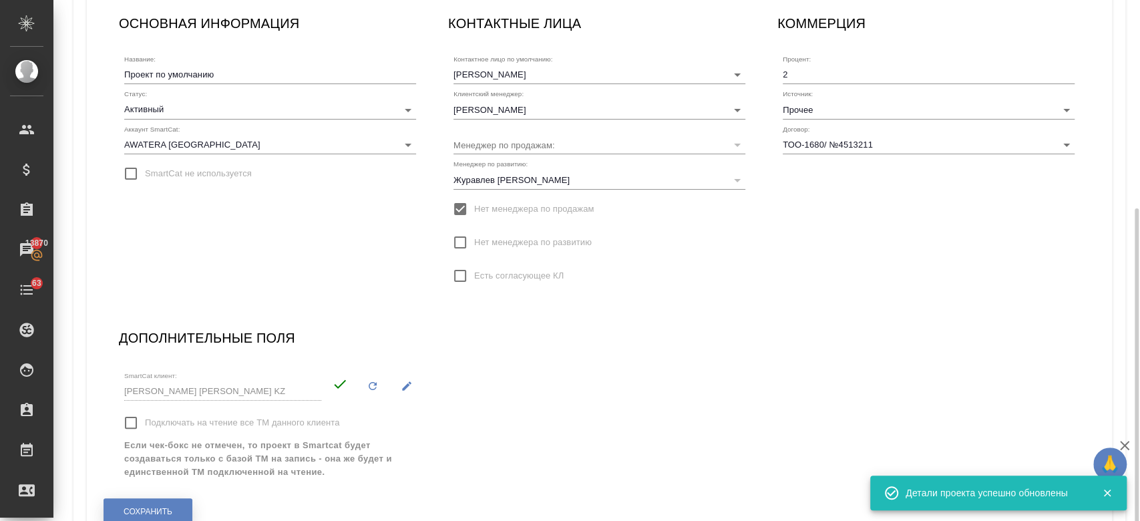
scroll to position [180, 0]
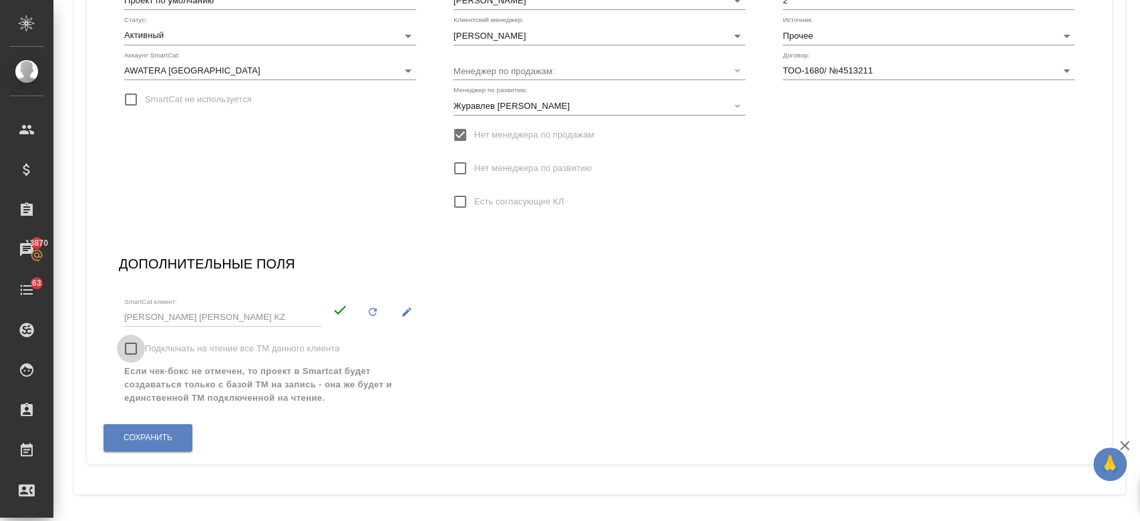
click at [132, 349] on input "Подключать на чтение все ТМ данного клиента" at bounding box center [131, 349] width 28 height 28
checkbox input "true"
click at [159, 444] on button "Сохранить" at bounding box center [148, 437] width 89 height 27
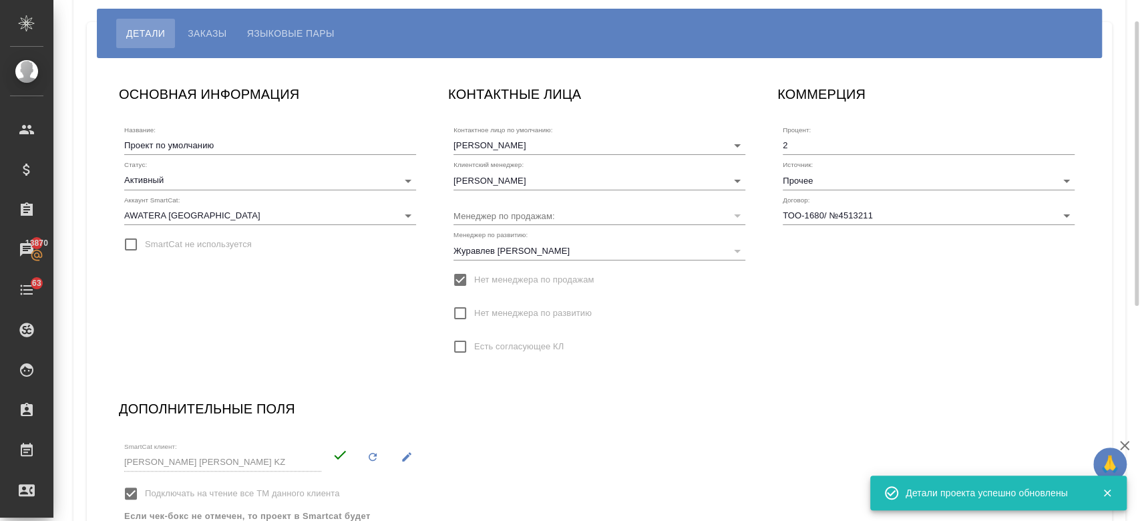
scroll to position [0, 0]
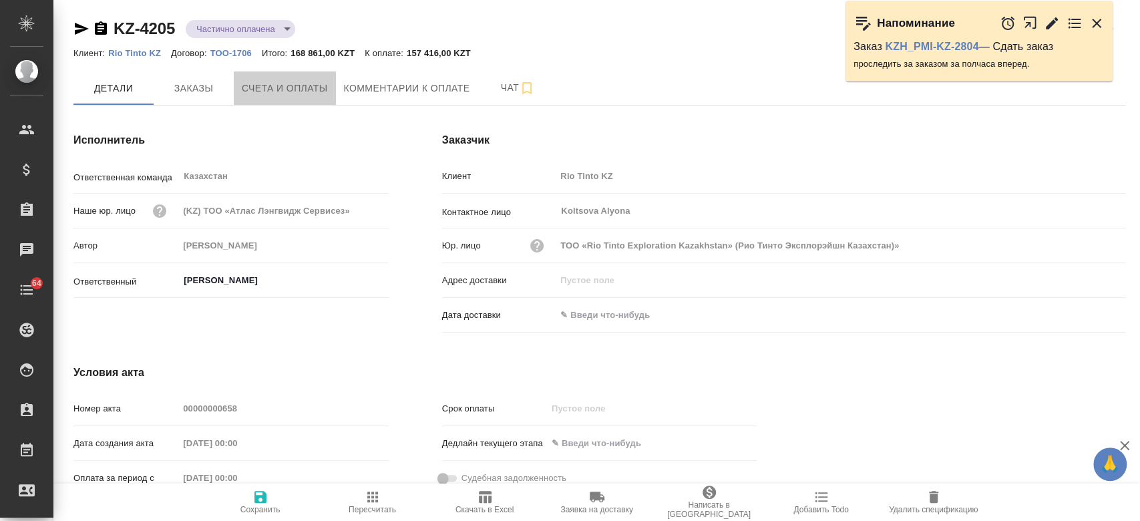
click at [258, 91] on span "Счета и оплаты" at bounding box center [285, 88] width 86 height 17
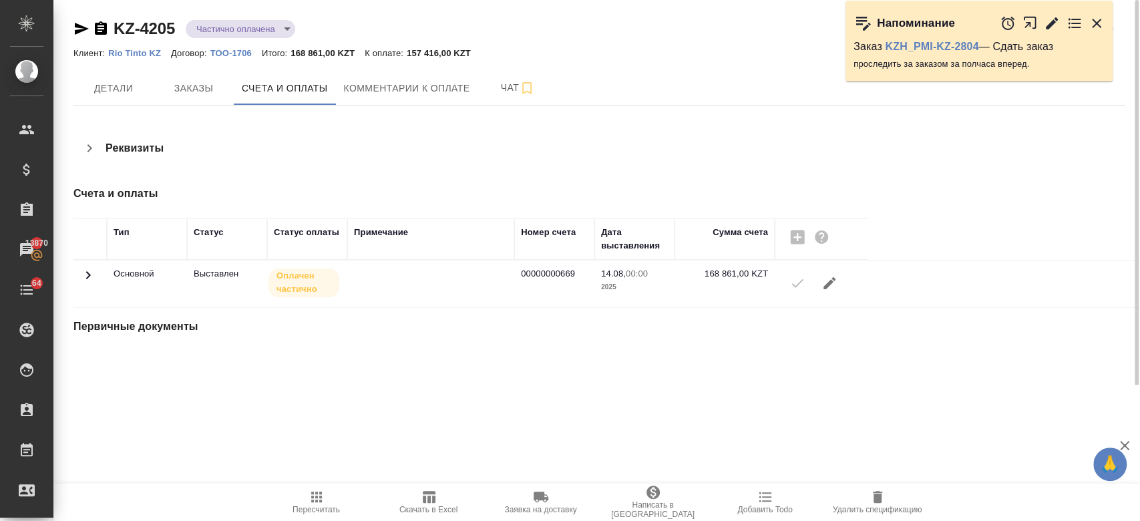
click at [558, 41] on div "KZ-4205 Частично оплачена partiallyPayed Кратко детали спецификации" at bounding box center [599, 31] width 1052 height 27
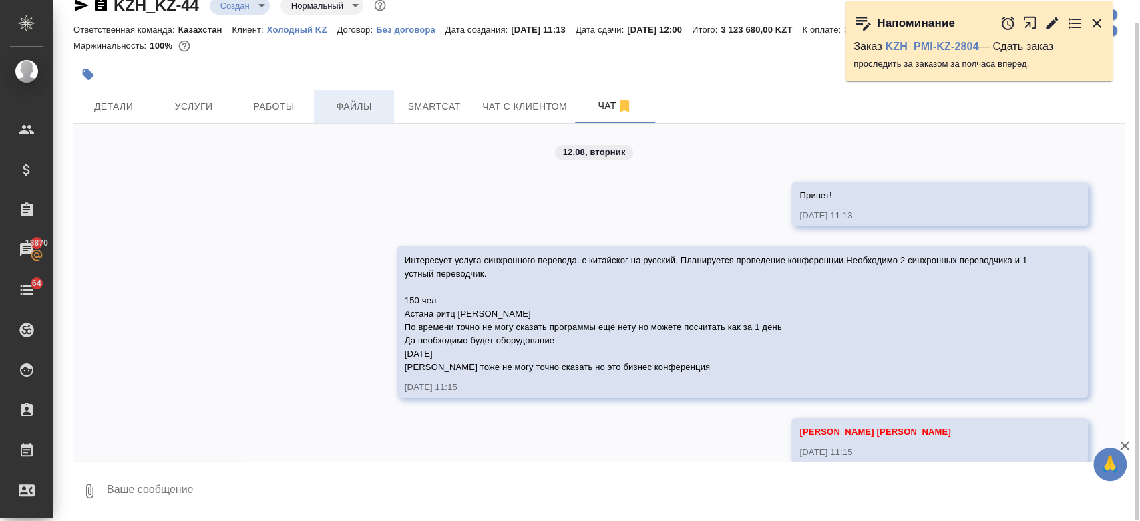
scroll to position [4454, 0]
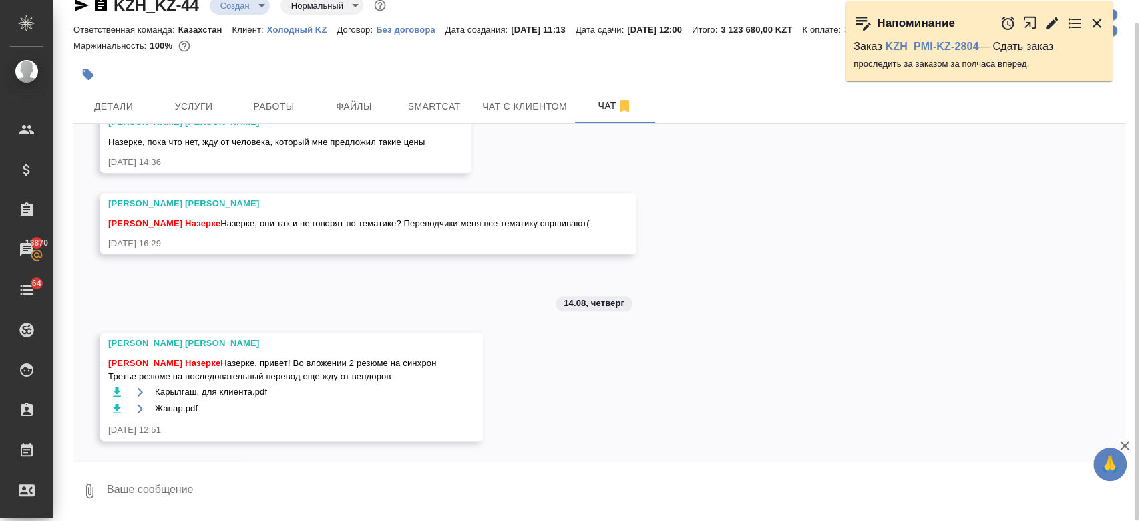
click at [456, 51] on div "Маржинальность: 100%" at bounding box center [599, 45] width 1052 height 17
click at [116, 388] on icon "button" at bounding box center [117, 391] width 8 height 9
click at [120, 407] on icon "button" at bounding box center [117, 407] width 8 height 9
click at [575, 377] on div "12.08, вторник Привет! 12.08.25, 11:13 Интересует услуга синхронного перевода. …" at bounding box center [599, 292] width 1052 height 337
click at [747, 264] on div "12.08, вторник Привет! 12.08.25, 11:13 Интересует услуга синхронного перевода. …" at bounding box center [599, 292] width 1052 height 337
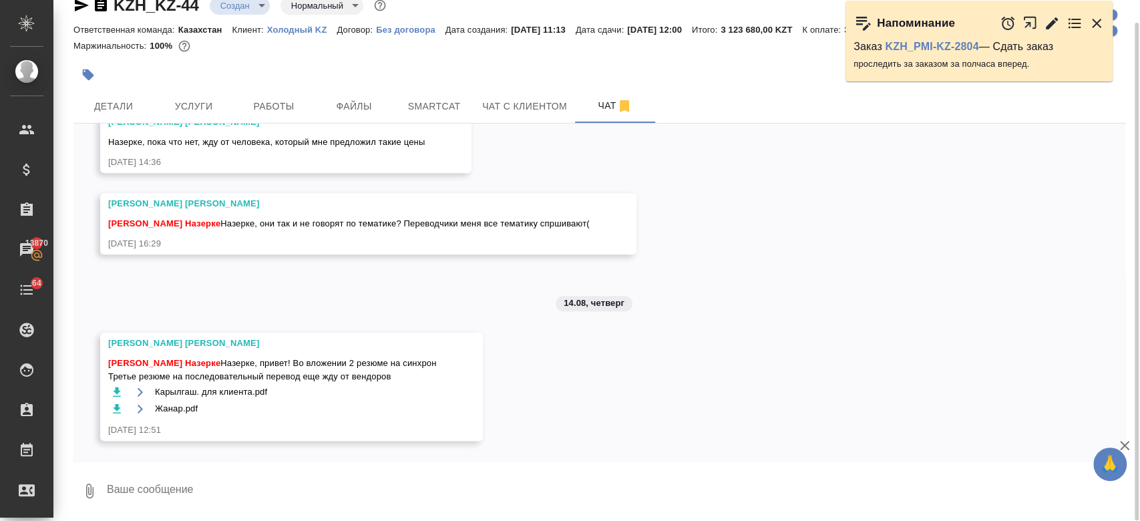
click at [300, 504] on textarea at bounding box center [616, 490] width 1020 height 45
type textarea "передаю"
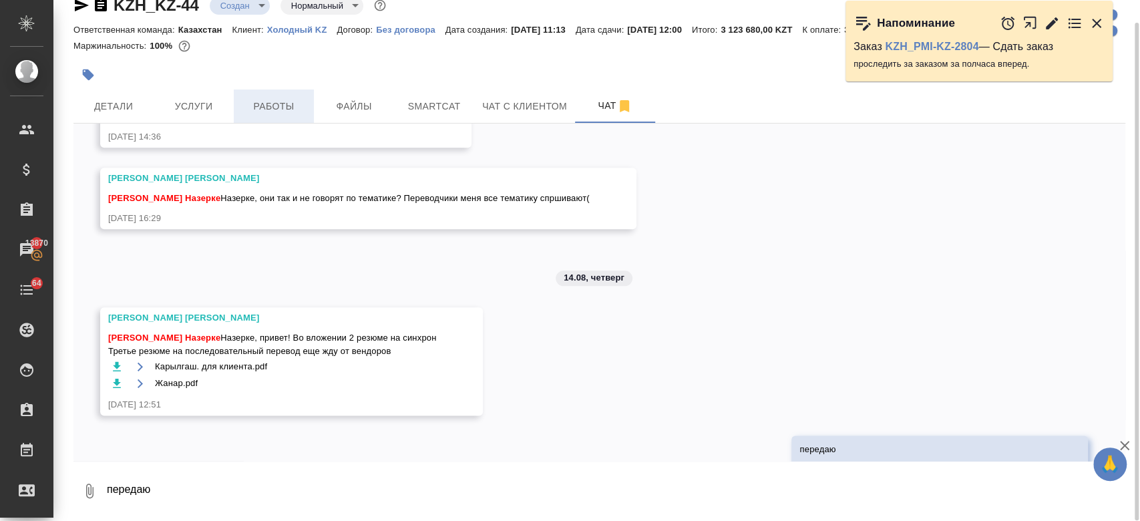
scroll to position [4518, 0]
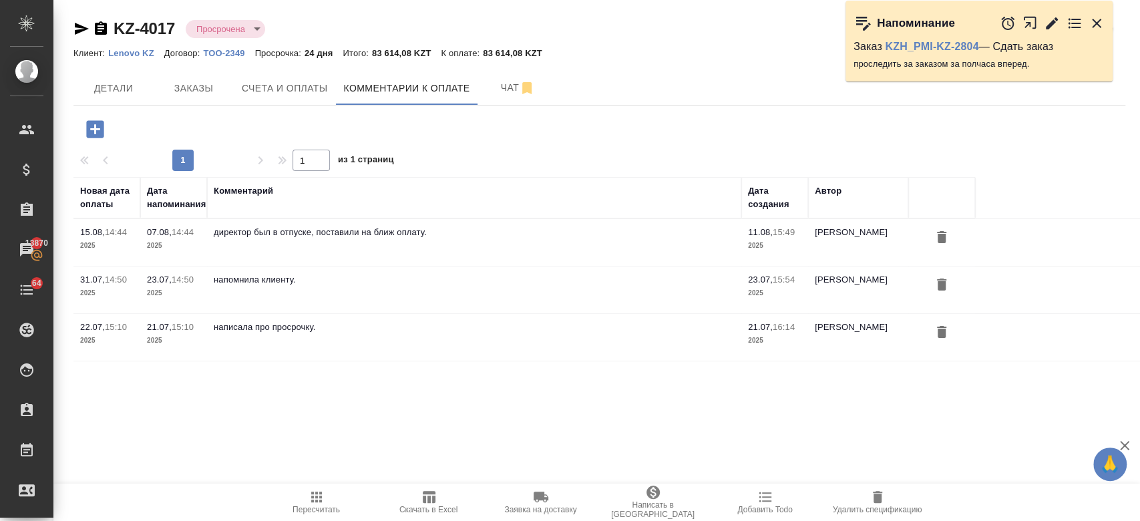
click at [305, 126] on div at bounding box center [190, 129] width 234 height 27
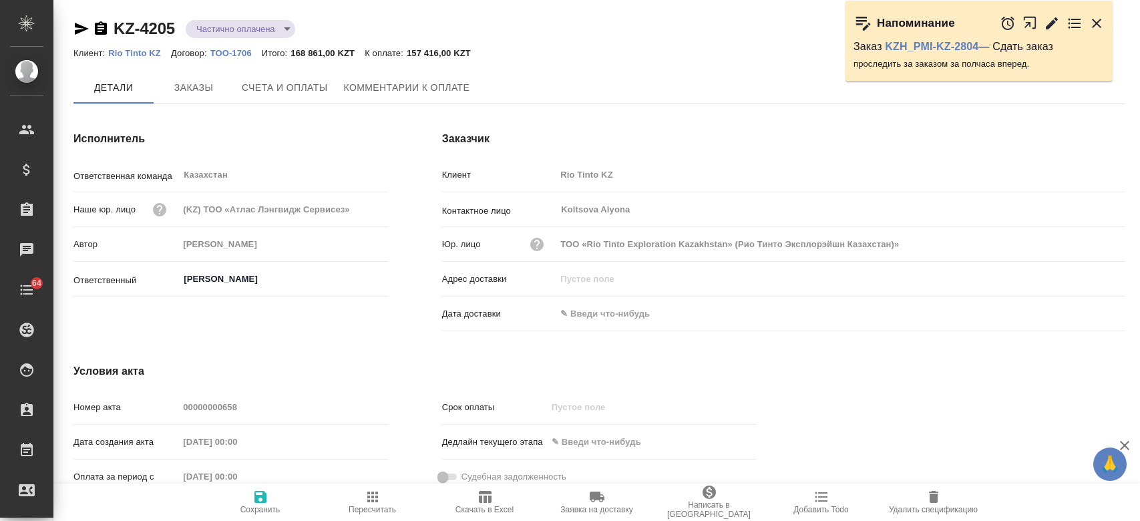
type input "ТОО «Rio Tinto Exploration Kazakhstan» (Рио Тинто Эксплорэйшн Казахстан)»"
click at [431, 29] on div "KZ-4205 Частично оплачена partiallyPayed Кратко детали спецификации" at bounding box center [599, 28] width 1052 height 21
click at [377, 16] on div "KZ-4205 Частично оплачена partiallyPayed Кратко детали спецификации Клиент: Rio…" at bounding box center [599, 285] width 1067 height 570
click at [231, 132] on h4 "Исполнитель" at bounding box center [230, 140] width 315 height 16
click at [322, 23] on div "KZ-4205 Частично оплачена partiallyPayed Кратко детали спецификации" at bounding box center [599, 28] width 1052 height 21
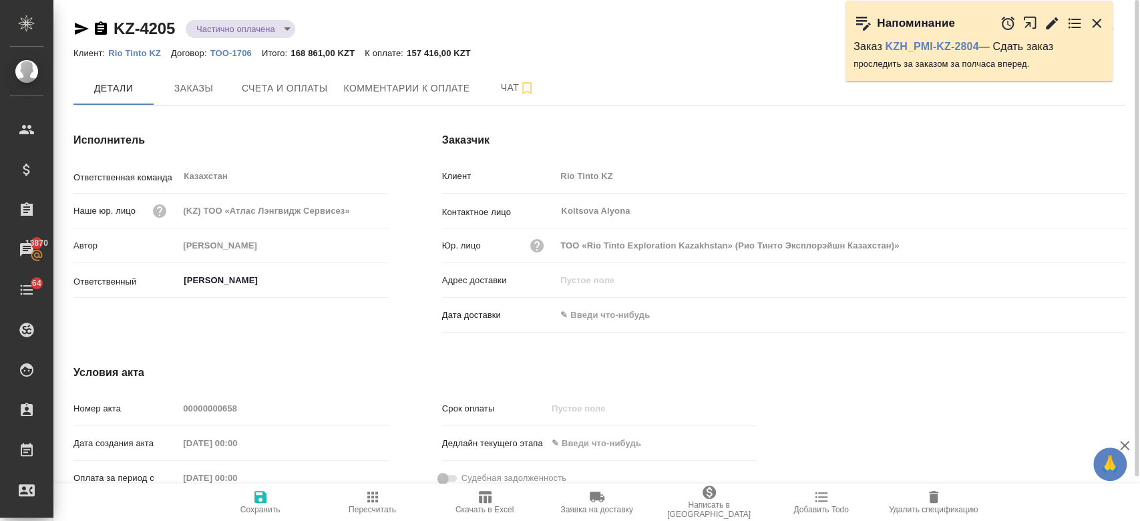
click at [515, 41] on div "KZ-4205 Частично оплачена partiallyPayed Кратко детали спецификации" at bounding box center [599, 31] width 1052 height 27
click at [377, 93] on span "Комментарии к оплате" at bounding box center [407, 88] width 126 height 17
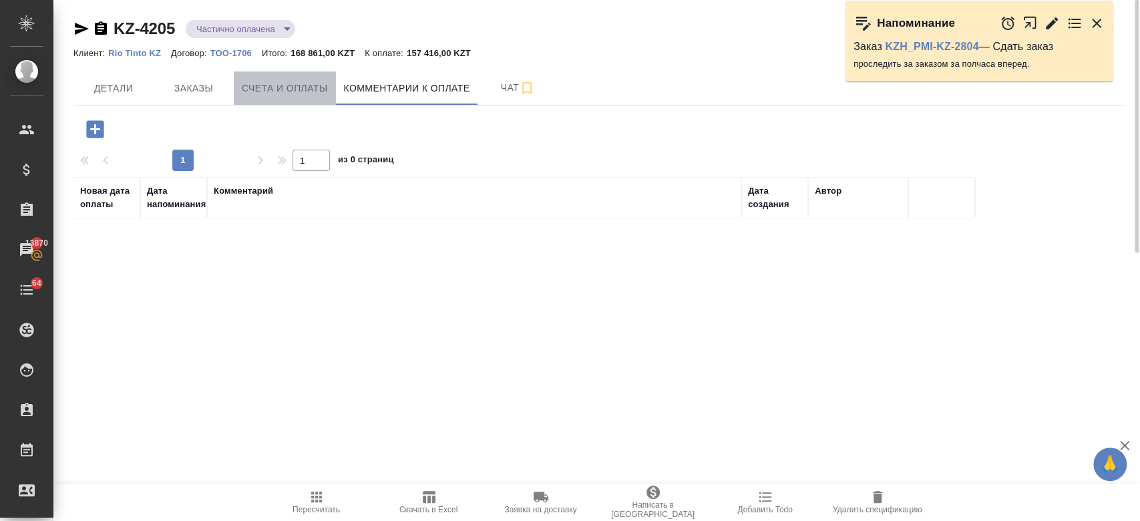
click at [283, 75] on button "Счета и оплаты" at bounding box center [285, 87] width 102 height 33
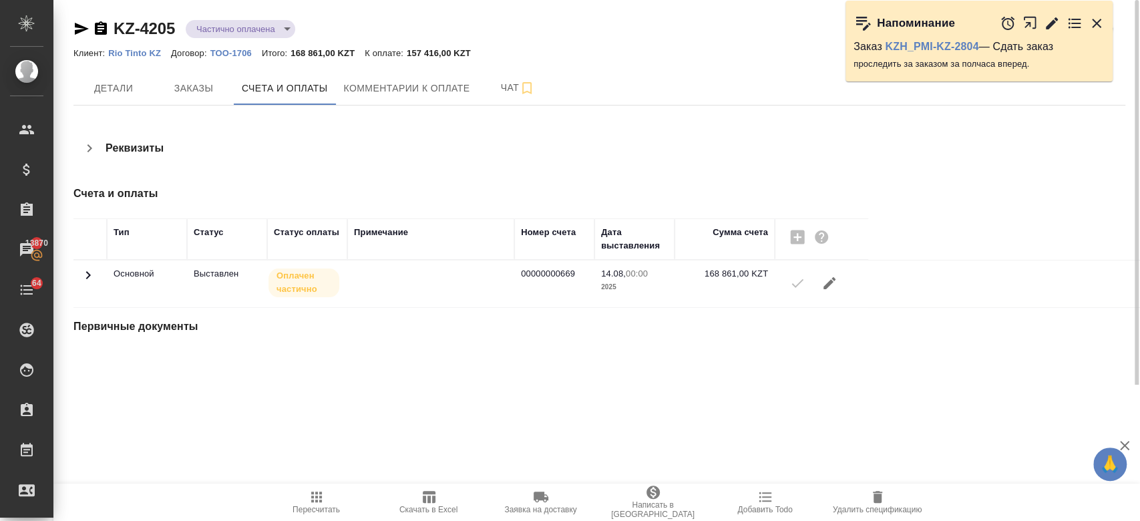
click at [331, 151] on div "Реквизиты" at bounding box center [432, 148] width 719 height 32
click at [545, 45] on div "Клиент: Rio Tinto KZ Договор: ТОО-1706 Итого: 168 861,00 KZT К оплате: 157 416,…" at bounding box center [599, 53] width 1052 height 16
click at [321, 11] on div "KZ-4205 Частично оплачена partiallyPayed Кратко детали спецификации Клиент: Rio…" at bounding box center [599, 192] width 1067 height 385
click at [190, 83] on span "Заказы" at bounding box center [194, 88] width 64 height 17
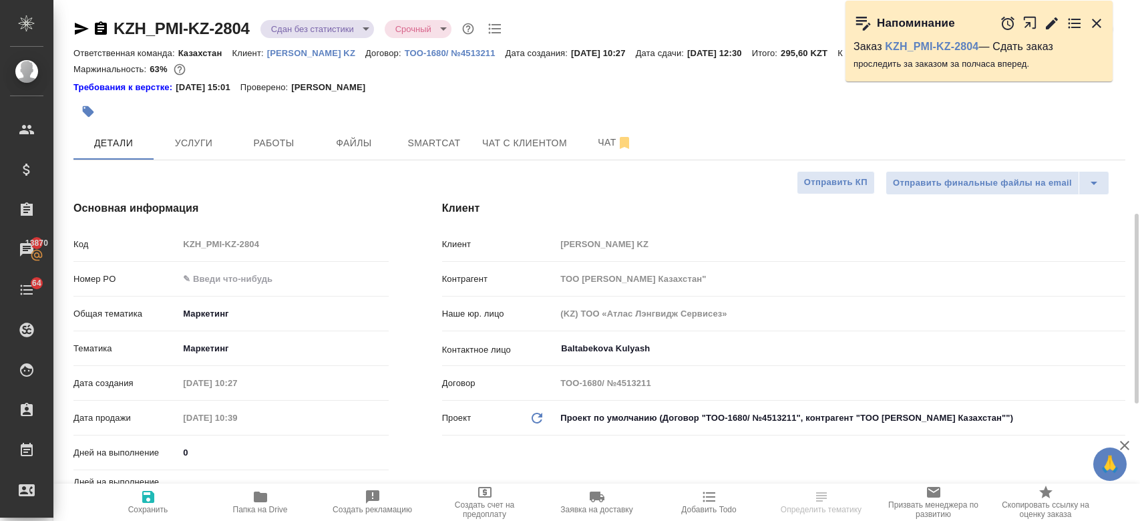
select select "RU"
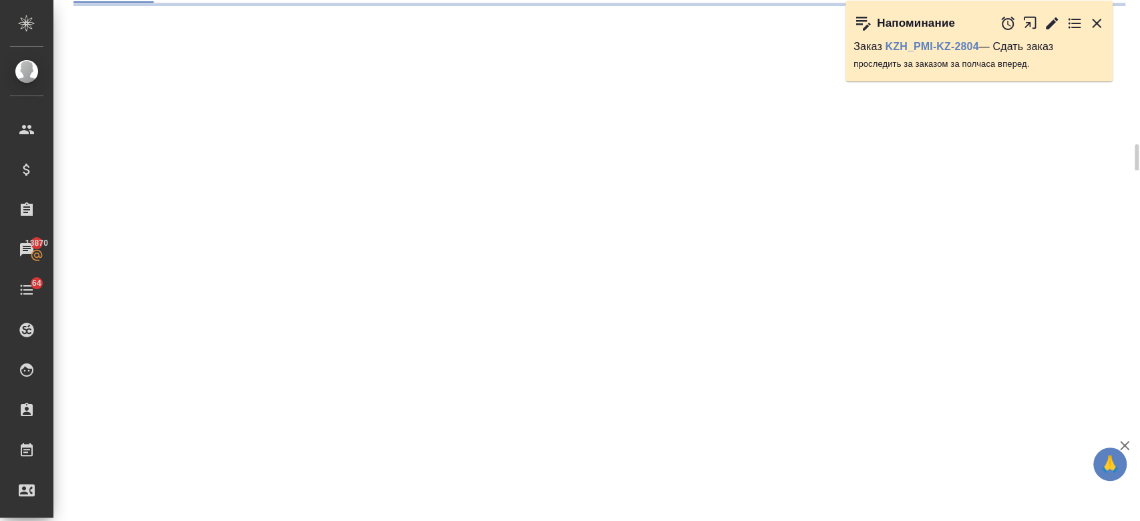
scroll to position [221, 0]
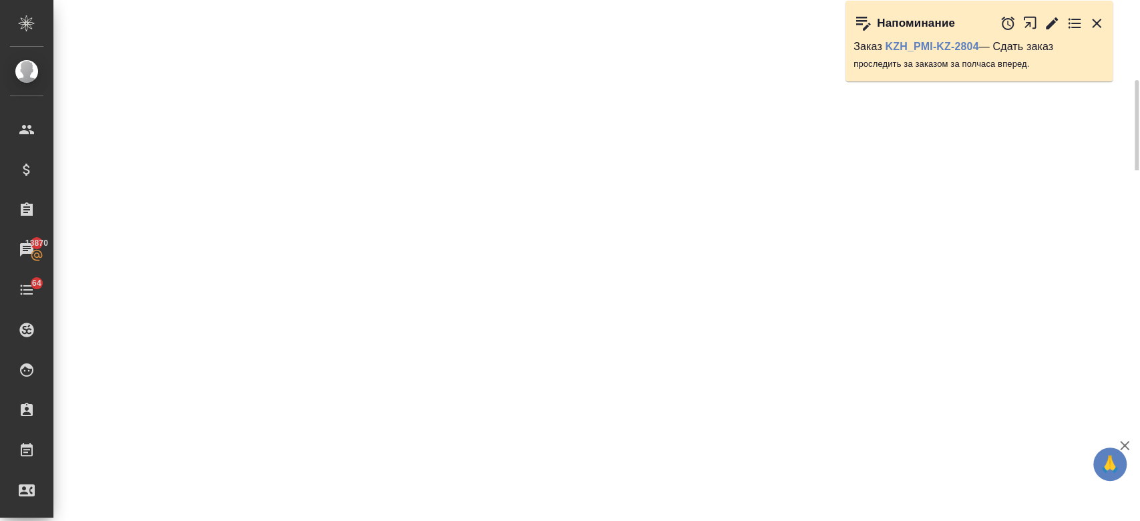
select select "RU"
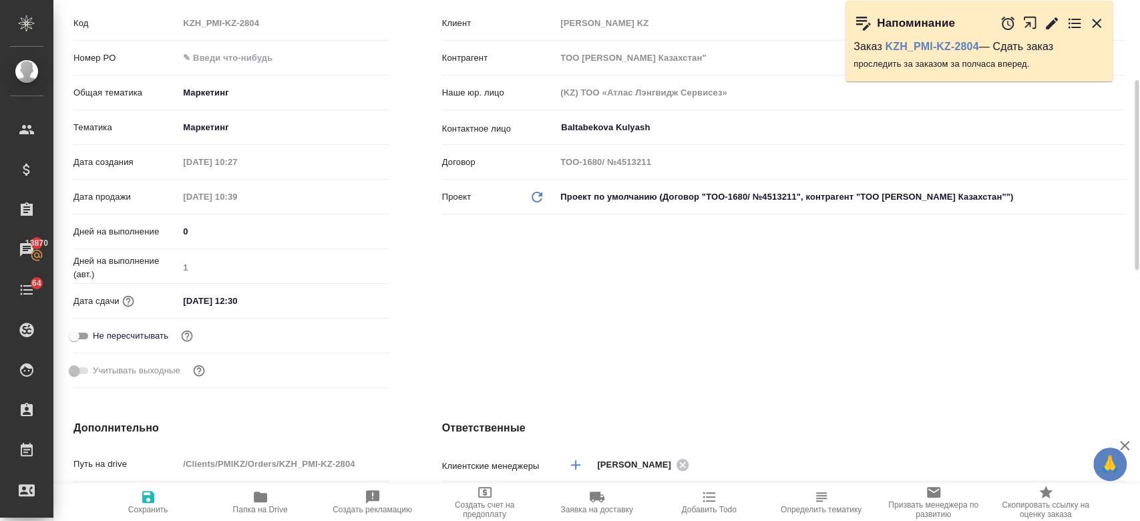
type textarea "x"
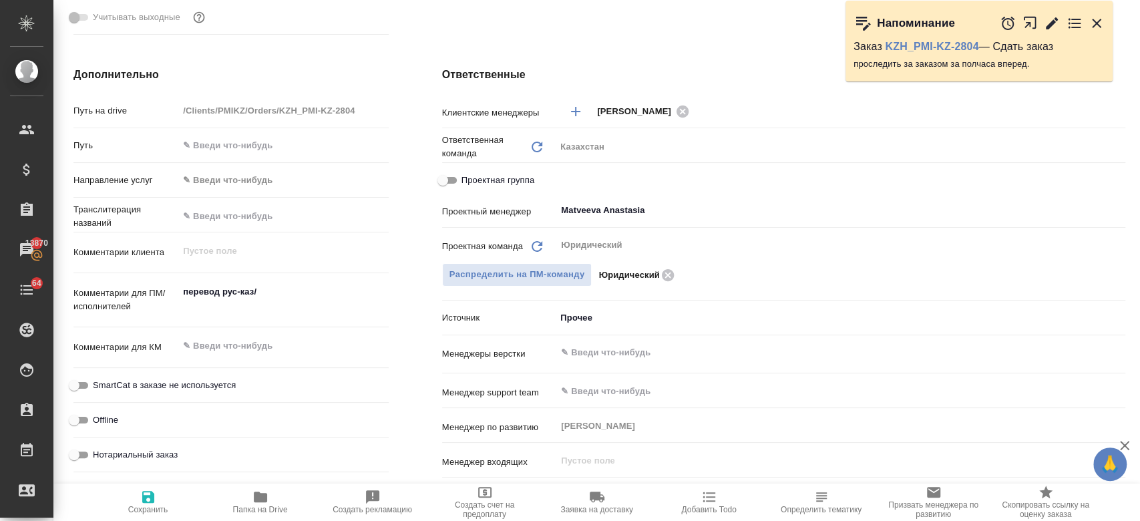
scroll to position [0, 0]
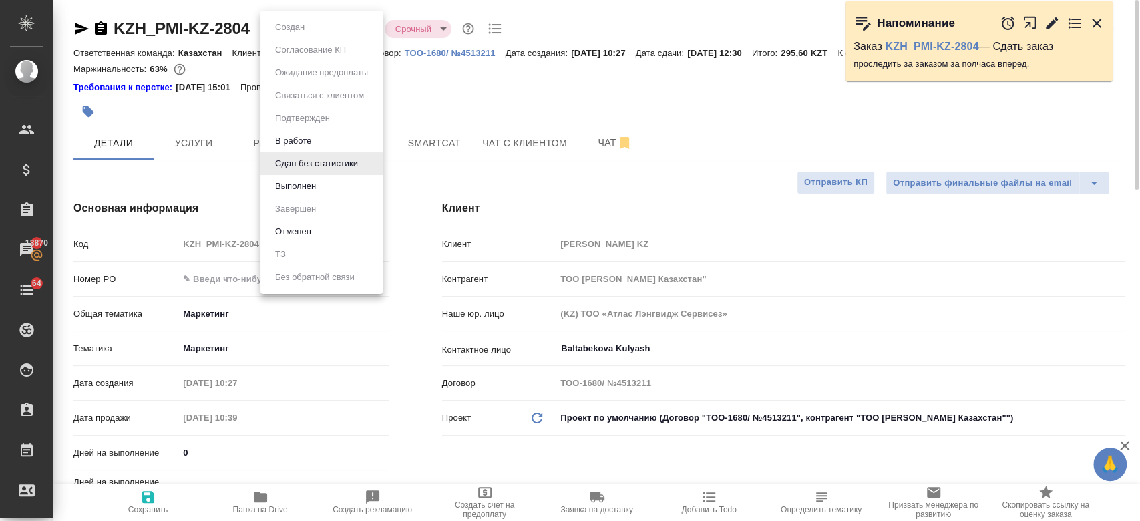
click at [297, 24] on body "🙏 .cls-1 fill:#fff; AWATERA Kosherbayeva Nazerke Клиенты Спецификации Заказы 13…" at bounding box center [570, 260] width 1140 height 521
click at [431, 73] on div at bounding box center [570, 260] width 1140 height 521
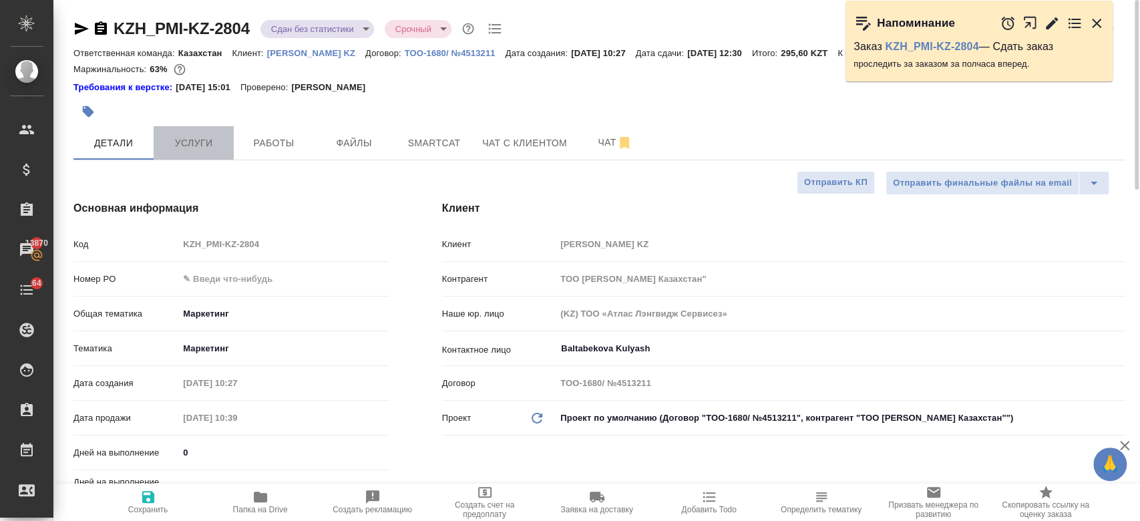
click at [193, 141] on span "Услуги" at bounding box center [194, 143] width 64 height 17
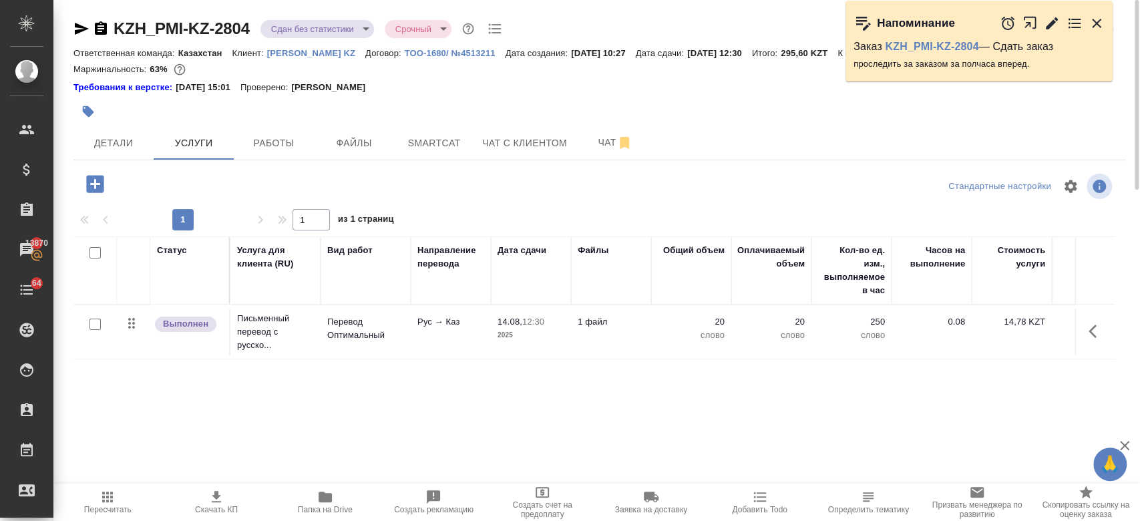
click at [406, 98] on div at bounding box center [423, 111] width 701 height 29
click at [124, 132] on button "Детали" at bounding box center [113, 142] width 80 height 33
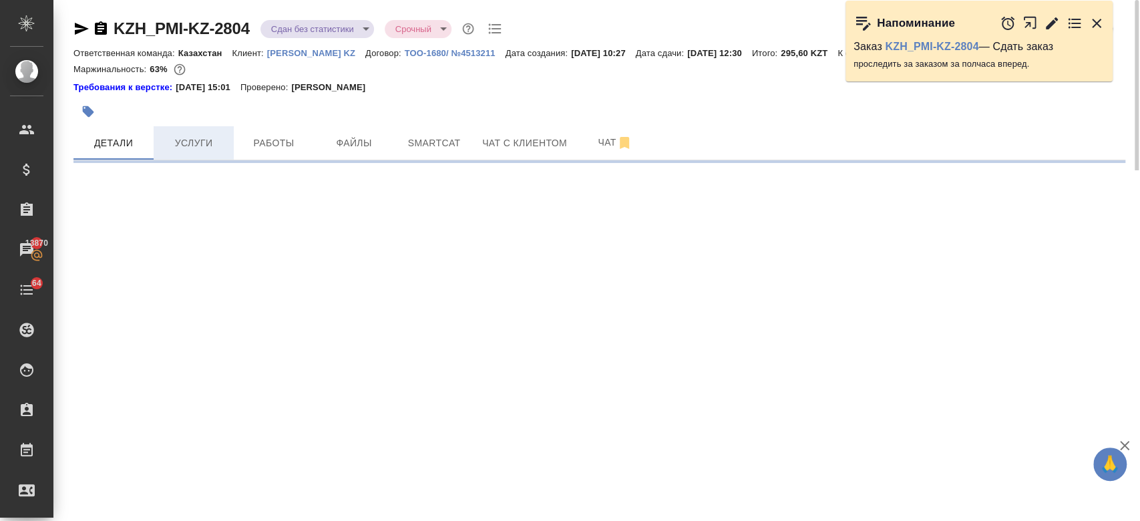
select select "RU"
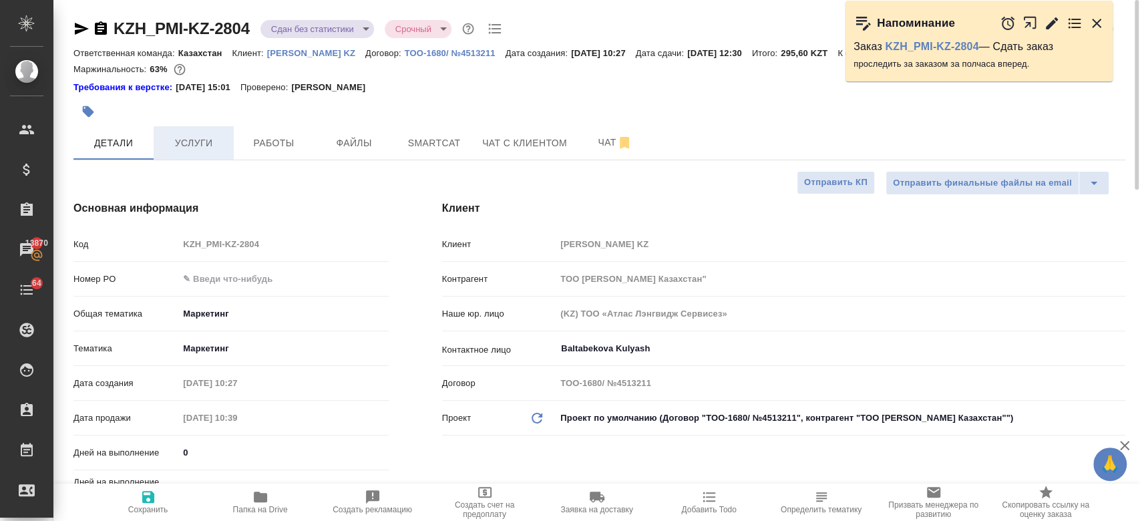
type textarea "x"
click at [187, 136] on span "Услуги" at bounding box center [194, 143] width 64 height 17
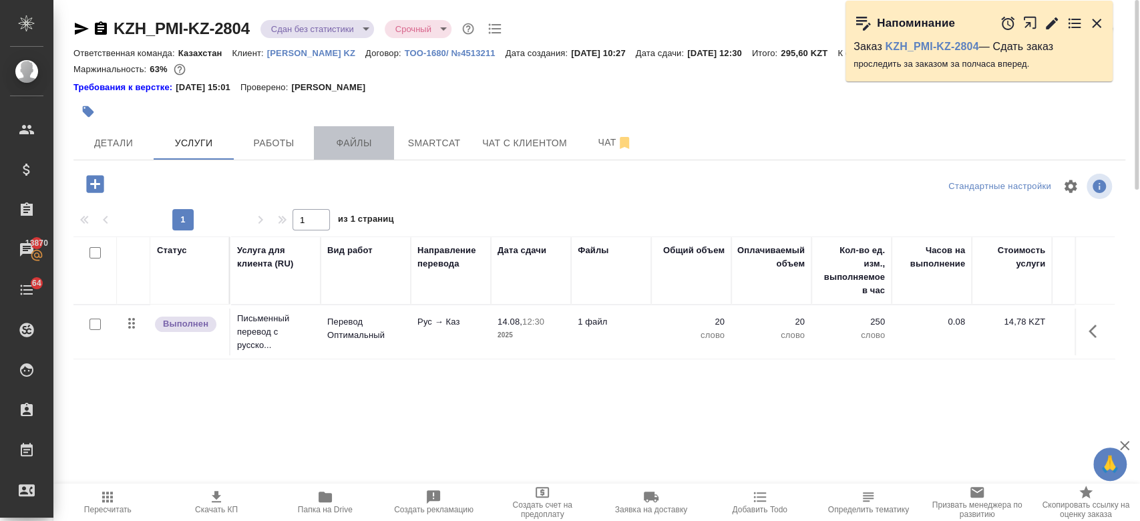
click at [344, 140] on span "Файлы" at bounding box center [354, 143] width 64 height 17
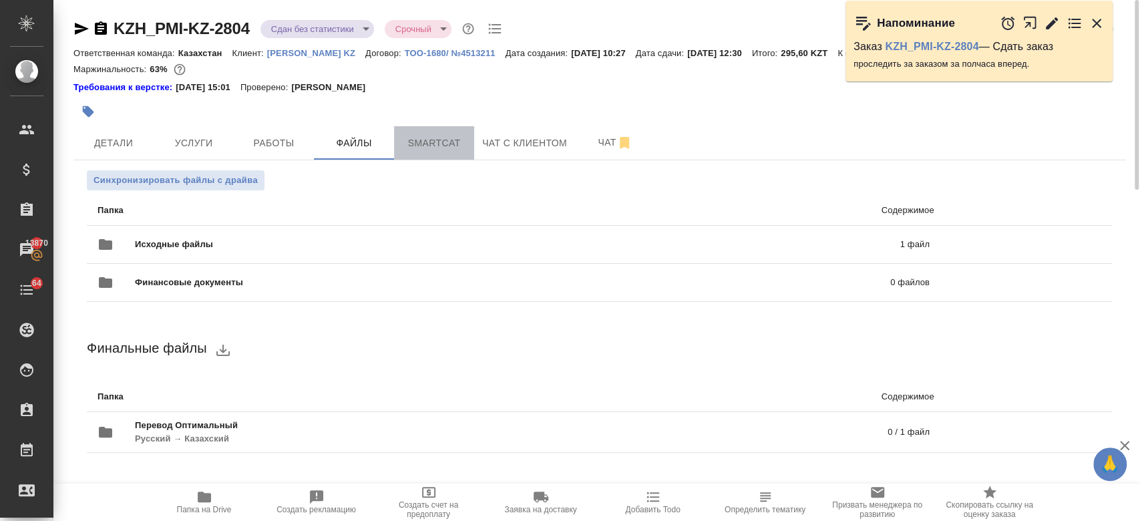
click at [421, 145] on span "Smartcat" at bounding box center [434, 143] width 64 height 17
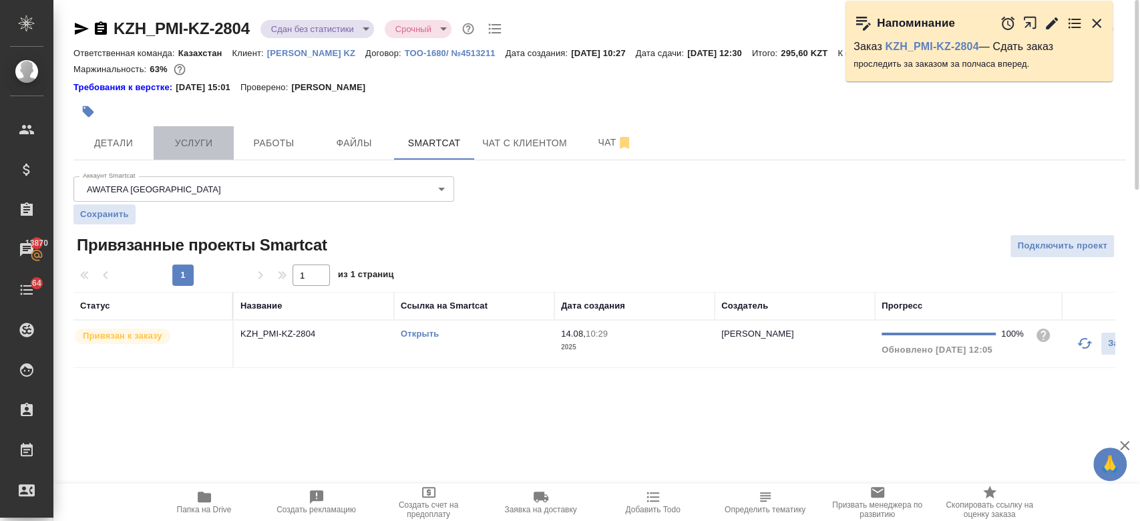
click at [186, 144] on span "Услуги" at bounding box center [194, 143] width 64 height 17
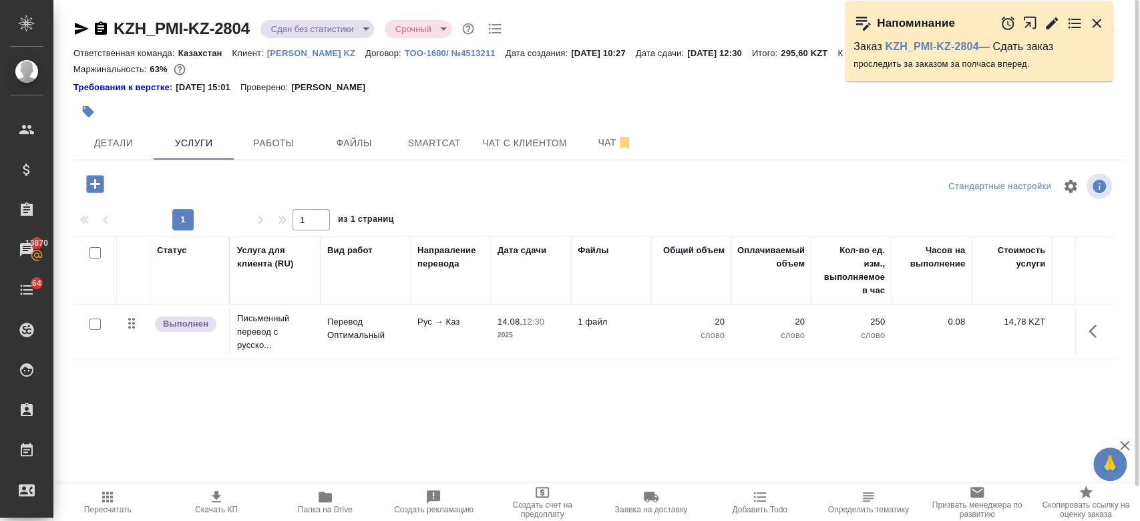
click at [431, 93] on div "Требования к верстке: 28.08.2024 15:01 Проверено: Петрова Валерия" at bounding box center [599, 87] width 1052 height 13
click at [345, 428] on div "Статус Услуга для клиента (RU) Вид работ Направление перевода Дата сдачи Файлы …" at bounding box center [593, 379] width 1041 height 287
click at [578, 106] on div at bounding box center [423, 111] width 701 height 29
click at [488, 63] on div "Маржинальность: 63%" at bounding box center [599, 69] width 1052 height 17
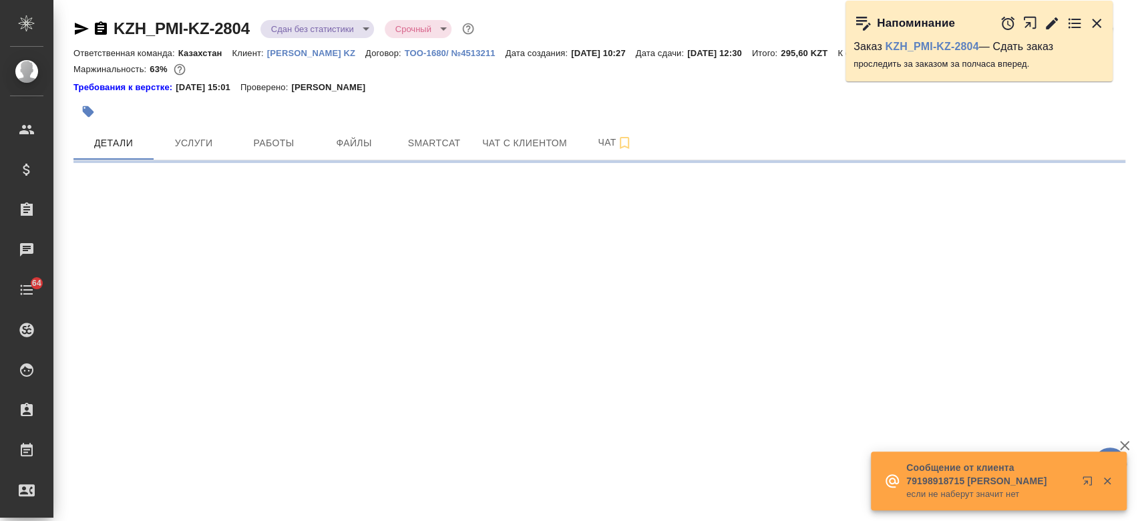
select select "RU"
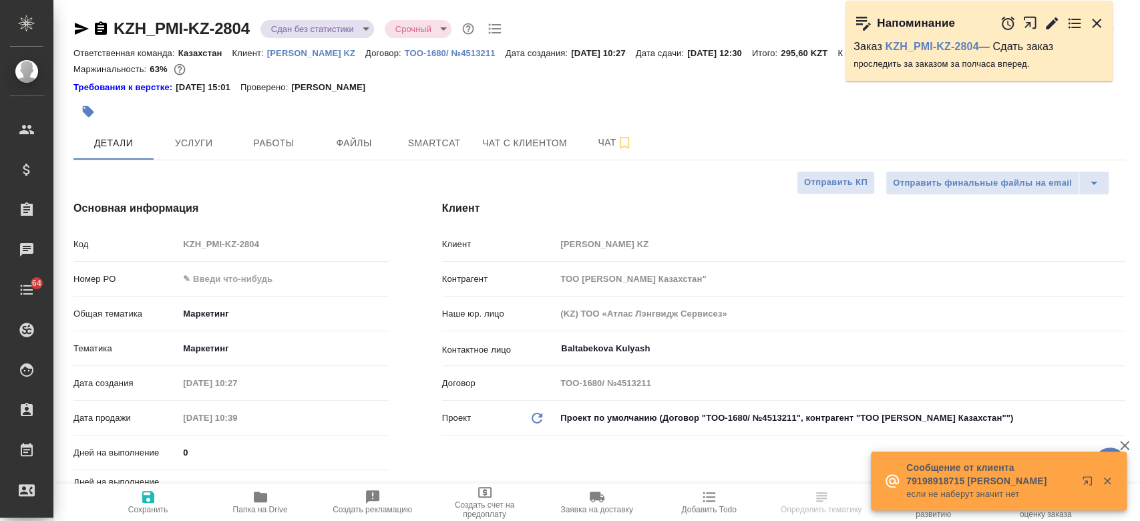
type textarea "x"
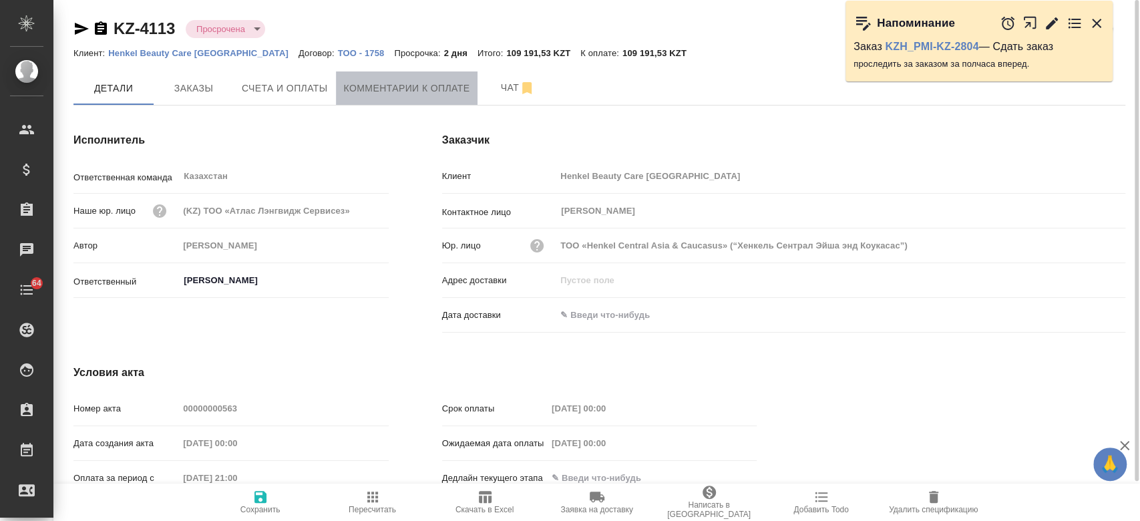
click at [372, 87] on span "Комментарии к оплате" at bounding box center [407, 88] width 126 height 17
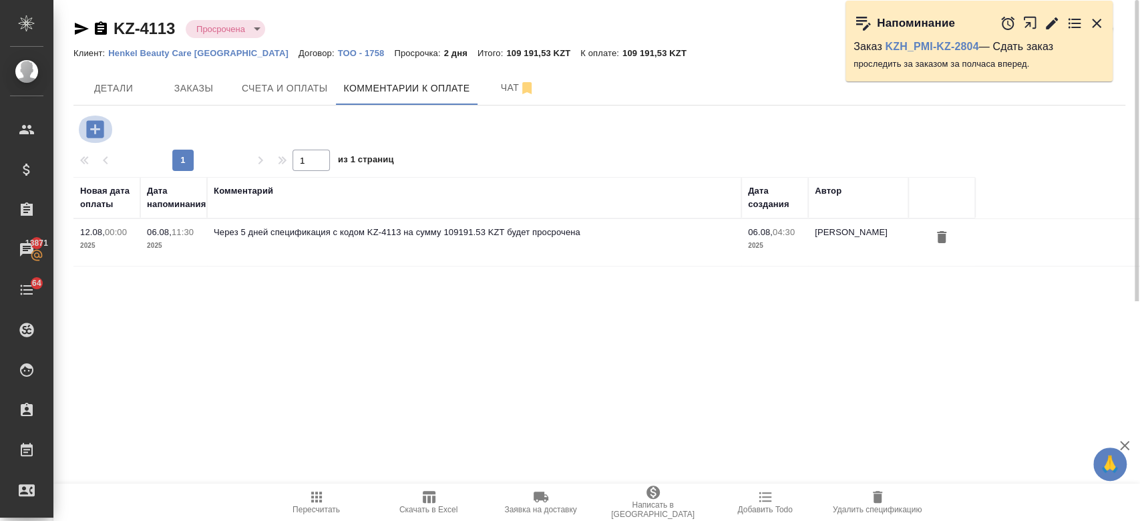
click at [92, 136] on icon "button" at bounding box center [94, 128] width 17 height 17
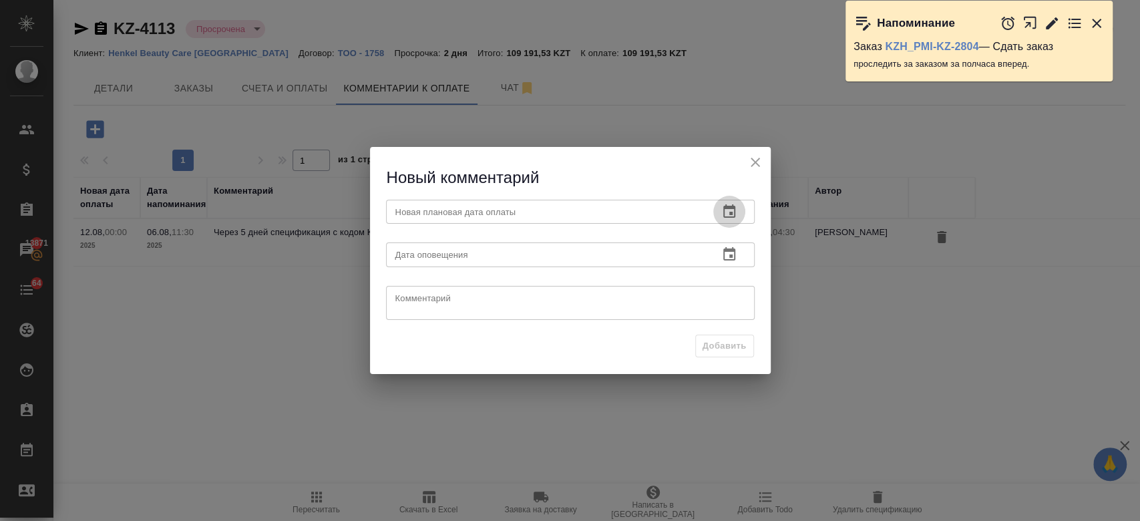
click at [741, 211] on button "button" at bounding box center [729, 212] width 32 height 32
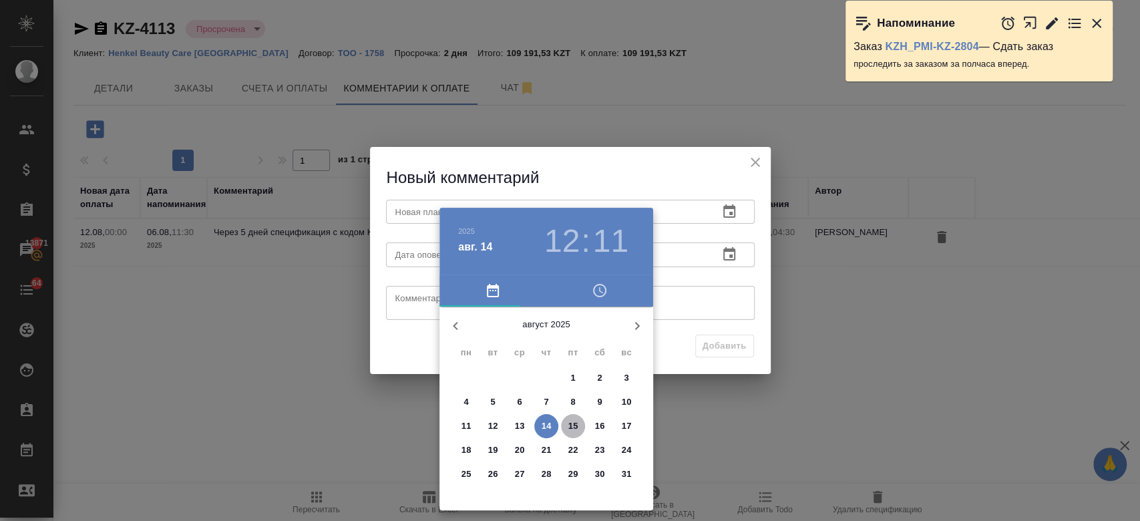
click at [572, 427] on p "15" at bounding box center [573, 425] width 10 height 13
type input "[DATE] 12:11"
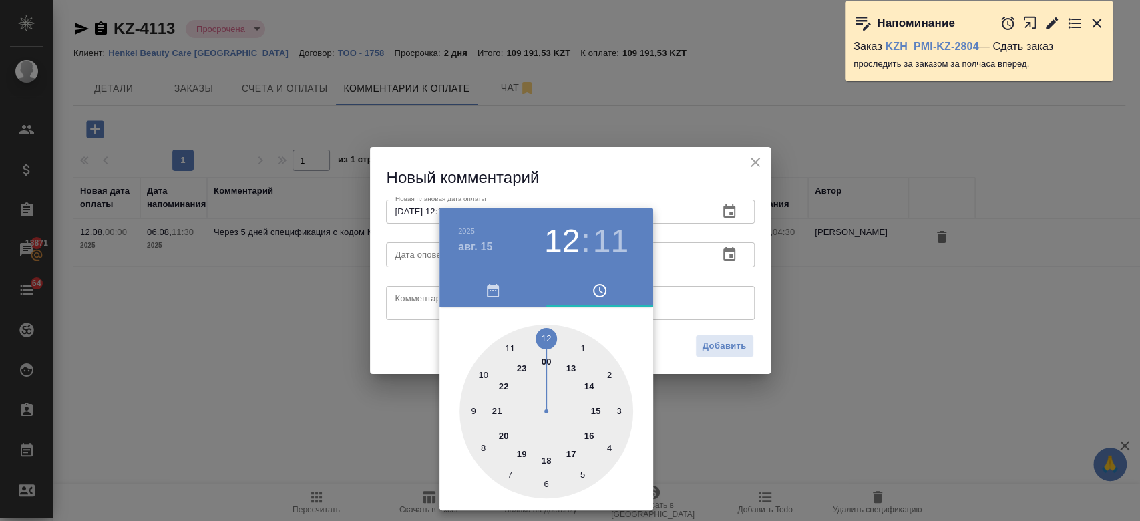
click at [731, 256] on div at bounding box center [570, 260] width 1140 height 521
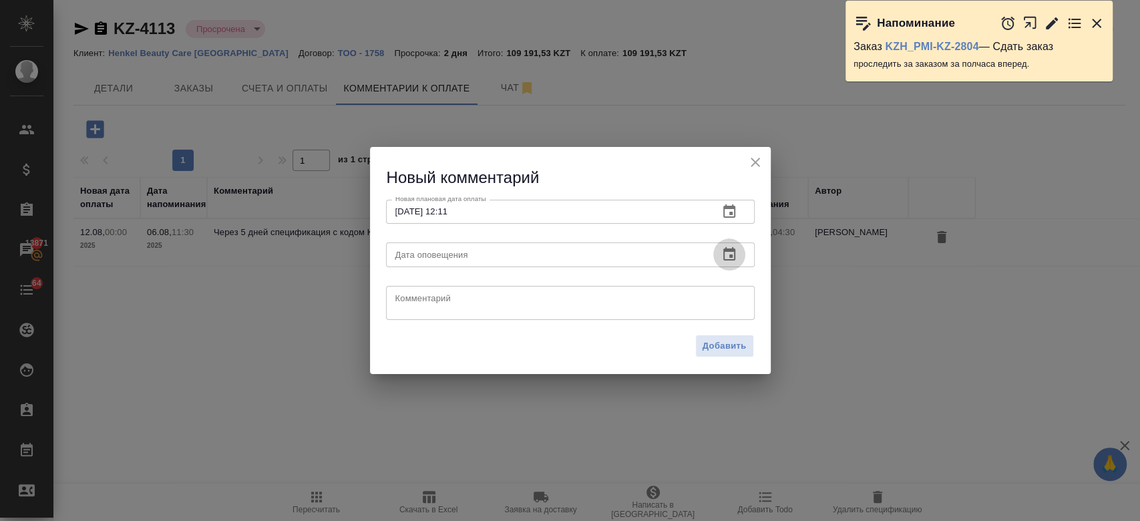
click at [731, 256] on icon "button" at bounding box center [729, 253] width 12 height 13
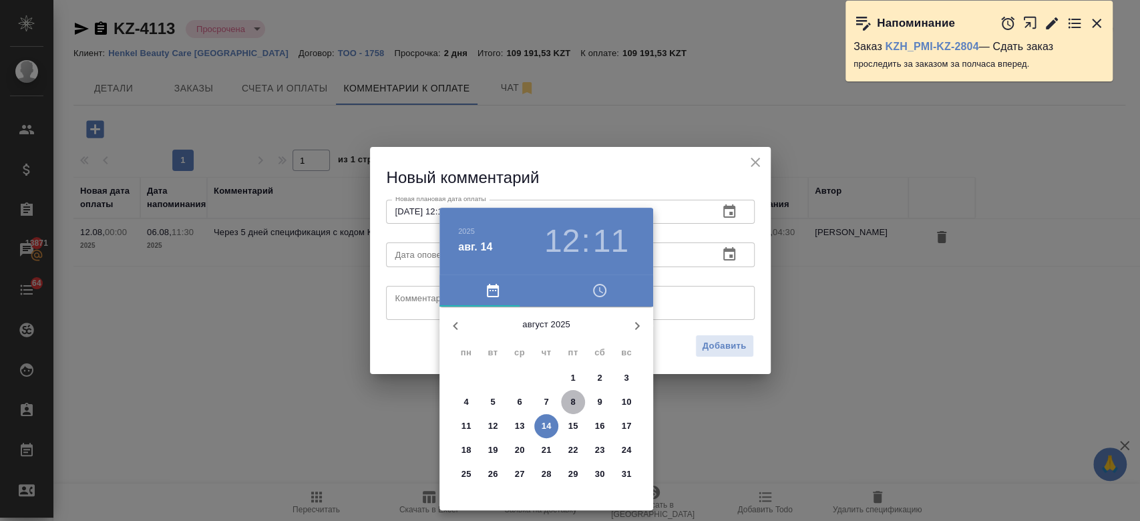
click at [570, 402] on p "8" at bounding box center [572, 401] width 5 height 13
type input "[DATE] 12:11"
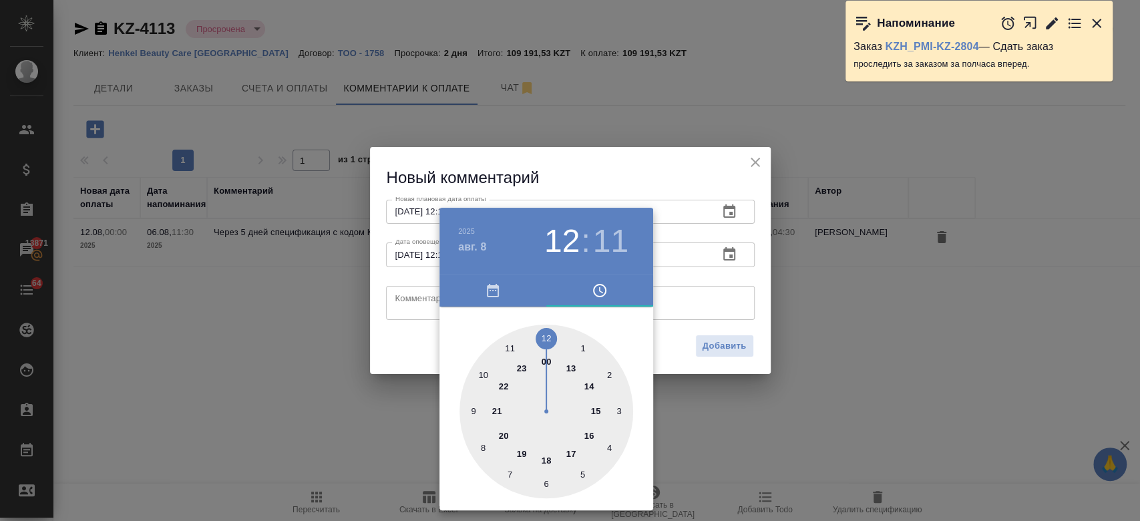
click at [675, 310] on div at bounding box center [570, 260] width 1140 height 521
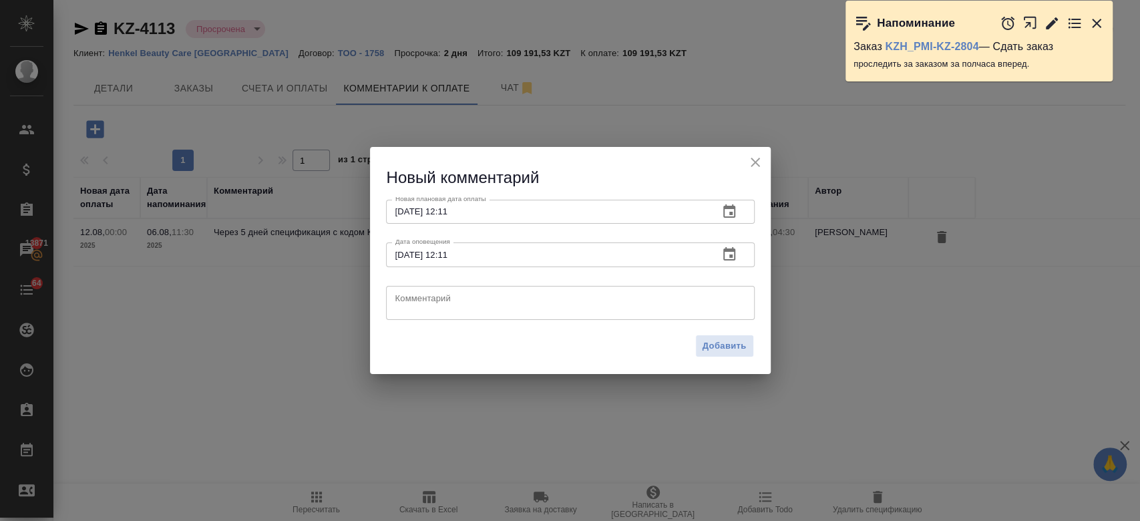
drag, startPoint x: 600, startPoint y: 324, endPoint x: 577, endPoint y: 298, distance: 35.0
click at [577, 298] on div "Комментарий x Комментарий" at bounding box center [570, 301] width 379 height 53
click at [577, 298] on textarea at bounding box center [570, 303] width 350 height 20
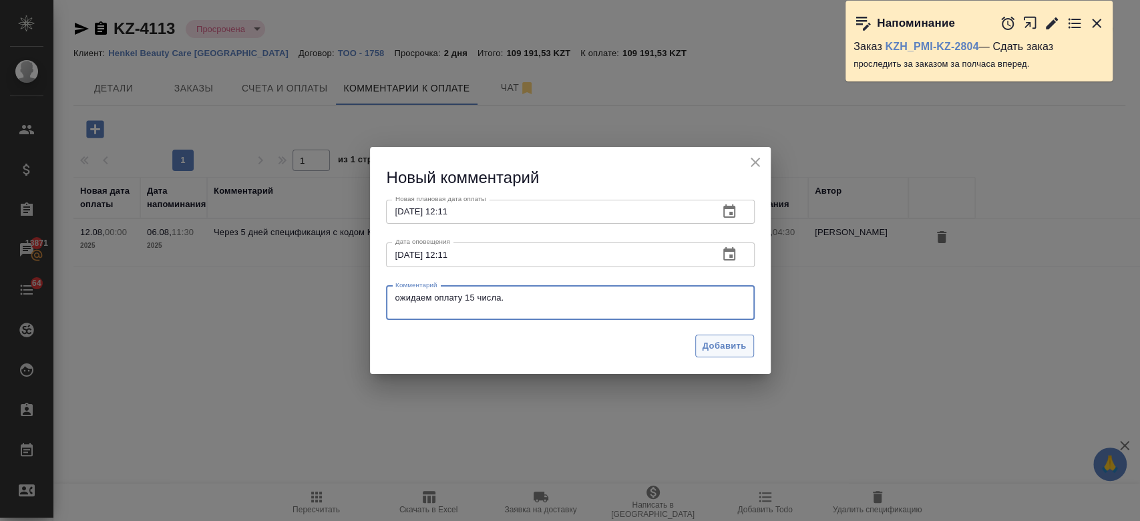
type textarea "ожидаем оплату 15 числа."
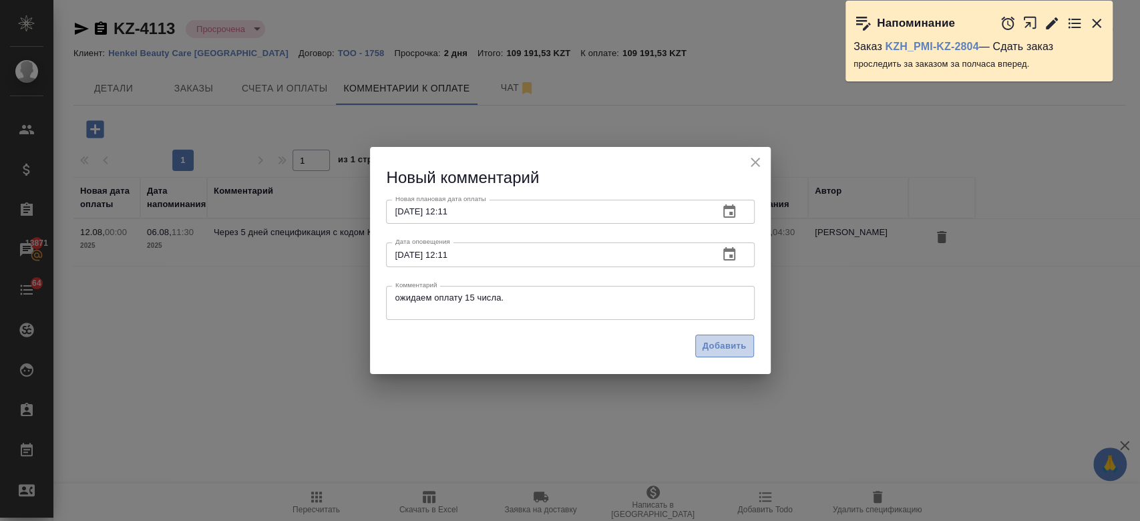
click at [722, 351] on span "Добавить" at bounding box center [725, 346] width 44 height 15
